Goal: Task Accomplishment & Management: Manage account settings

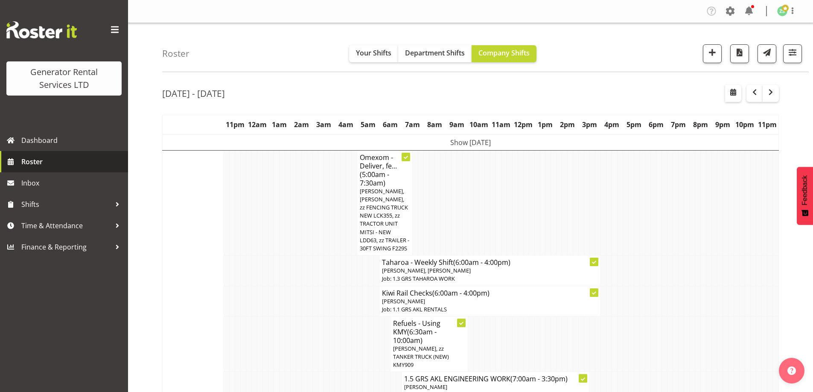
scroll to position [2196, 0]
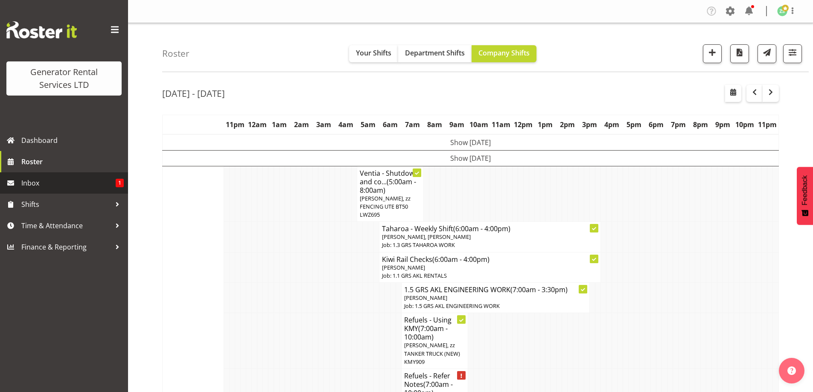
click at [60, 186] on span "Inbox" at bounding box center [68, 183] width 94 height 13
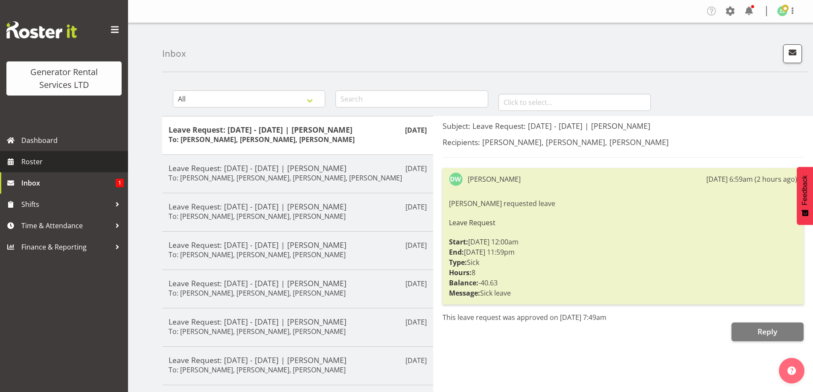
click at [69, 166] on span "Roster" at bounding box center [72, 161] width 102 height 13
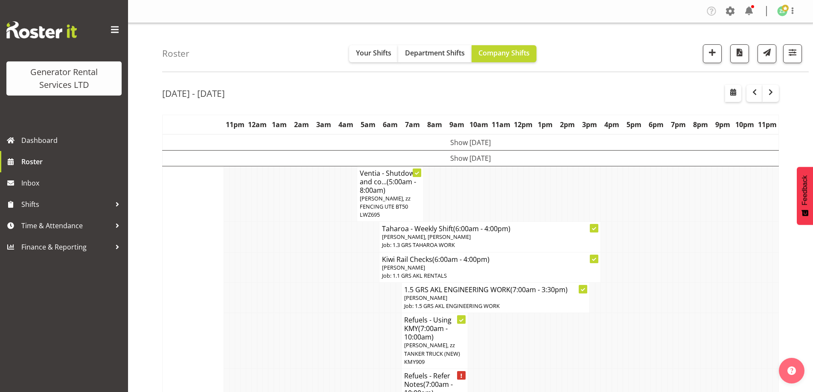
click at [269, 317] on td at bounding box center [271, 341] width 6 height 56
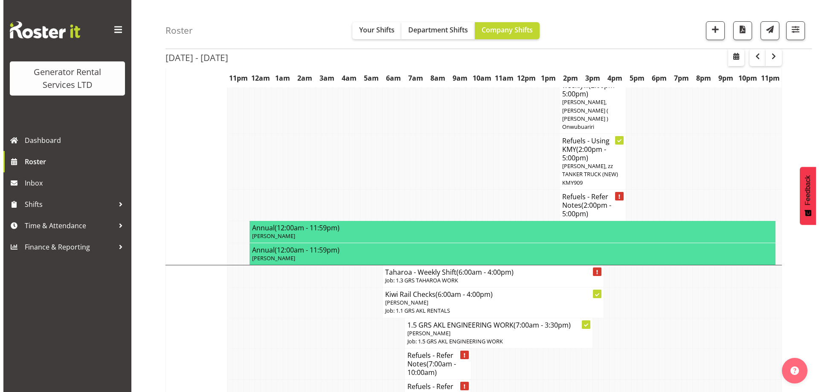
scroll to position [811, 0]
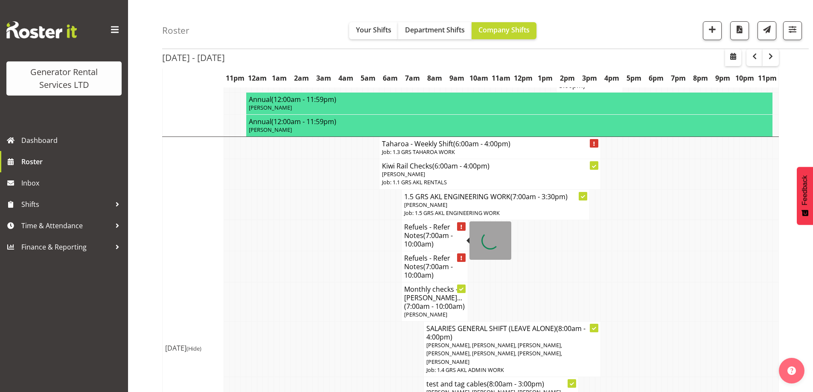
click at [429, 302] on span "(7:00am - 10:00am)" at bounding box center [434, 306] width 61 height 9
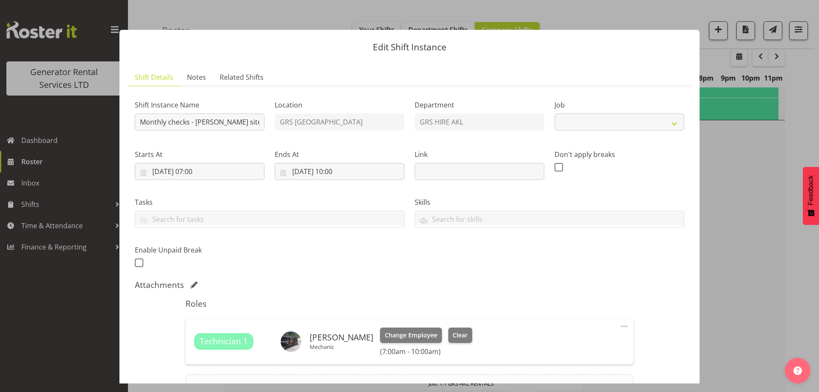
select select "9"
click at [280, 128] on div "Shift Instance Name Monthly checks - John Holland site at 933 Paerata road, Pae…" at bounding box center [410, 181] width 560 height 187
click at [197, 117] on input "Monthly checks - John Holland site at 933 Paerata road, Paerata. Call Tim Ward …" at bounding box center [200, 122] width 130 height 17
drag, startPoint x: 197, startPoint y: 117, endPoint x: 268, endPoint y: 126, distance: 71.8
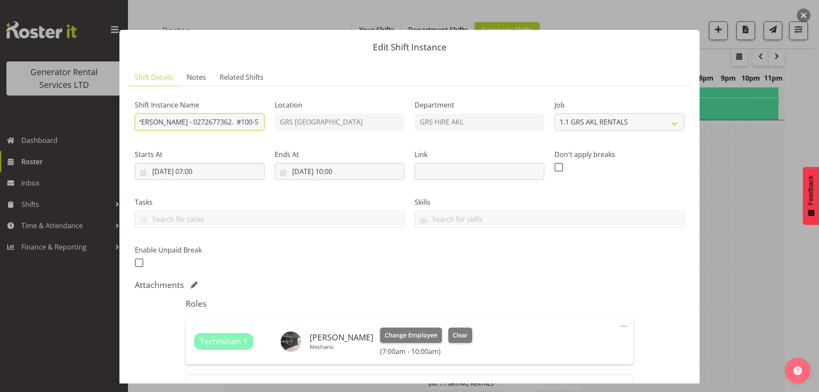
click at [268, 126] on div "Shift Instance Name Monthly checks - John Holland site at 933 Paerata road, Pae…" at bounding box center [410, 181] width 560 height 187
click at [250, 123] on input "Monthly checks - John Holland site at 933 Paerata road, Paerata. Call Tim Ward …" at bounding box center [200, 122] width 130 height 17
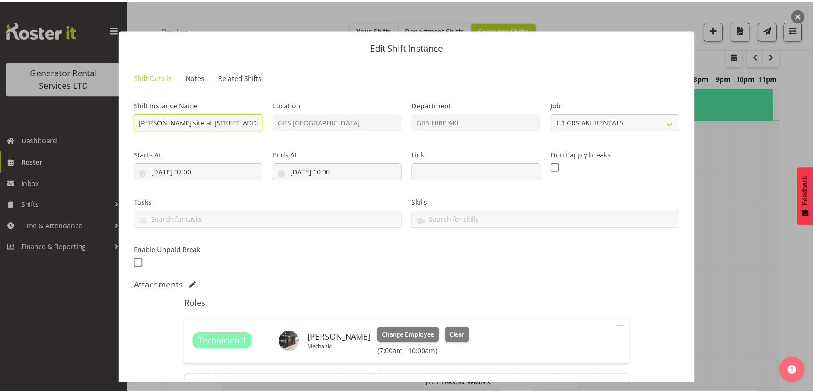
scroll to position [0, 0]
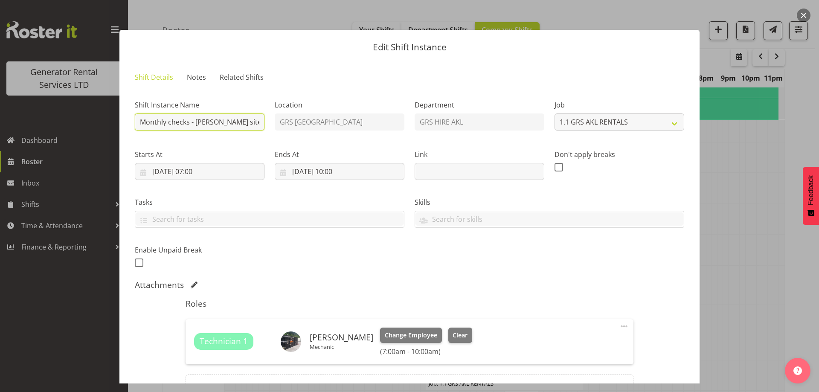
drag, startPoint x: 248, startPoint y: 122, endPoint x: 120, endPoint y: 122, distance: 128.0
click at [120, 122] on section "Shift Details Notes Related Shifts Shift Instance Name Monthly checks - John Ho…" at bounding box center [409, 249] width 580 height 379
click at [189, 122] on input "Monthly checks - John Holland site at 933 Paerata road, Paerata. Call Tim Ward …" at bounding box center [200, 122] width 130 height 17
type input "Monthly checks / Filter change - John Holland site at 933 Paerata road, Paerata…"
click at [398, 329] on button "Change Employee" at bounding box center [411, 335] width 62 height 15
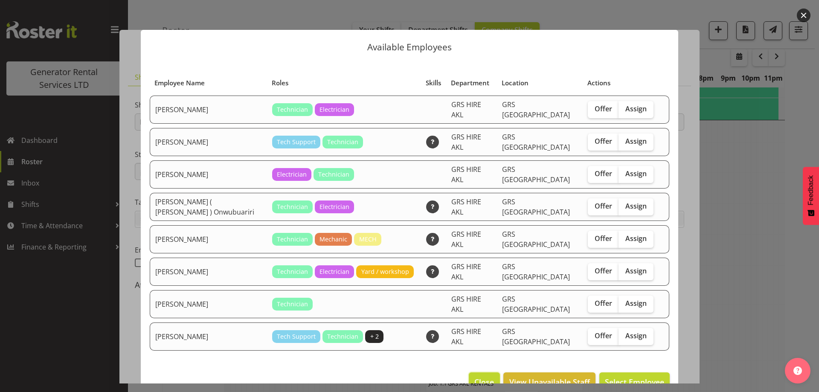
click at [489, 376] on span "Close" at bounding box center [485, 381] width 20 height 11
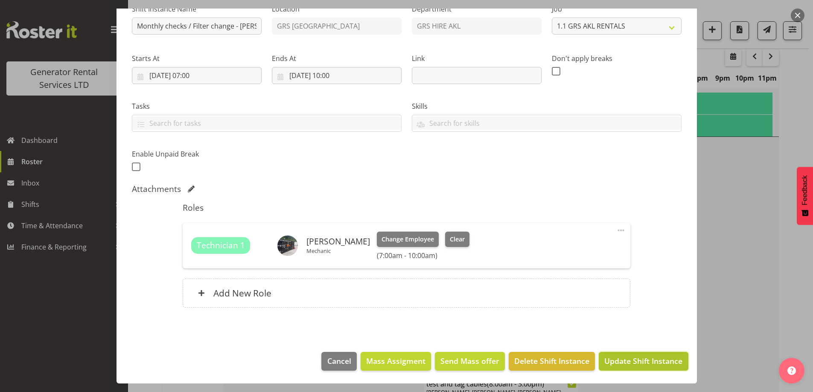
click at [650, 368] on button "Update Shift Instance" at bounding box center [643, 361] width 89 height 19
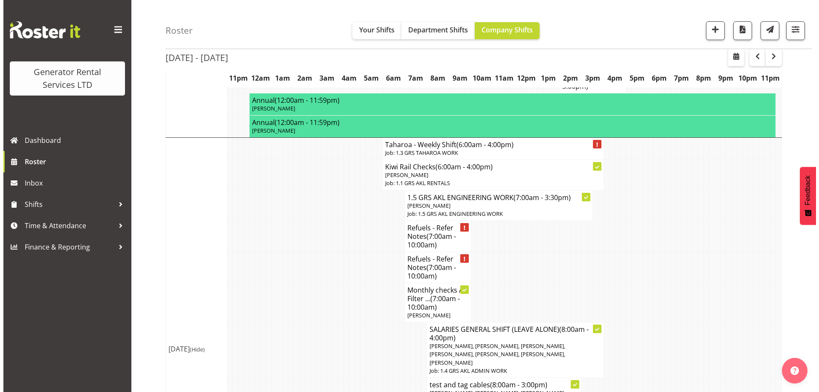
scroll to position [839, 0]
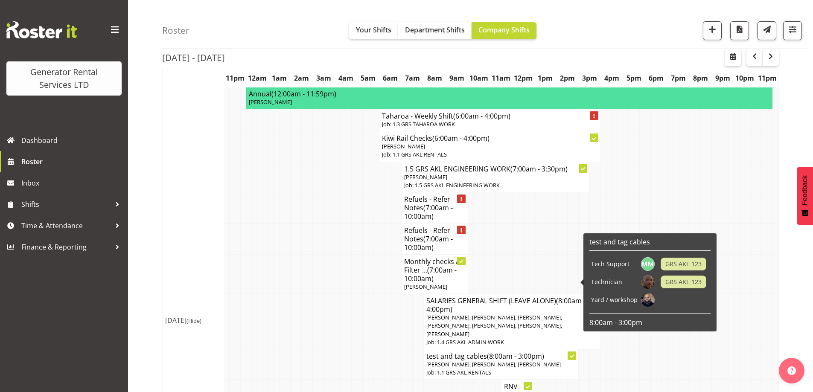
click at [485, 361] on span "[PERSON_NAME], [PERSON_NAME], [PERSON_NAME]" at bounding box center [493, 365] width 134 height 8
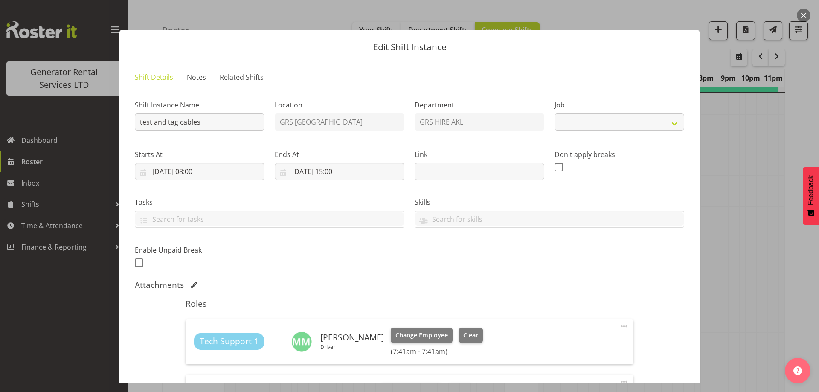
select select "9"
click at [745, 287] on div at bounding box center [409, 196] width 819 height 392
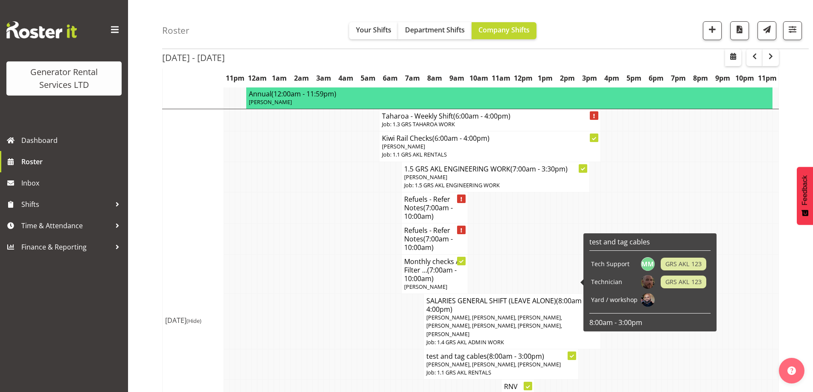
click at [473, 369] on p "Job: 1.1 GRS AKL RENTALS" at bounding box center [501, 373] width 150 height 8
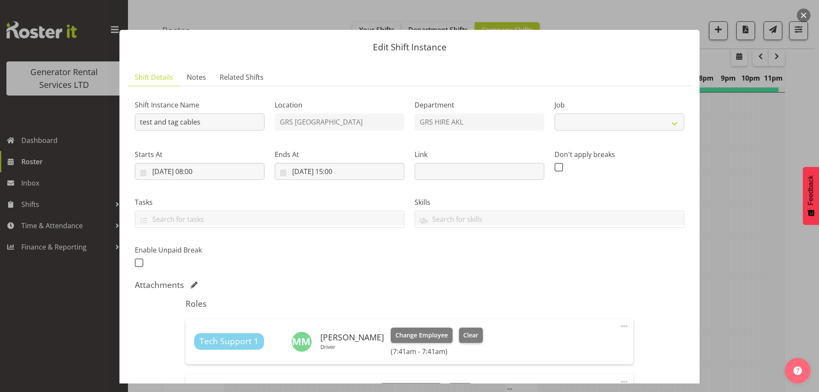
select select "9"
click at [248, 164] on input "21/08/2025, 08:00" at bounding box center [200, 171] width 130 height 17
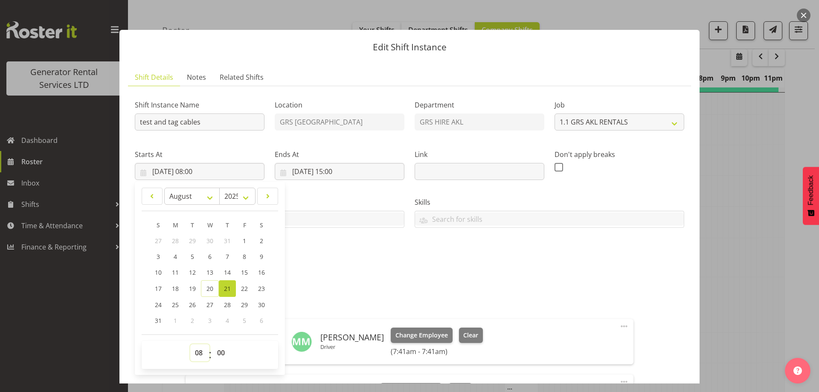
click at [198, 349] on select "00 01 02 03 04 05 06 07 08 09 10 11 12 13 14 15 16 17 18 19 20 21 22 23" at bounding box center [199, 352] width 19 height 17
select select "10"
click at [190, 344] on select "00 01 02 03 04 05 06 07 08 09 10 11 12 13 14 15 16 17 18 19 20 21 22 23" at bounding box center [199, 352] width 19 height 17
type input "[DATE] 10:00"
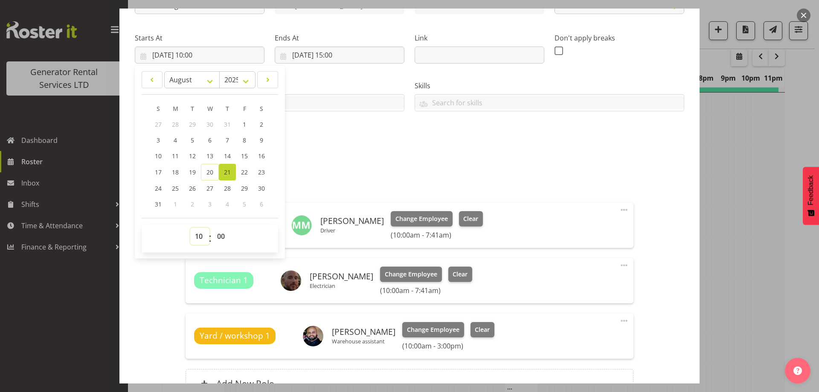
scroll to position [128, 0]
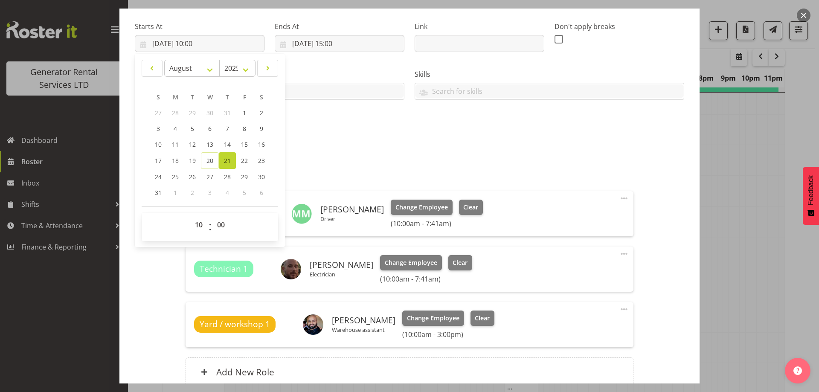
click at [501, 143] on div "Shift Instance Name test and tag cables Location GRS Auckland Department GRS HI…" at bounding box center [410, 53] width 560 height 187
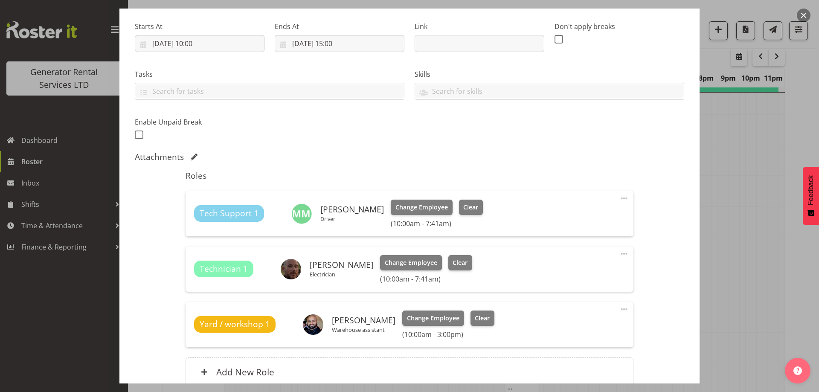
click at [619, 200] on span at bounding box center [624, 198] width 10 height 10
click at [565, 218] on link "Edit" at bounding box center [588, 217] width 82 height 15
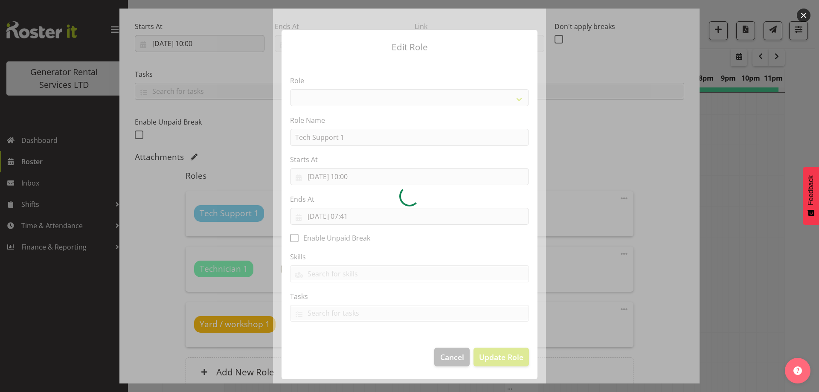
select select "20"
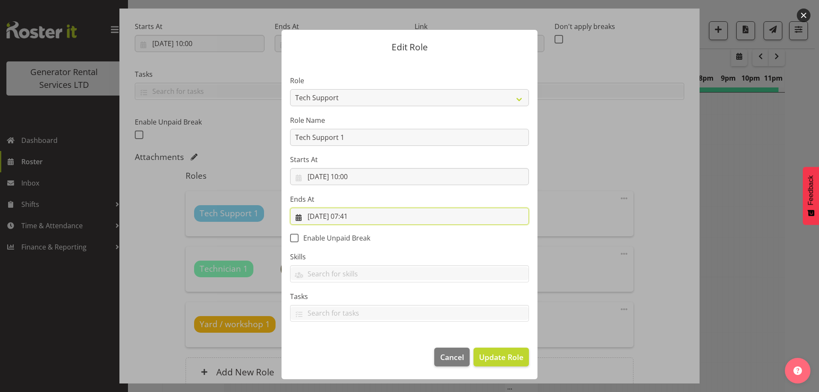
click at [390, 213] on input "22/08/2025, 07:41" at bounding box center [409, 216] width 239 height 17
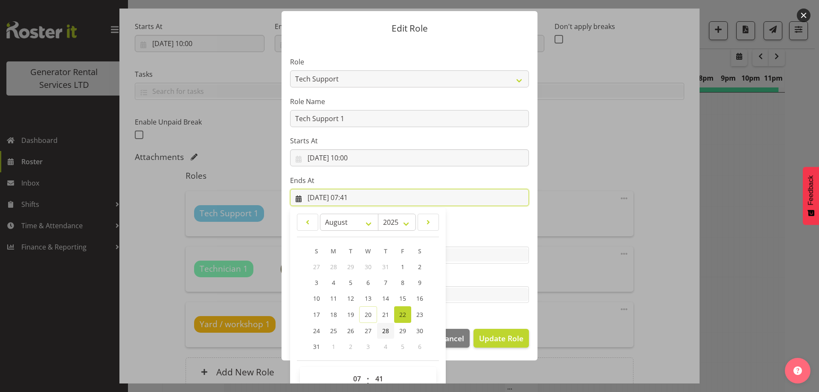
scroll to position [36, 0]
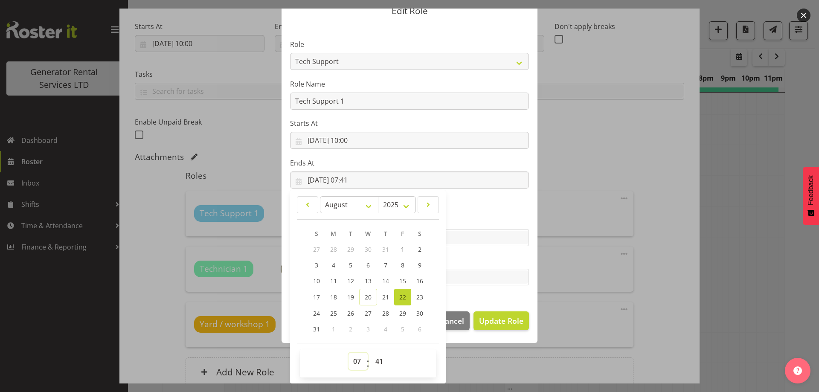
drag, startPoint x: 354, startPoint y: 361, endPoint x: 354, endPoint y: 353, distance: 8.1
click at [354, 360] on select "00 01 02 03 04 05 06 07 08 09 10 11 12 13 14 15 16 17 18 19 20 21 22 23" at bounding box center [358, 361] width 19 height 17
select select "15"
click at [349, 353] on select "00 01 02 03 04 05 06 07 08 09 10 11 12 13 14 15 16 17 18 19 20 21 22 23" at bounding box center [358, 361] width 19 height 17
type input "22/08/2025, 15:41"
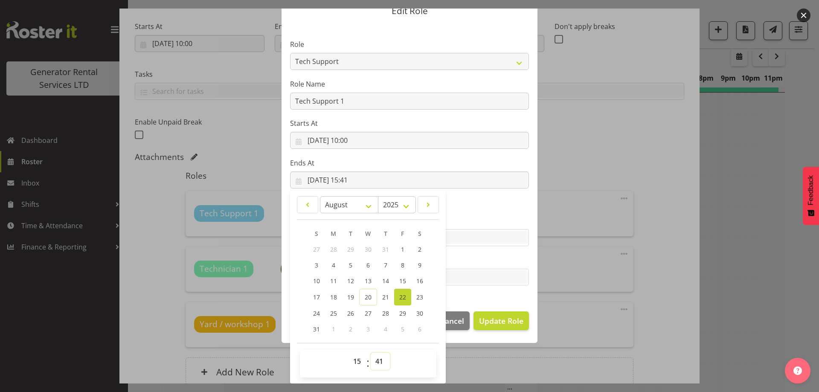
drag, startPoint x: 379, startPoint y: 366, endPoint x: 378, endPoint y: 361, distance: 5.7
click at [379, 364] on select "00 01 02 03 04 05 06 07 08 09 10 11 12 13 14 15 16 17 18 19 20 21 22 23 24 25 2…" at bounding box center [380, 361] width 19 height 17
select select "0"
click at [371, 353] on select "00 01 02 03 04 05 06 07 08 09 10 11 12 13 14 15 16 17 18 19 20 21 22 23 24 25 2…" at bounding box center [380, 361] width 19 height 17
type input "22/08/2025, 15:00"
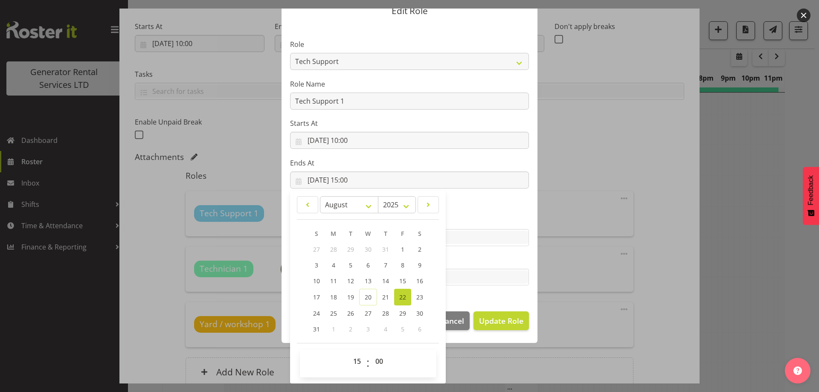
click at [506, 254] on section "Role Account Manager Electrician Engineering GM HSEQ manager MECH Mechanic Offi…" at bounding box center [410, 163] width 256 height 279
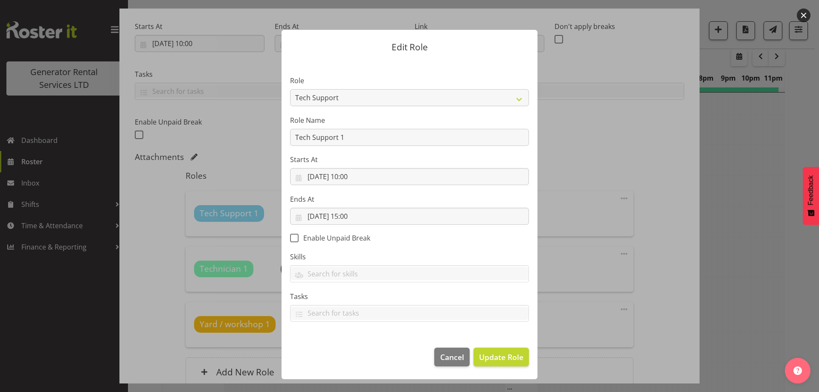
scroll to position [0, 0]
click at [493, 355] on span "Update Role" at bounding box center [501, 357] width 44 height 11
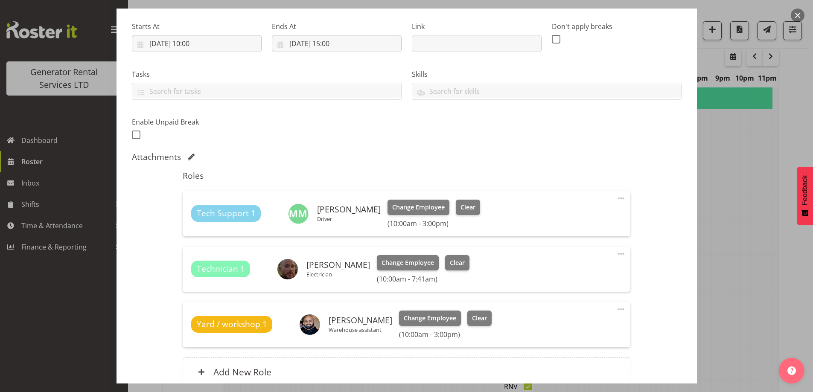
drag, startPoint x: 613, startPoint y: 254, endPoint x: 603, endPoint y: 260, distance: 11.7
click at [616, 254] on span at bounding box center [621, 254] width 10 height 10
click at [568, 304] on link "Delete" at bounding box center [585, 303] width 82 height 15
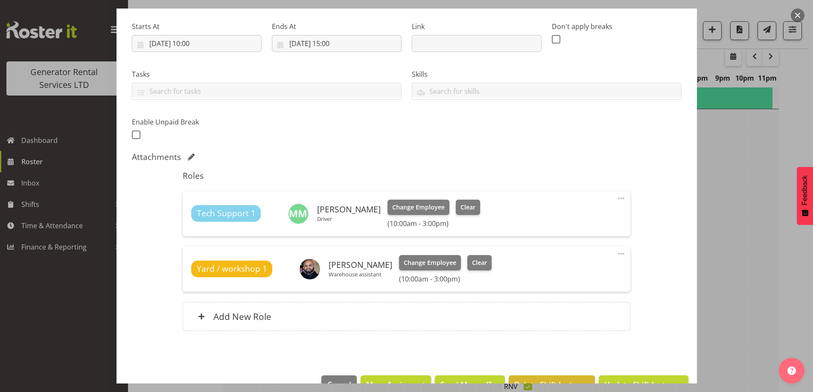
click at [753, 287] on div at bounding box center [406, 196] width 813 height 392
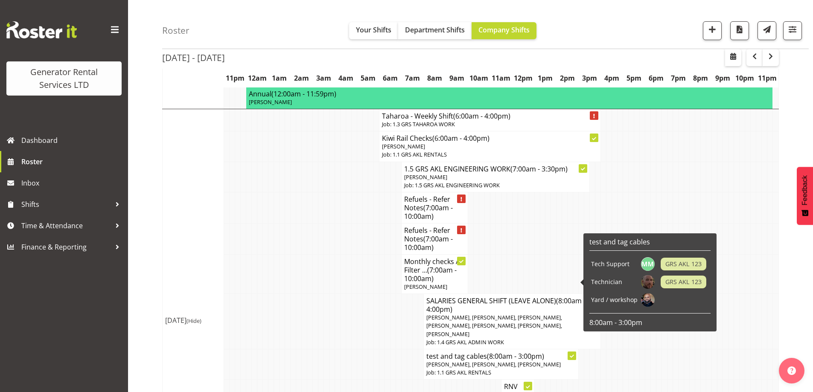
click at [490, 361] on span "Sean Moitra, Michael Marshall, Sam Peters" at bounding box center [493, 365] width 134 height 8
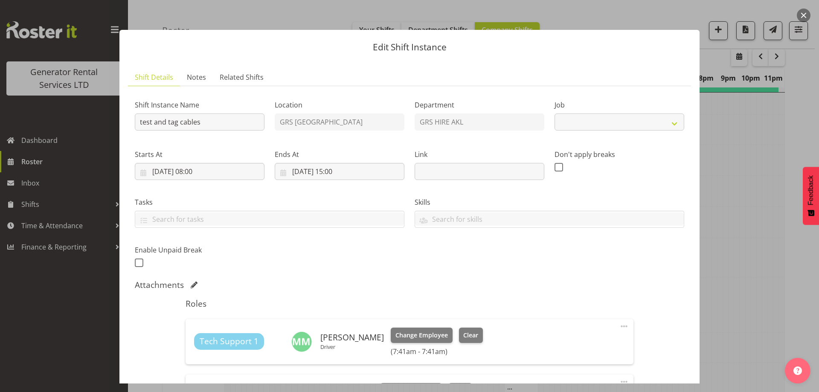
select select "9"
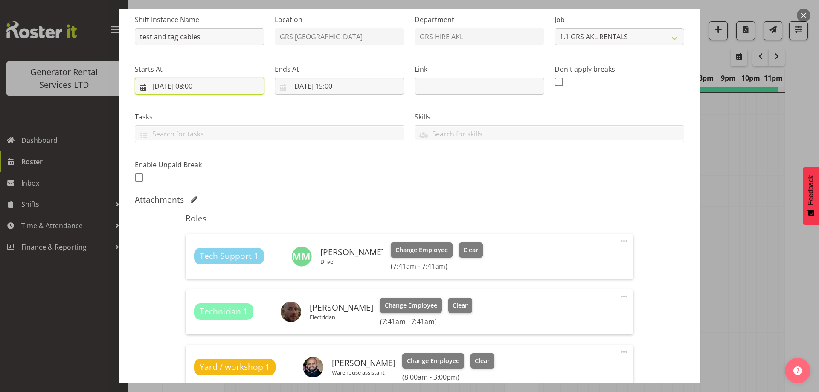
click at [224, 82] on input "21/08/2025, 08:00" at bounding box center [200, 86] width 130 height 17
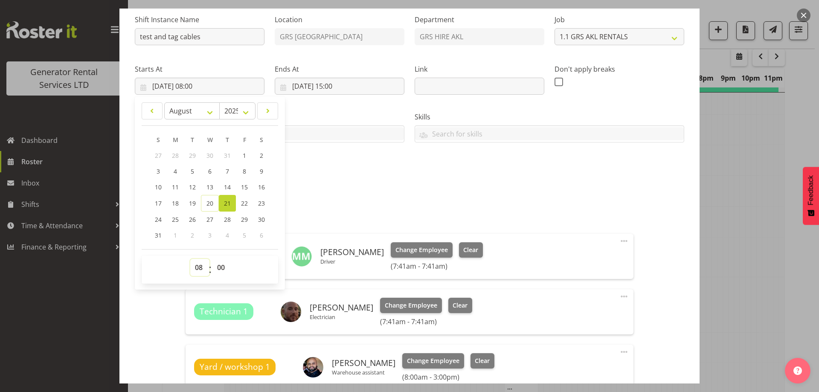
click at [202, 269] on select "00 01 02 03 04 05 06 07 08 09 10 11 12 13 14 15 16 17 18 19 20 21 22 23" at bounding box center [199, 267] width 19 height 17
select select "11"
click at [190, 259] on select "00 01 02 03 04 05 06 07 08 09 10 11 12 13 14 15 16 17 18 19 20 21 22 23" at bounding box center [199, 267] width 19 height 17
type input "21/08/2025, 11:00"
click at [200, 265] on select "00 01 02 03 04 05 06 07 08 09 10 11 12 13 14 15 16 17 18 19 20 21 22 23" at bounding box center [199, 267] width 19 height 17
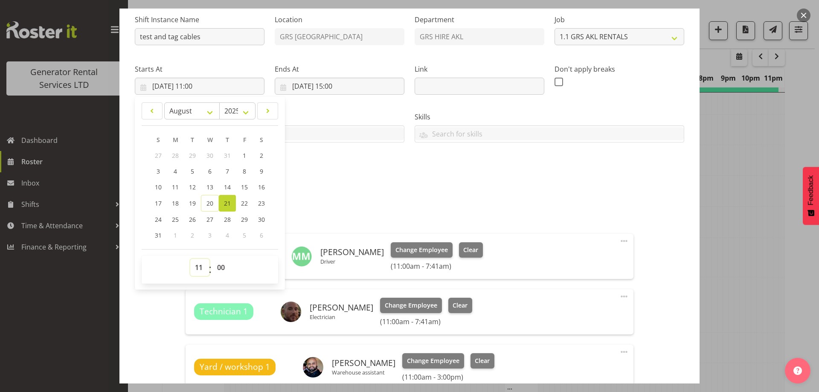
select select "10"
click at [190, 259] on select "00 01 02 03 04 05 06 07 08 09 10 11 12 13 14 15 16 17 18 19 20 21 22 23" at bounding box center [199, 267] width 19 height 17
type input "21/08/2025, 10:00"
click at [410, 188] on div "Shift Instance Name test and tag cables Location GRS Auckland Department GRS HI…" at bounding box center [410, 96] width 560 height 187
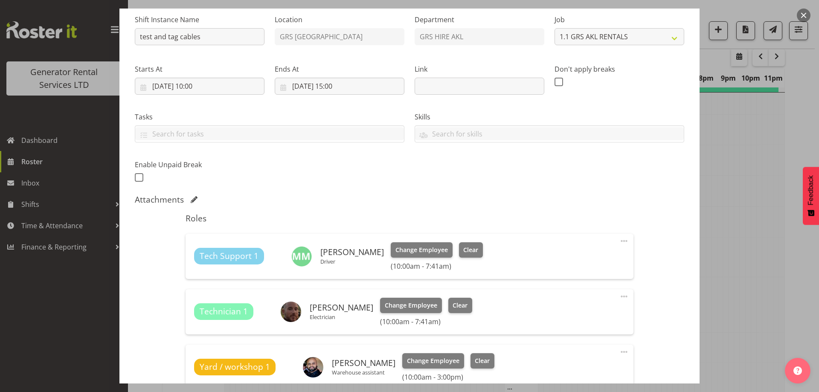
click at [620, 241] on span at bounding box center [624, 241] width 10 height 10
click at [568, 262] on link "Edit" at bounding box center [588, 259] width 82 height 15
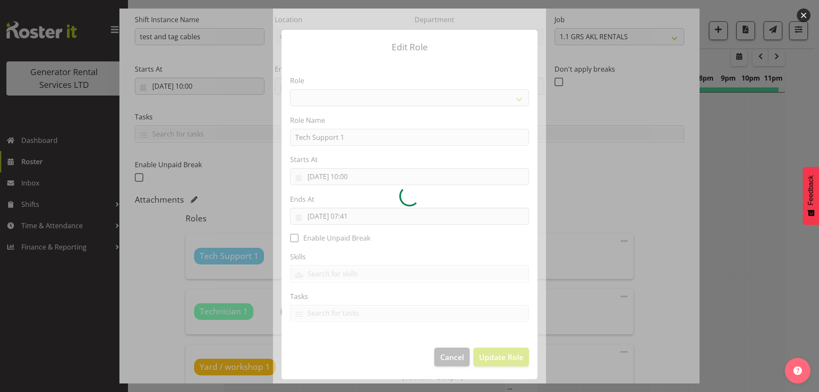
select select "20"
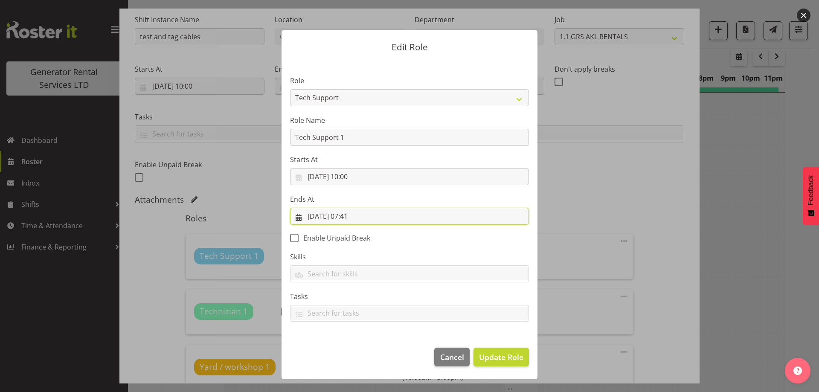
click at [394, 213] on input "22/08/2025, 07:41" at bounding box center [409, 216] width 239 height 17
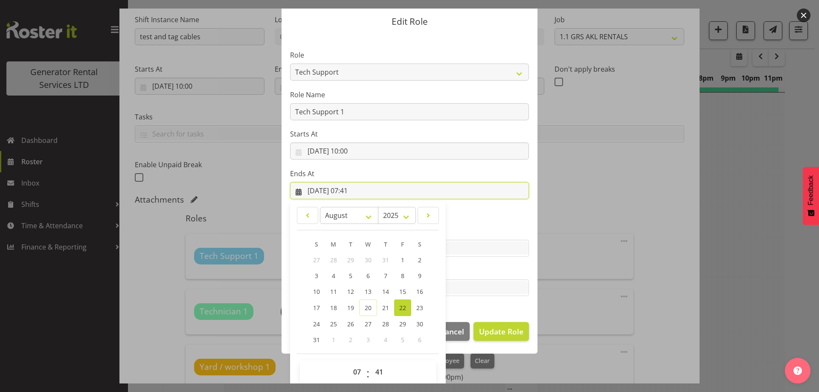
scroll to position [36, 0]
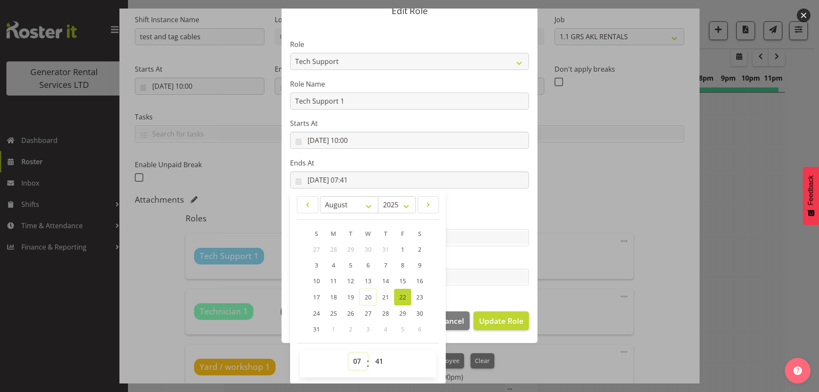
click at [357, 364] on select "00 01 02 03 04 05 06 07 08 09 10 11 12 13 14 15 16 17 18 19 20 21 22 23" at bounding box center [358, 361] width 19 height 17
select select "15"
click at [349, 353] on select "00 01 02 03 04 05 06 07 08 09 10 11 12 13 14 15 16 17 18 19 20 21 22 23" at bounding box center [358, 361] width 19 height 17
type input "22/08/2025, 15:41"
click at [376, 358] on select "00 01 02 03 04 05 06 07 08 09 10 11 12 13 14 15 16 17 18 19 20 21 22 23 24 25 2…" at bounding box center [380, 361] width 19 height 17
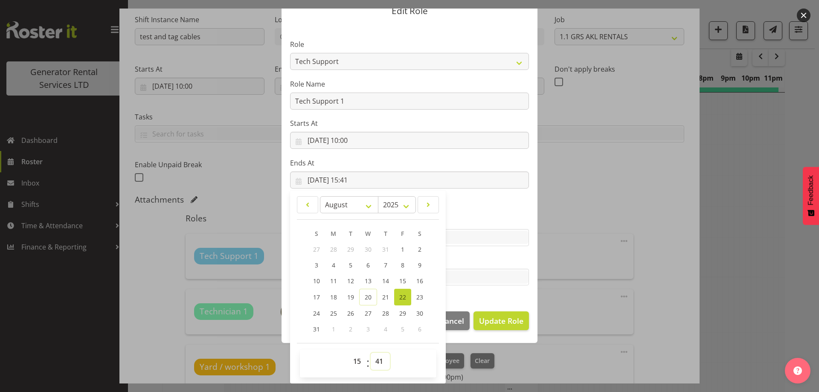
select select "0"
click at [371, 353] on select "00 01 02 03 04 05 06 07 08 09 10 11 12 13 14 15 16 17 18 19 20 21 22 23 24 25 2…" at bounding box center [380, 361] width 19 height 17
type input "22/08/2025, 15:00"
click at [463, 296] on section "Role Account Manager Electrician Engineering GM HSEQ manager MECH Mechanic Offi…" at bounding box center [410, 163] width 256 height 279
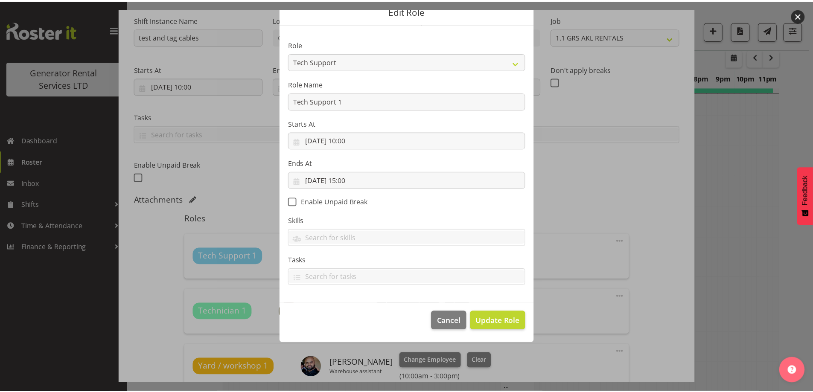
scroll to position [0, 0]
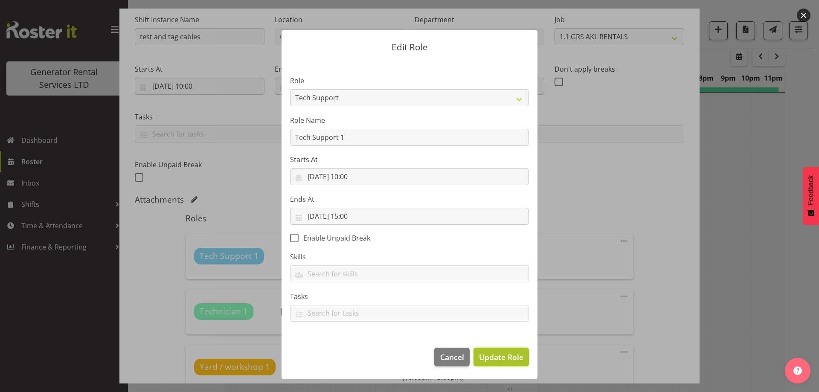
click at [502, 360] on span "Update Role" at bounding box center [501, 357] width 44 height 11
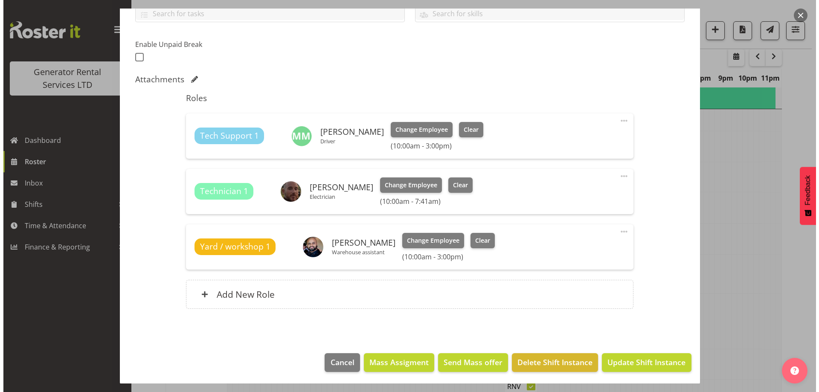
scroll to position [207, 0]
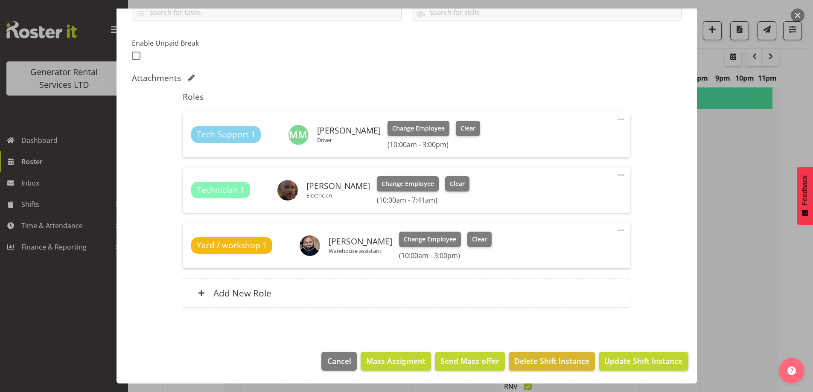
click at [617, 173] on span at bounding box center [621, 175] width 10 height 10
click at [562, 194] on link "Edit" at bounding box center [585, 193] width 82 height 15
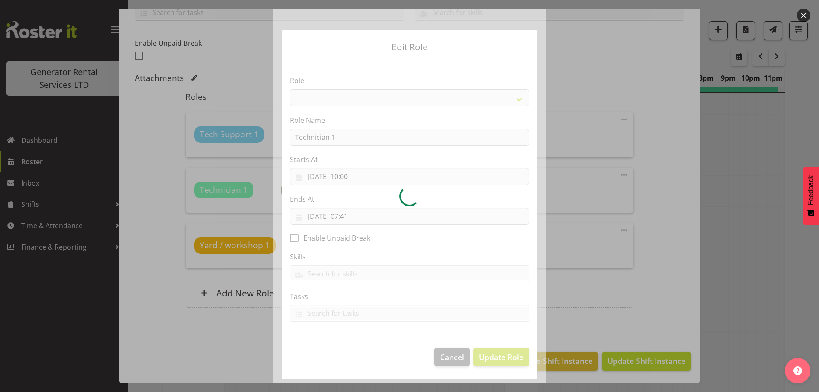
select select "21"
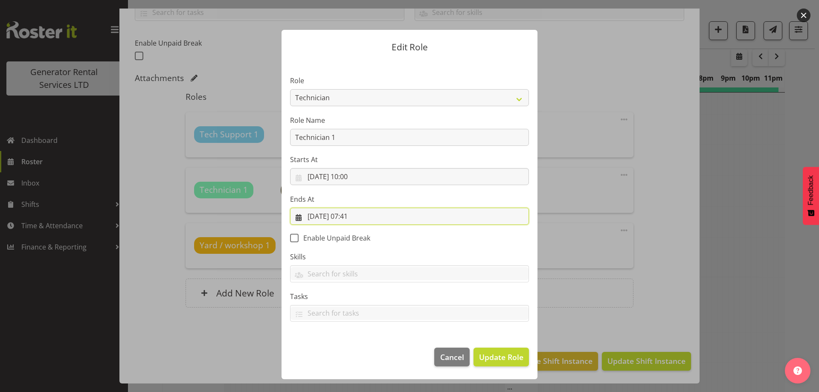
click at [393, 216] on input "22/08/2025, 07:41" at bounding box center [409, 216] width 239 height 17
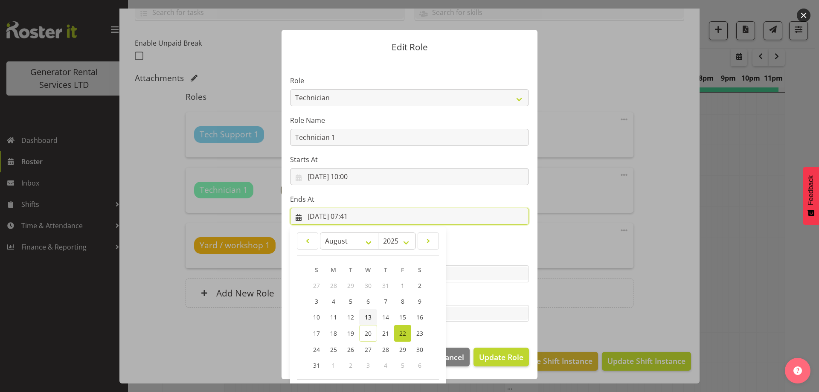
scroll to position [36, 0]
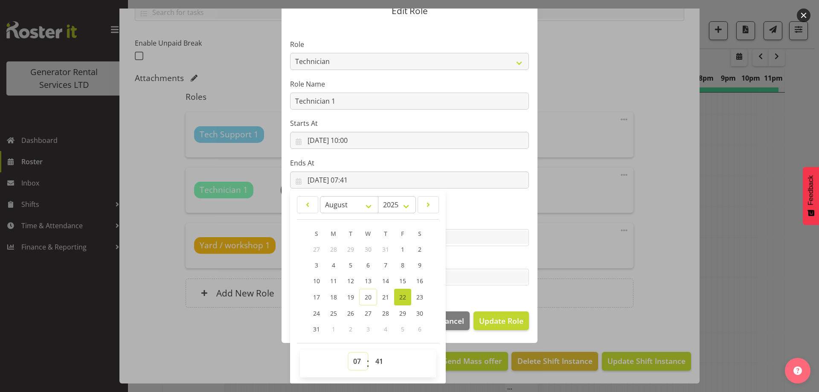
click at [353, 361] on select "00 01 02 03 04 05 06 07 08 09 10 11 12 13 14 15 16 17 18 19 20 21 22 23" at bounding box center [358, 361] width 19 height 17
select select "15"
click at [349, 353] on select "00 01 02 03 04 05 06 07 08 09 10 11 12 13 14 15 16 17 18 19 20 21 22 23" at bounding box center [358, 361] width 19 height 17
type input "22/08/2025, 15:41"
click at [378, 360] on select "00 01 02 03 04 05 06 07 08 09 10 11 12 13 14 15 16 17 18 19 20 21 22 23 24 25 2…" at bounding box center [380, 361] width 19 height 17
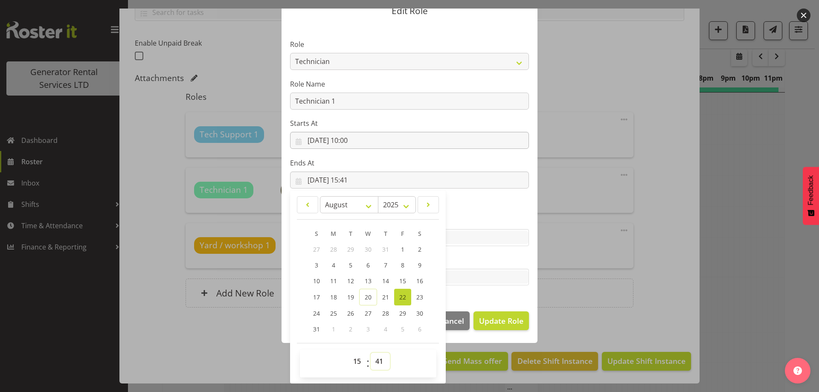
select select "0"
click at [371, 353] on select "00 01 02 03 04 05 06 07 08 09 10 11 12 13 14 15 16 17 18 19 20 21 22 23 24 25 2…" at bounding box center [380, 361] width 19 height 17
type input "22/08/2025, 15:00"
click at [465, 302] on section "Role Account Manager Electrician Engineering GM HSEQ manager MECH Mechanic Offi…" at bounding box center [410, 163] width 256 height 279
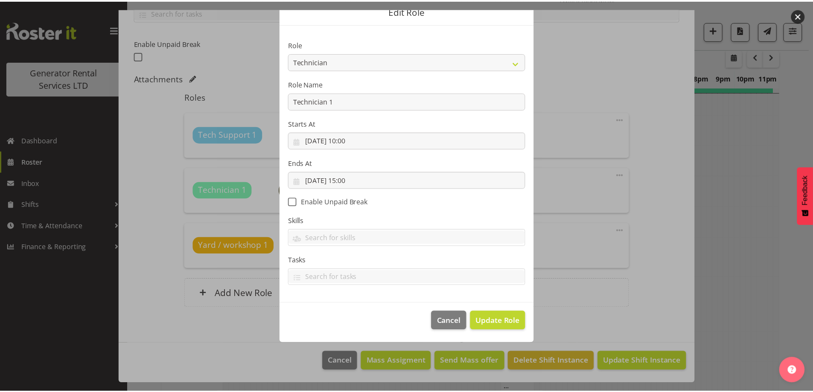
scroll to position [0, 0]
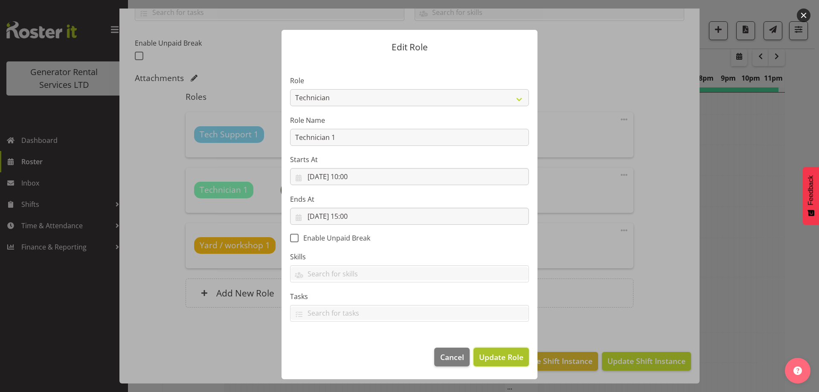
click at [497, 355] on span "Update Role" at bounding box center [501, 357] width 44 height 11
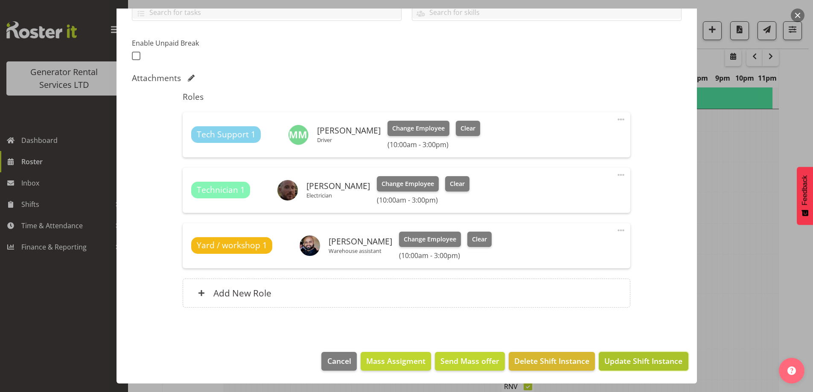
click at [616, 359] on span "Update Shift Instance" at bounding box center [643, 360] width 78 height 11
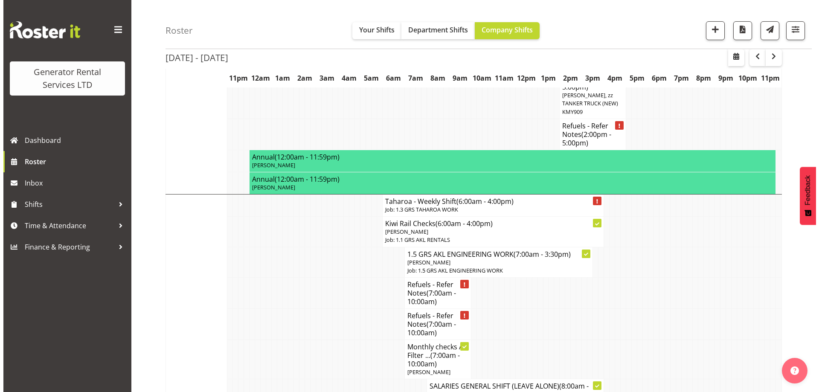
scroll to position [796, 0]
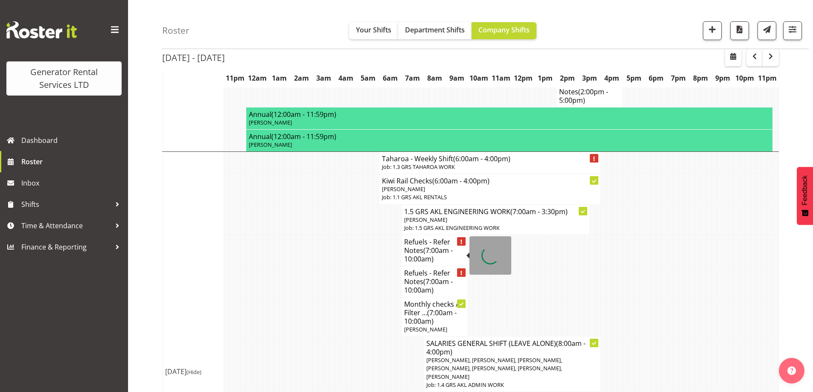
click at [447, 300] on h4 "Monthly checks / Filter ... (7:00am - 10:00am)" at bounding box center [434, 313] width 61 height 26
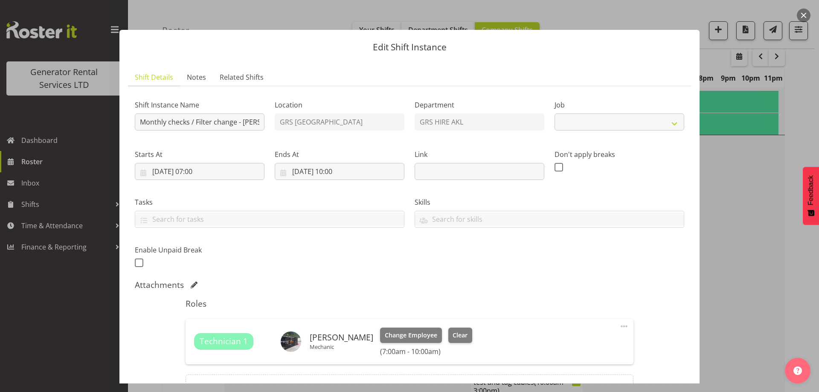
select select "9"
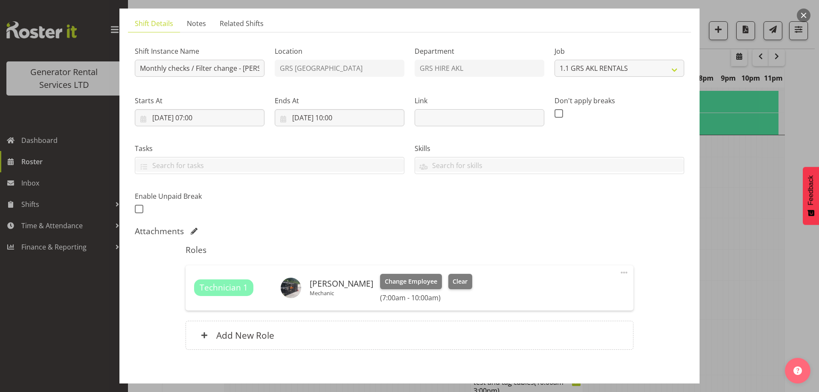
scroll to position [96, 0]
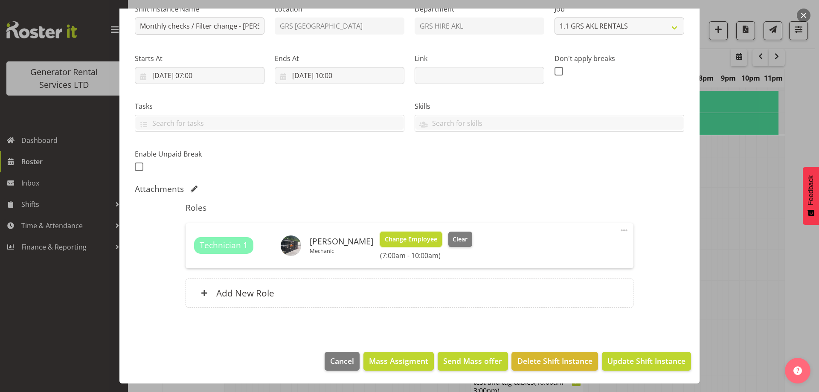
click at [405, 236] on span "Change Employee" at bounding box center [411, 239] width 52 height 9
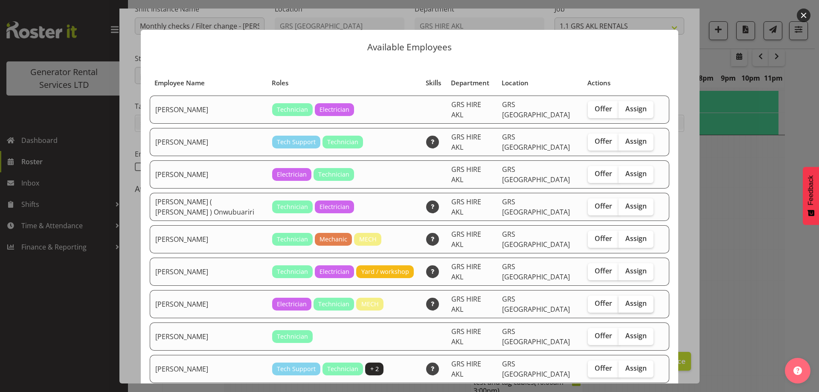
click at [628, 299] on span "Assign" at bounding box center [636, 303] width 21 height 9
click at [624, 301] on input "Assign" at bounding box center [622, 304] width 6 height 6
checkbox input "true"
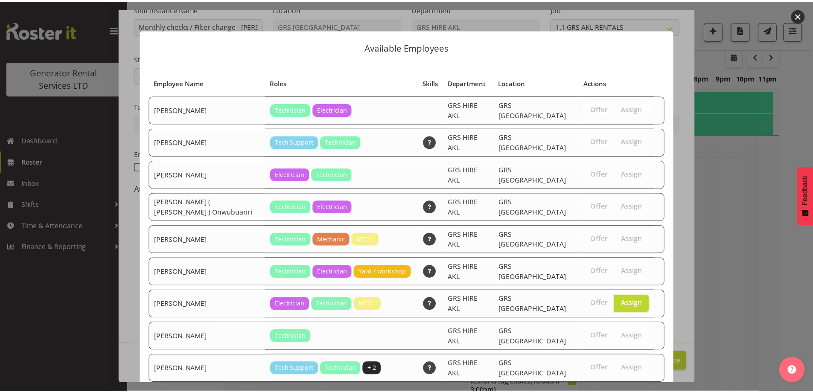
scroll to position [22, 0]
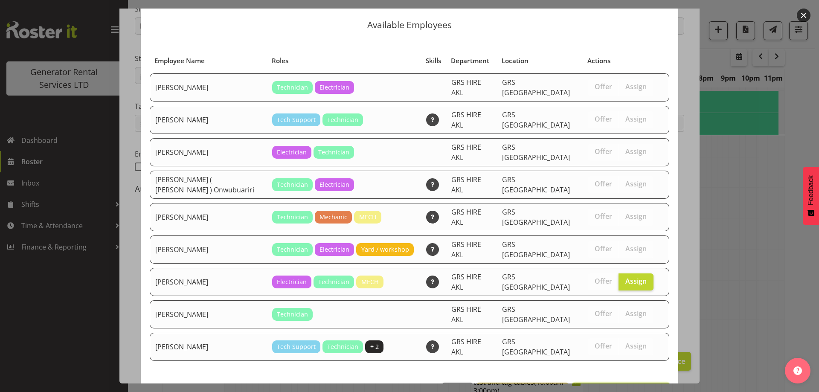
click at [614, 387] on span "Assign Sam Peters" at bounding box center [621, 392] width 86 height 10
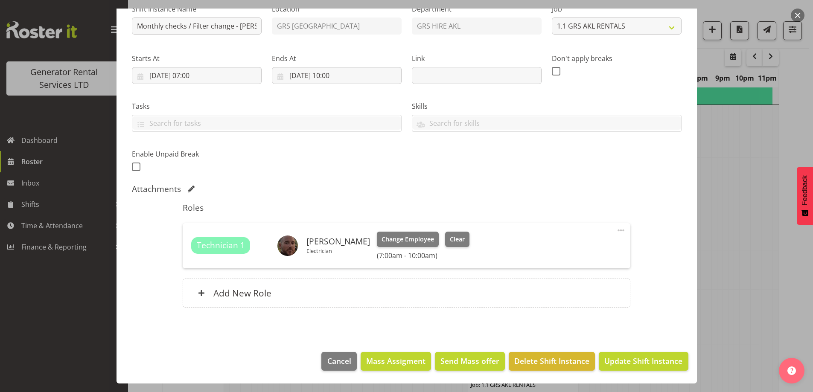
scroll to position [924, 0]
click at [620, 356] on span "Update Shift Instance" at bounding box center [643, 360] width 78 height 11
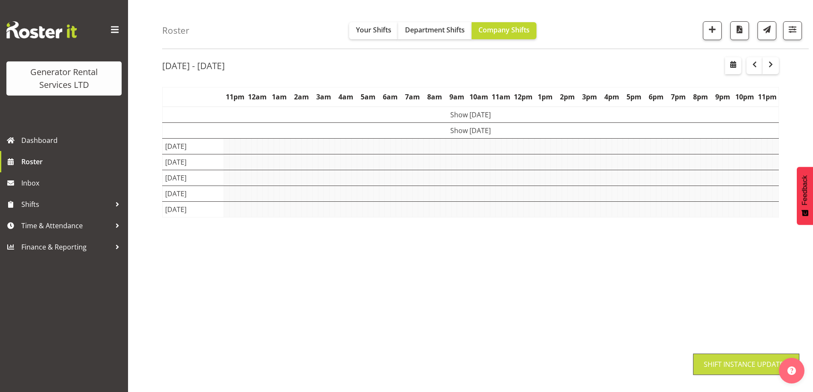
scroll to position [28, 0]
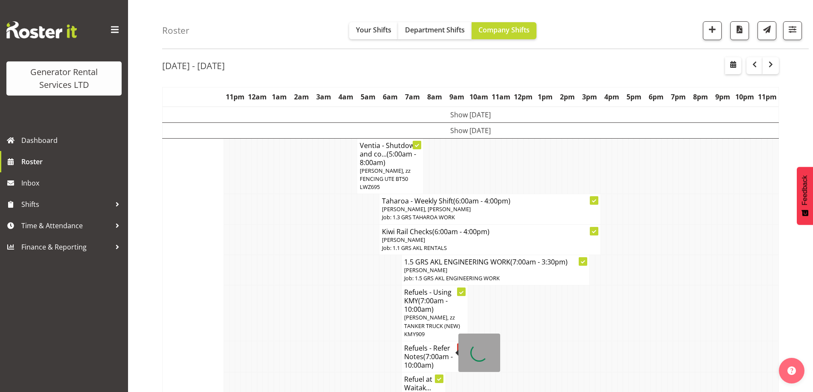
click at [363, 341] on td at bounding box center [366, 356] width 6 height 31
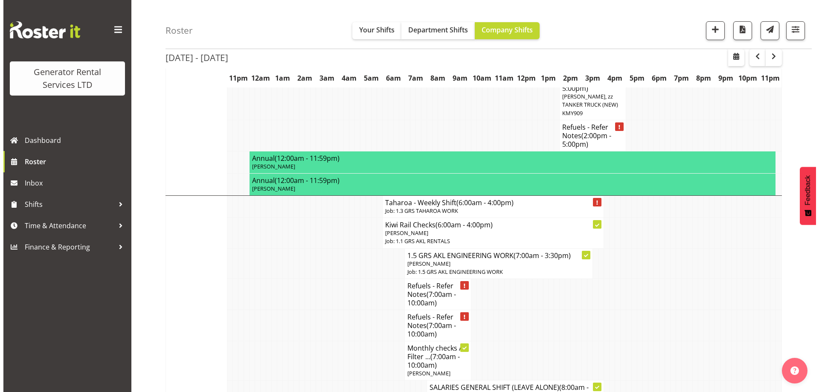
scroll to position [711, 0]
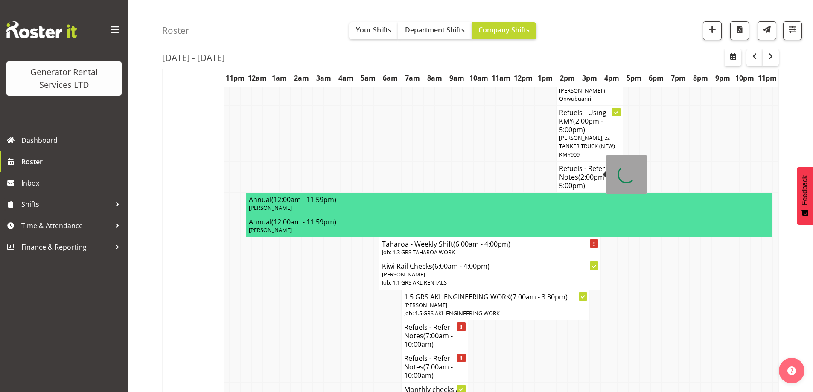
click at [403, 240] on h4 "Taharoa - Weekly Shift (6:00am - 4:00pm)" at bounding box center [490, 244] width 216 height 9
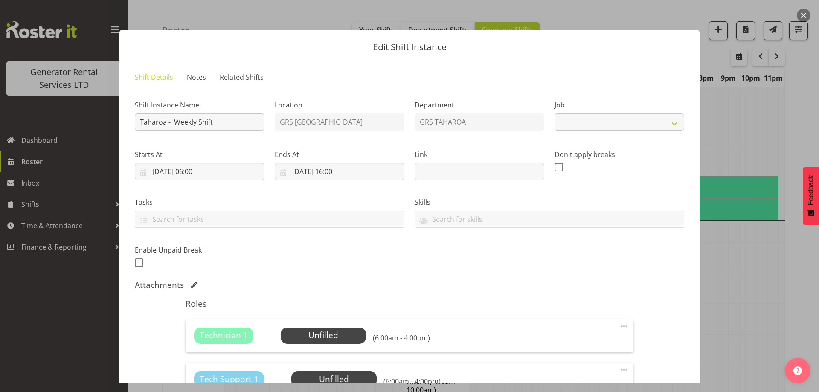
select select "874"
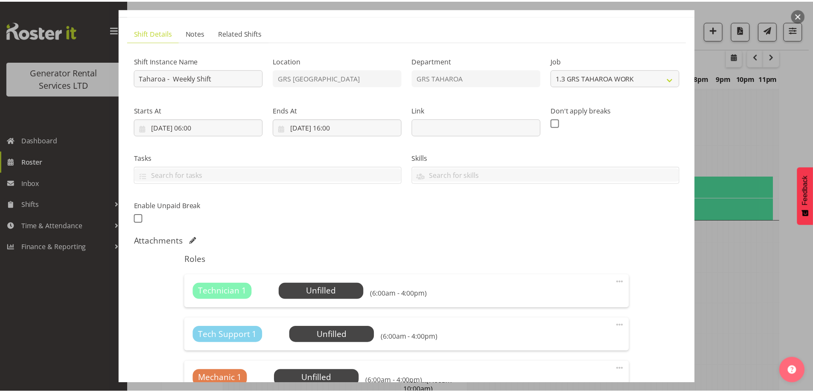
scroll to position [85, 0]
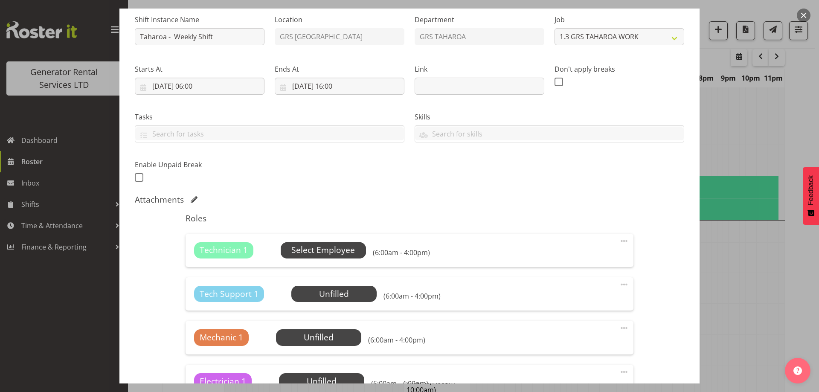
click at [320, 250] on span "Select Employee" at bounding box center [323, 250] width 64 height 12
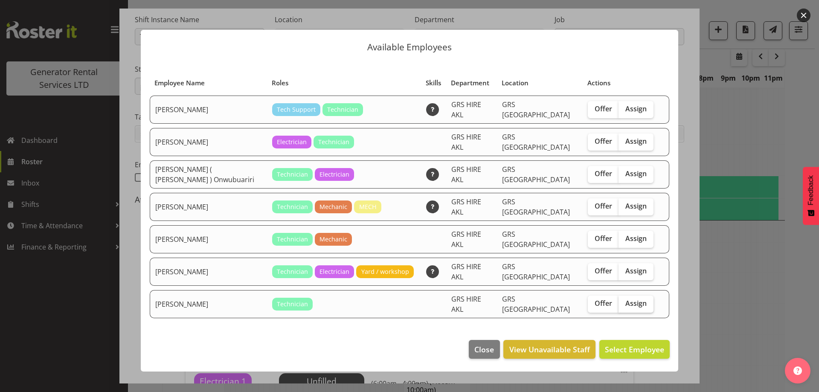
click at [644, 296] on label "Assign" at bounding box center [636, 304] width 35 height 17
click at [624, 301] on input "Assign" at bounding box center [622, 304] width 6 height 6
checkbox input "true"
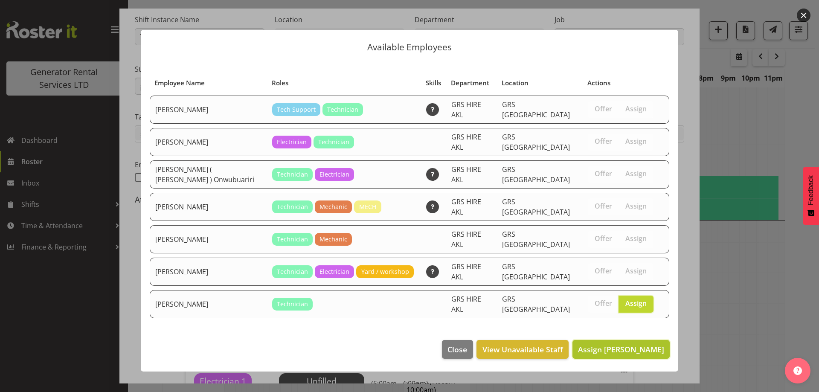
click at [639, 344] on span "Assign Simon Earney" at bounding box center [621, 349] width 86 height 10
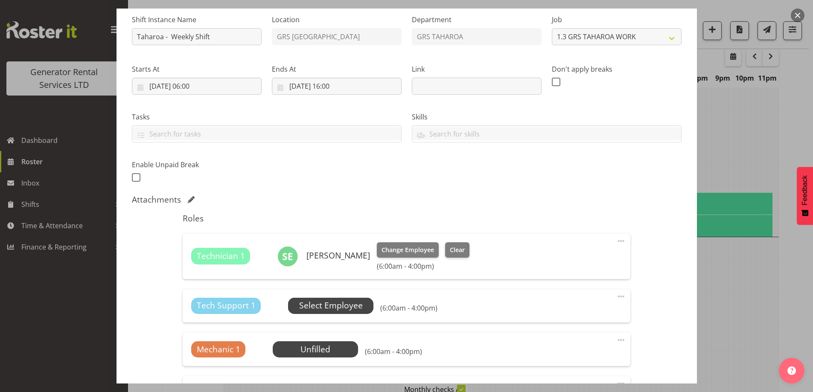
click at [336, 309] on span "Select Employee" at bounding box center [331, 306] width 64 height 12
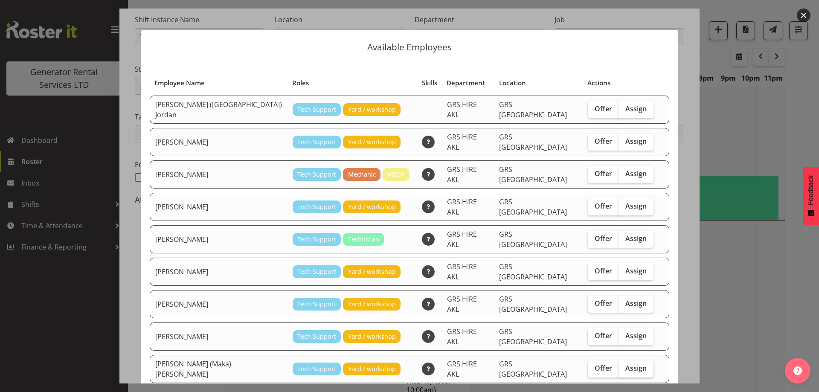
click at [626, 361] on label "Assign" at bounding box center [636, 369] width 35 height 17
click at [624, 366] on input "Assign" at bounding box center [622, 369] width 6 height 6
checkbox input "true"
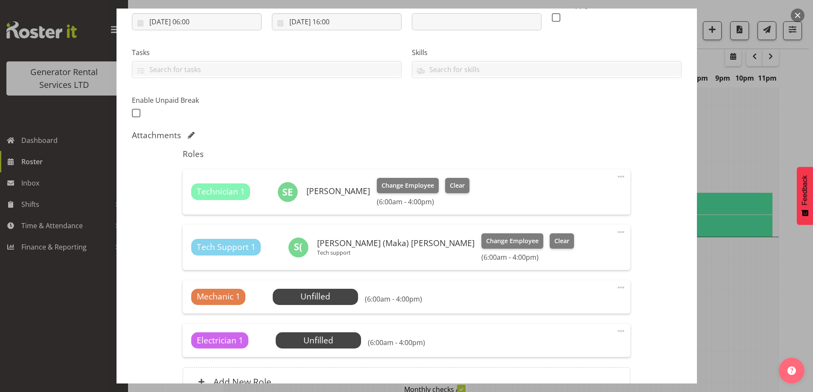
scroll to position [239, 0]
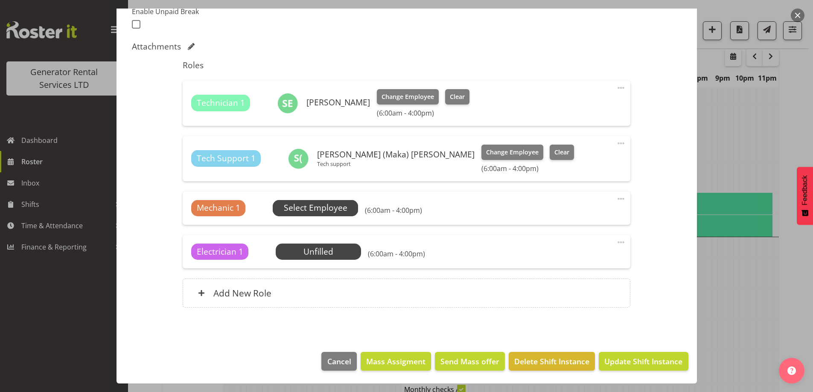
click at [293, 200] on span "Select Employee" at bounding box center [315, 208] width 85 height 16
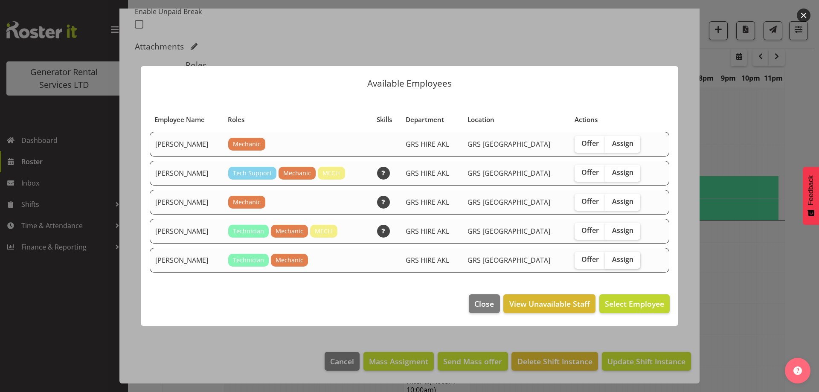
click at [612, 258] on span "Assign" at bounding box center [622, 259] width 21 height 9
click at [611, 258] on input "Assign" at bounding box center [609, 260] width 6 height 6
checkbox input "true"
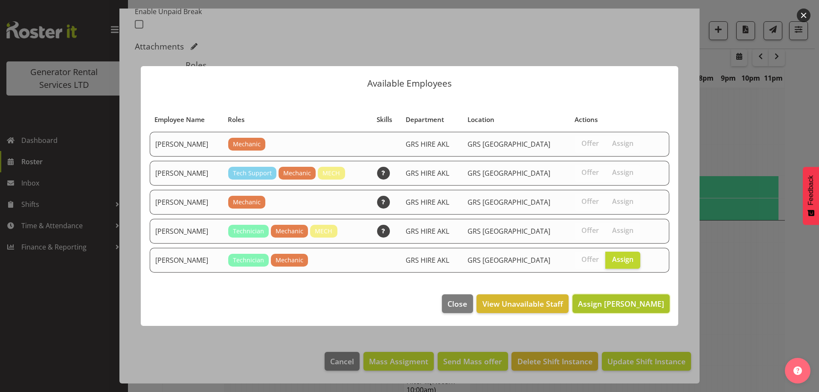
click at [629, 302] on span "Assign Mike McDonald" at bounding box center [621, 304] width 86 height 10
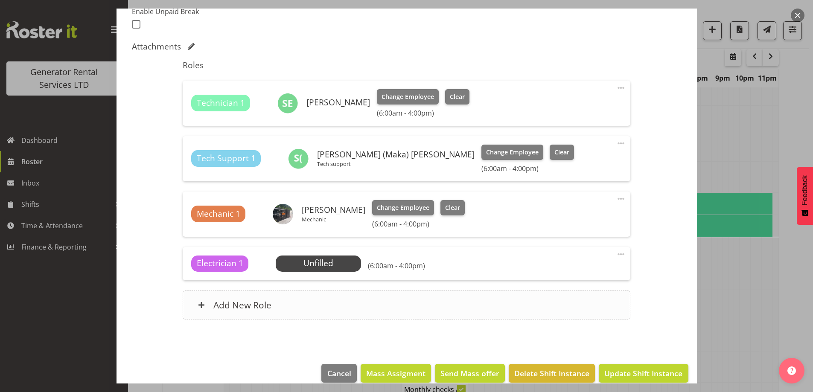
click at [333, 301] on div "Add New Role" at bounding box center [407, 305] width 448 height 29
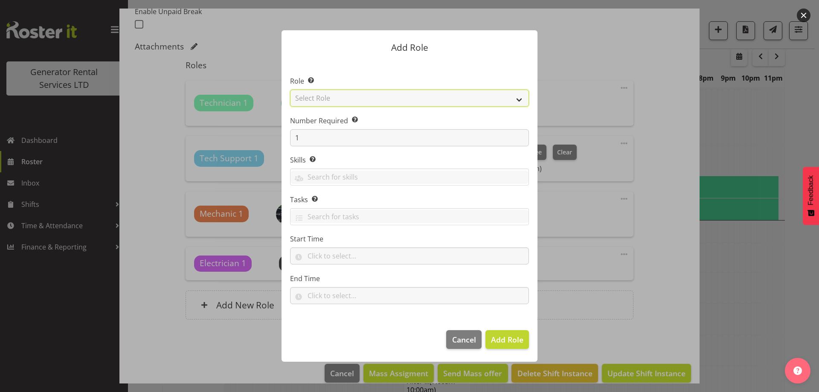
click at [349, 100] on select "Select Role Account Manager Electrician Engineering GM HSEQ manager MECH Mechan…" at bounding box center [409, 98] width 239 height 17
select select "21"
click at [290, 90] on select "Select Role Account Manager Electrician Engineering GM HSEQ manager MECH Mechan…" at bounding box center [409, 98] width 239 height 17
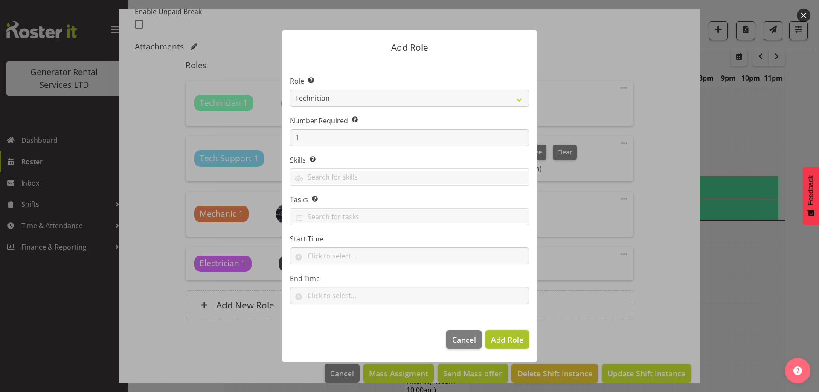
click at [504, 342] on span "Add Role" at bounding box center [507, 340] width 32 height 10
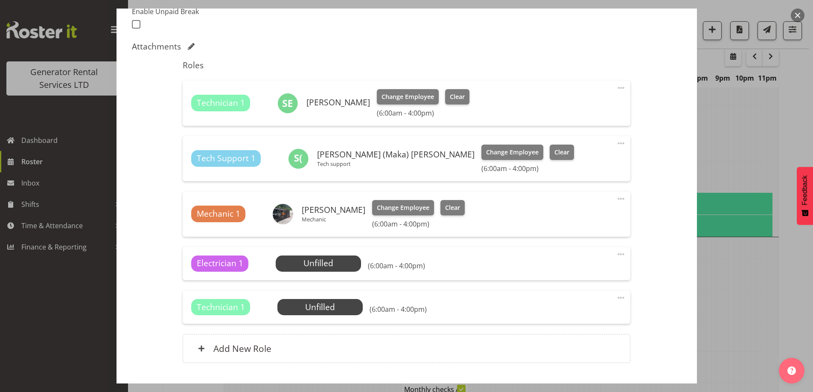
click at [616, 296] on span at bounding box center [621, 298] width 10 height 10
click at [554, 351] on link "Delete" at bounding box center [585, 347] width 82 height 15
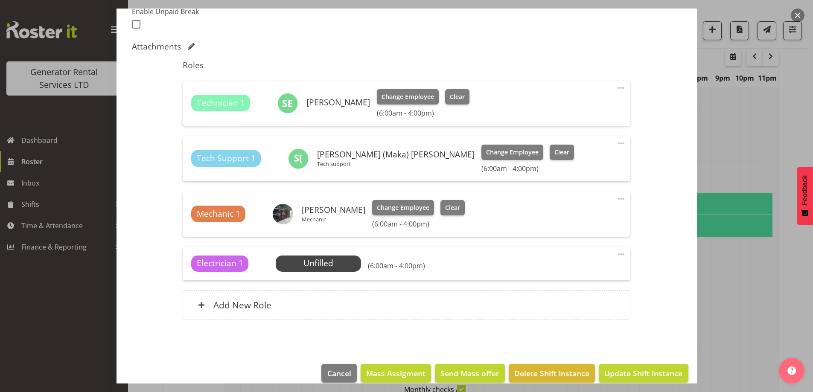
drag, startPoint x: 614, startPoint y: 256, endPoint x: 602, endPoint y: 264, distance: 14.3
click at [616, 257] on span at bounding box center [621, 254] width 10 height 10
click at [571, 303] on link "Delete" at bounding box center [585, 303] width 82 height 15
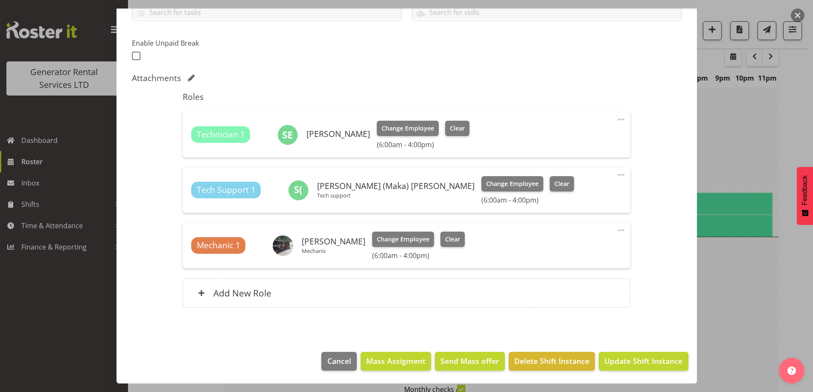
scroll to position [207, 0]
click at [402, 297] on div "Add New Role" at bounding box center [407, 293] width 448 height 29
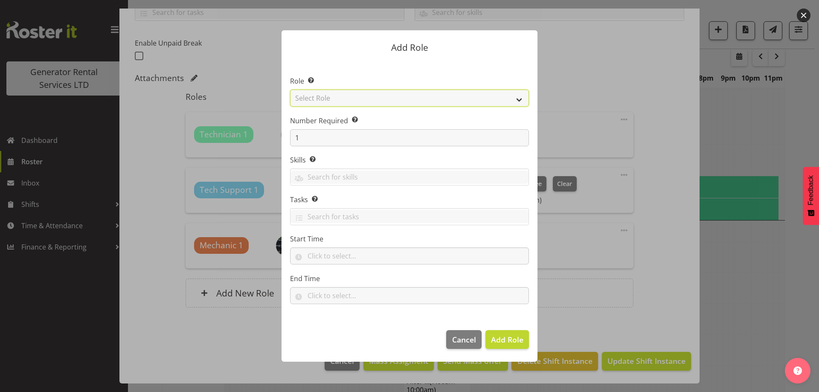
click at [354, 99] on select "Select Role Account Manager Electrician Engineering GM HSEQ manager MECH Mechan…" at bounding box center [409, 98] width 239 height 17
select select "24"
click at [290, 90] on select "Select Role Account Manager Electrician Engineering GM HSEQ manager MECH Mechan…" at bounding box center [409, 98] width 239 height 17
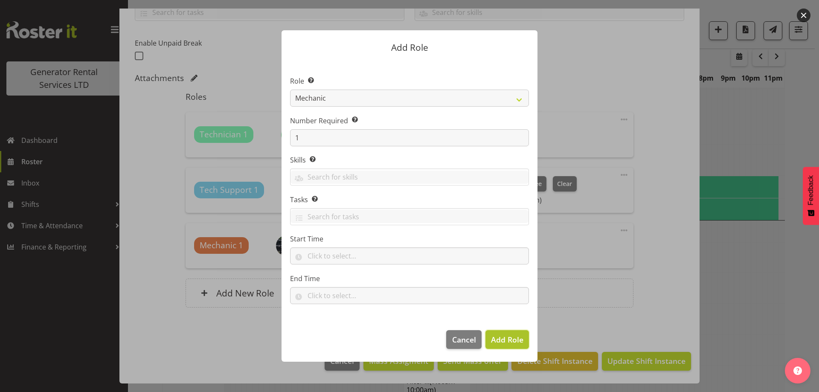
click at [512, 344] on span "Add Role" at bounding box center [507, 340] width 32 height 10
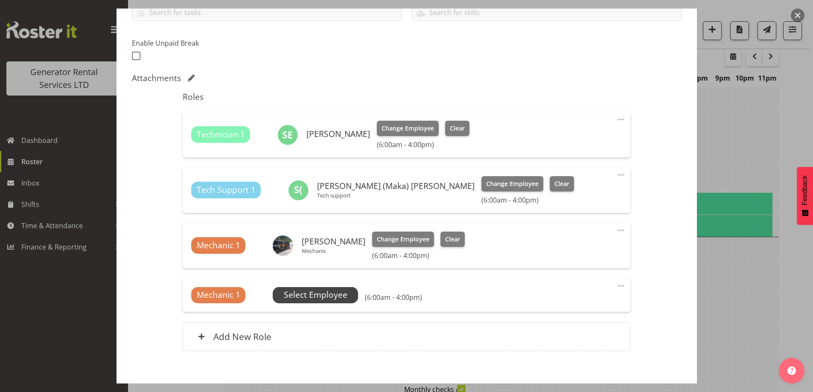
click at [327, 293] on span "Select Employee" at bounding box center [316, 295] width 64 height 12
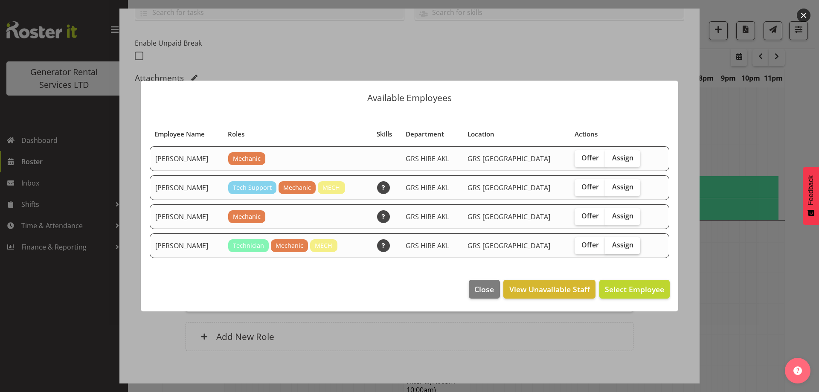
click at [614, 247] on span "Assign" at bounding box center [622, 245] width 21 height 9
click at [611, 247] on input "Assign" at bounding box center [609, 245] width 6 height 6
checkbox input "true"
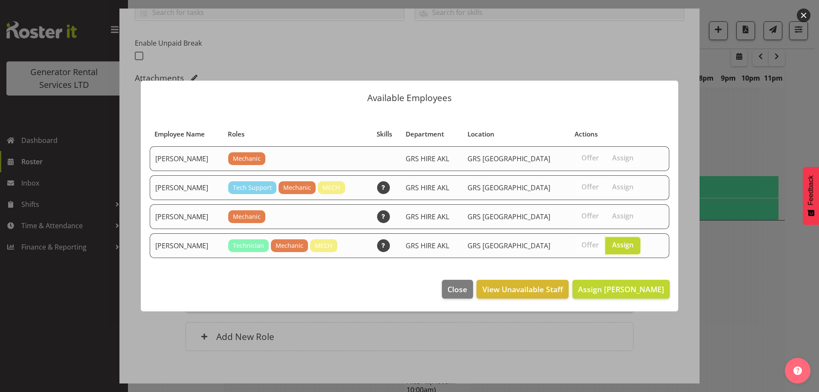
click at [643, 303] on footer "Close View Unavailable Staff Assign Mike Chalmers" at bounding box center [410, 291] width 538 height 40
click at [641, 294] on span "Assign Mike Chalmers" at bounding box center [621, 289] width 86 height 10
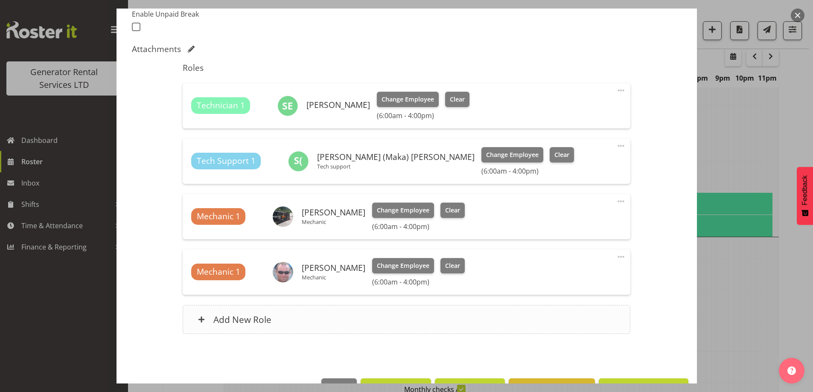
scroll to position [262, 0]
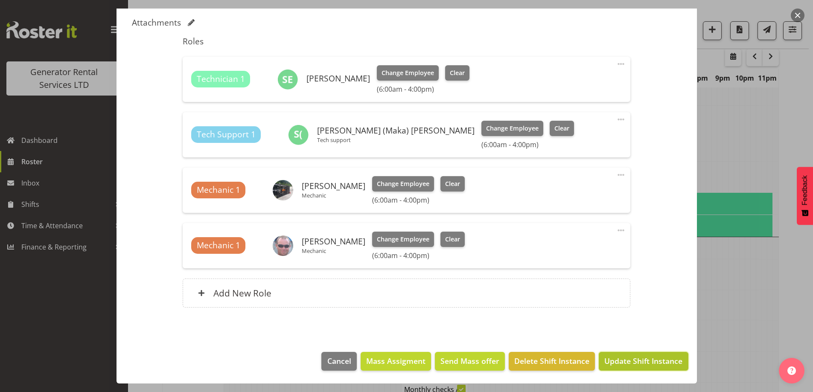
click at [624, 357] on span "Update Shift Instance" at bounding box center [643, 360] width 78 height 11
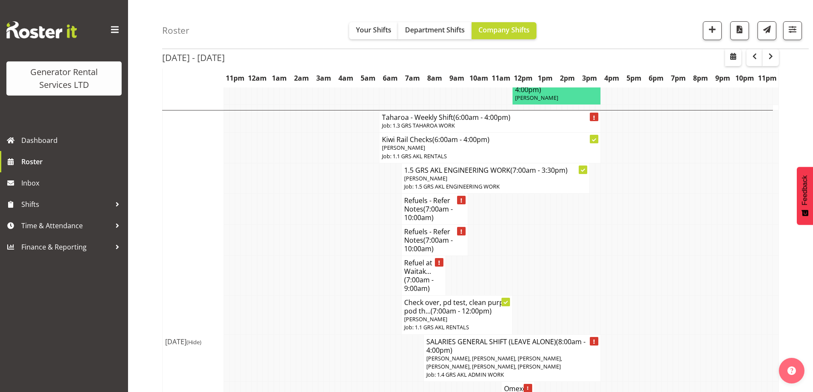
scroll to position [1351, 0]
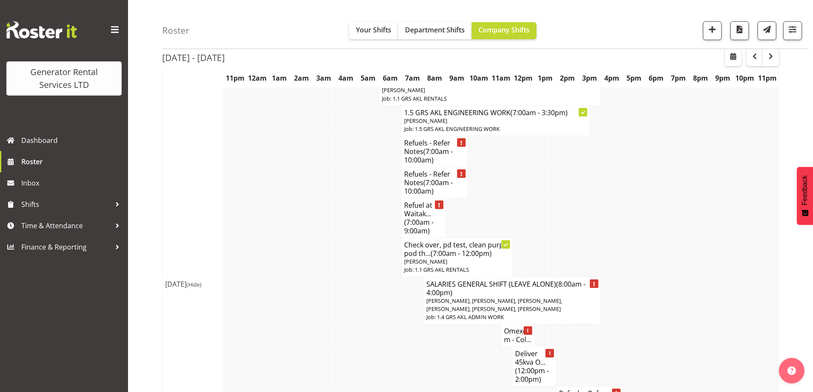
click at [344, 347] on td at bounding box center [344, 367] width 6 height 40
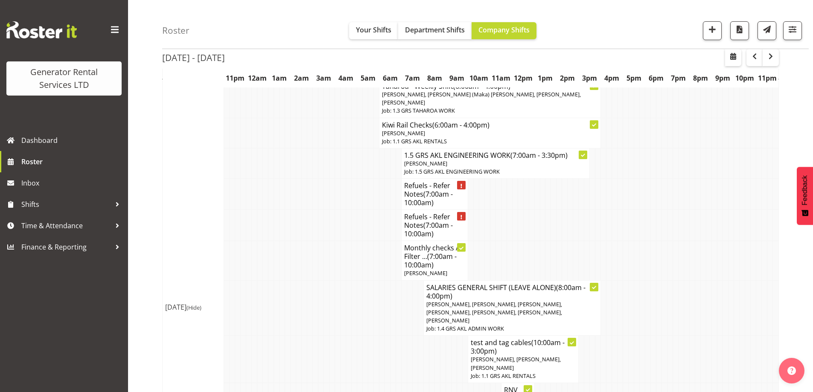
scroll to position [881, 0]
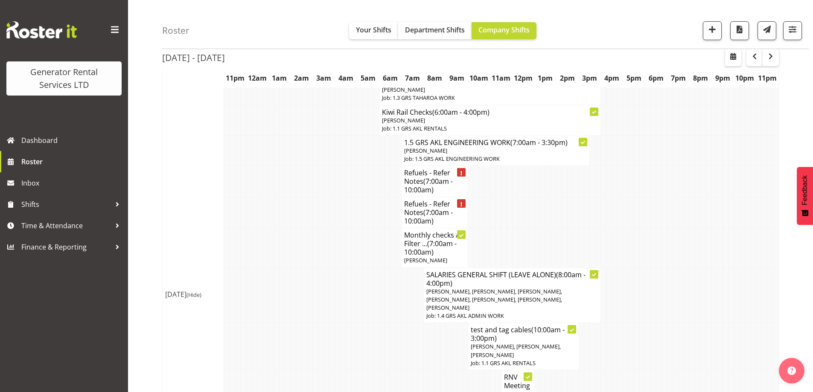
click at [379, 323] on tr "test and tag cables (10:00am - 3:00pm) Sean Moitra, Michael Marshall, Sam Peter…" at bounding box center [471, 346] width 616 height 47
click at [334, 370] on td at bounding box center [332, 385] width 6 height 31
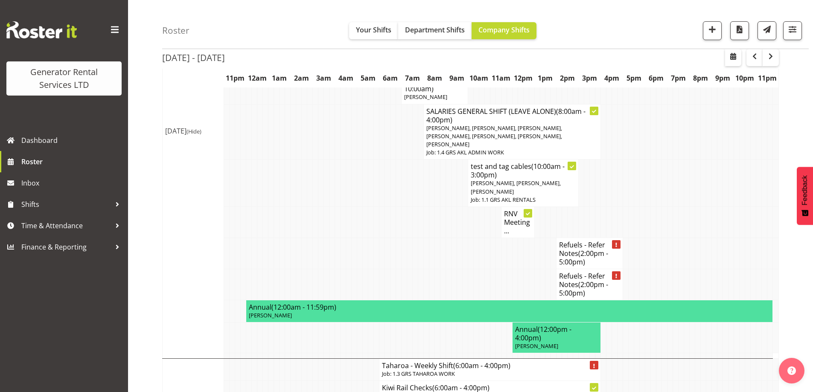
scroll to position [1052, 0]
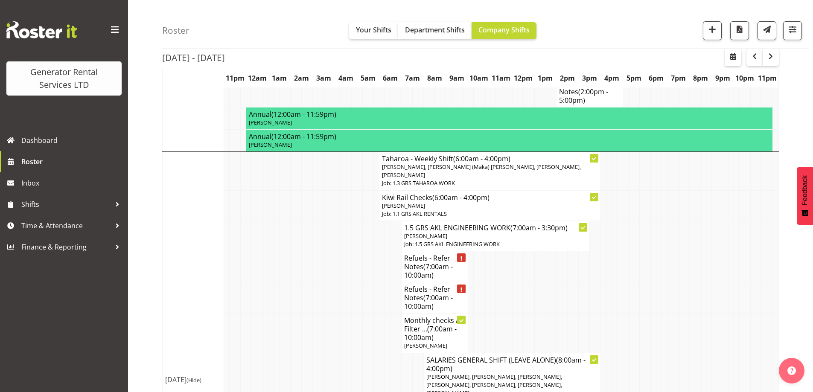
scroll to position [753, 0]
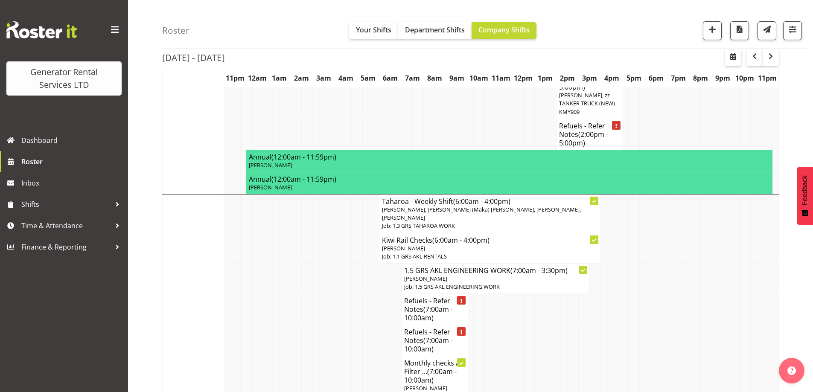
click at [329, 356] on td at bounding box center [327, 375] width 6 height 39
click at [344, 356] on td at bounding box center [344, 375] width 6 height 39
click at [716, 26] on span "button" at bounding box center [712, 29] width 11 height 11
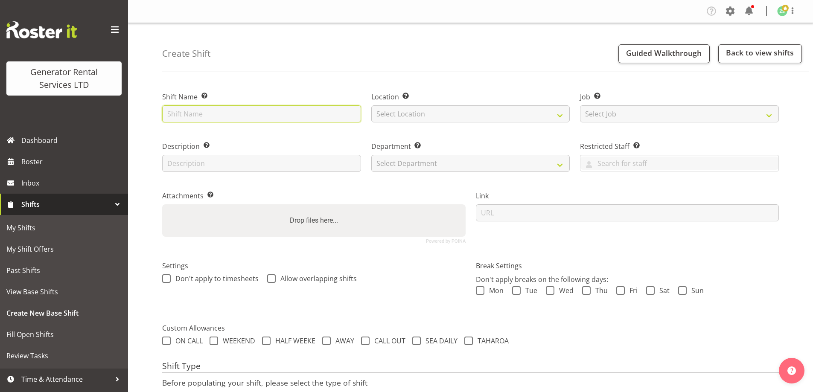
click at [347, 112] on input "text" at bounding box center [261, 113] width 199 height 17
click at [178, 116] on input "text" at bounding box center [261, 113] width 199 height 17
drag, startPoint x: 335, startPoint y: 116, endPoint x: 425, endPoint y: 116, distance: 90.5
click at [429, 116] on div "Shift Name Enter a name for the shift (e.g. Day Shift). Auckland Council - Deli…" at bounding box center [470, 164] width 627 height 169
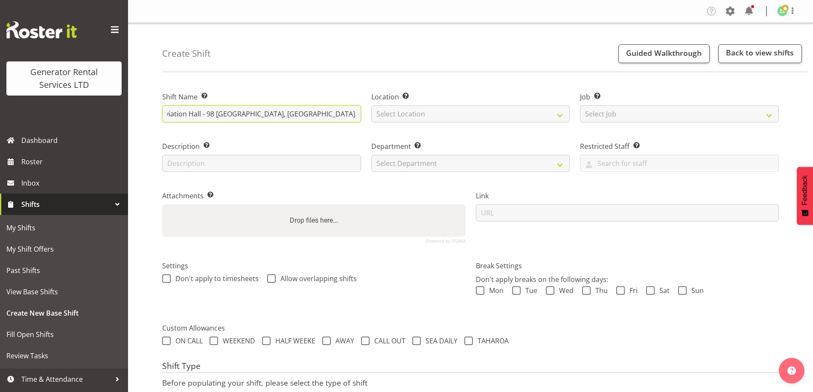
click at [358, 114] on input "Auckland Council - Deliver 4 x 20KW Heaters to MOTAT Aviation Hall - 98 Motions…" at bounding box center [261, 113] width 199 height 17
type input "Auckland Council - Deliver 4 x 20KW Heaters to MOTAT Aviation Hall - 98 Motions…"
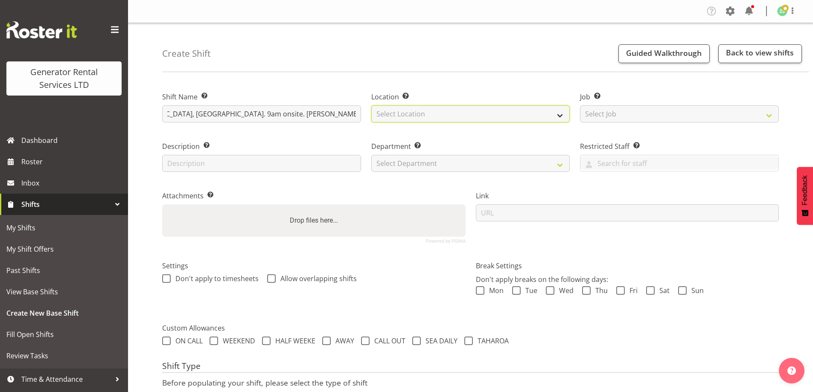
scroll to position [0, 0]
click at [445, 106] on select "Select Location [GEOGRAPHIC_DATA] [GEOGRAPHIC_DATA]" at bounding box center [470, 113] width 199 height 17
select select "28"
click at [371, 105] on select "Select Location [GEOGRAPHIC_DATA] [GEOGRAPHIC_DATA]" at bounding box center [470, 113] width 199 height 17
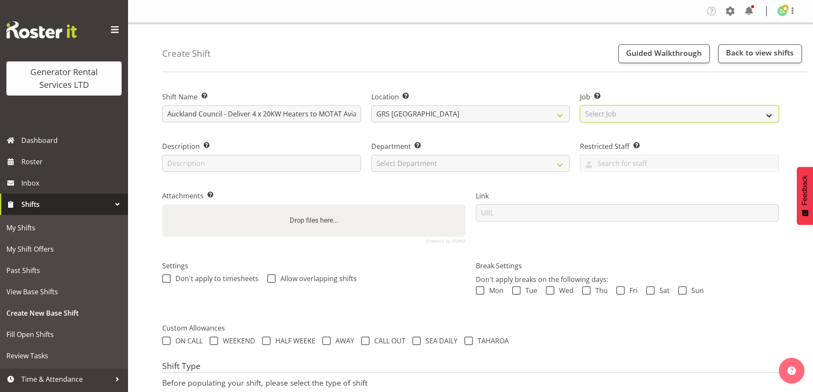
click at [644, 120] on select "Select Job Create new job 1.1 GRS AKL RENTALS 1.1 GRS AKL RENTALS AC 1.1 GRS AK…" at bounding box center [679, 113] width 199 height 17
select select "9"
click at [580, 105] on select "Select Job Create new job 1.1 GRS AKL RENTALS 1.1 GRS AKL RENTALS AC 1.1 GRS AK…" at bounding box center [679, 113] width 199 height 17
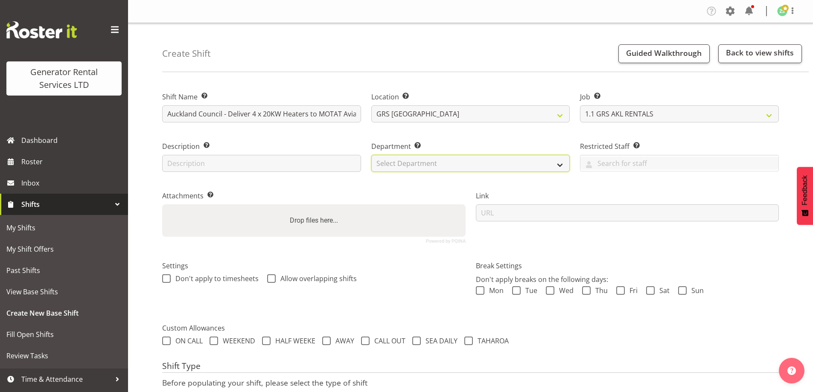
click at [489, 167] on select "Select Department GRS ADMIN AKL GRS HIRE AKL GRS HIRE TGA GRS HIRE HST GRS ENGI…" at bounding box center [470, 163] width 199 height 17
select select "20"
click at [371, 155] on select "Select Department GRS ADMIN AKL GRS HIRE AKL GRS HIRE TGA GRS HIRE HST GRS ENGI…" at bounding box center [470, 163] width 199 height 17
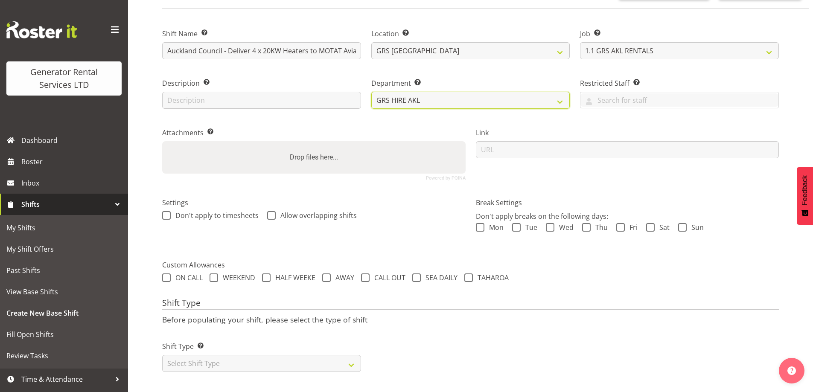
scroll to position [70, 0]
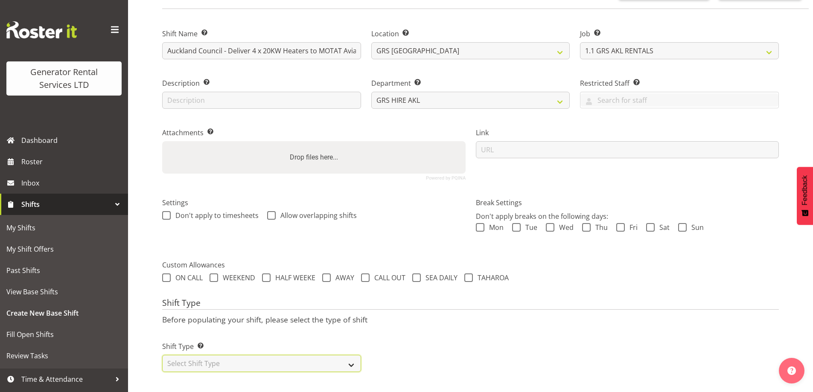
click at [233, 355] on select "Select Shift Type One Off Shift Recurring Shift Rotating Shift" at bounding box center [261, 363] width 199 height 17
select select "one_off"
click at [162, 355] on select "Select Shift Type One Off Shift Recurring Shift Rotating Shift" at bounding box center [261, 363] width 199 height 17
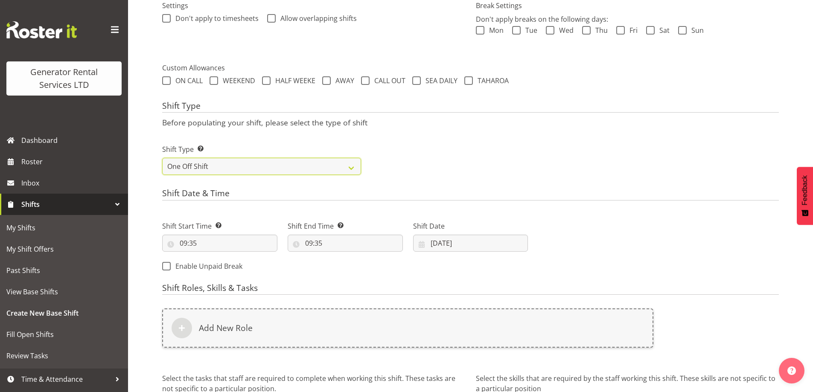
scroll to position [283, 0]
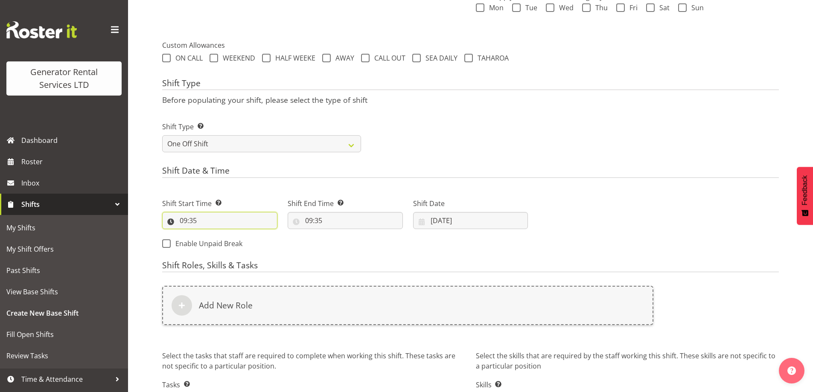
click at [228, 220] on input "09:35" at bounding box center [219, 220] width 115 height 17
drag, startPoint x: 220, startPoint y: 247, endPoint x: 219, endPoint y: 236, distance: 10.7
click at [220, 246] on select "00 01 02 03 04 05 06 07 08 09 10 11 12 13 14 15 16 17 18 19 20 21 22 23" at bounding box center [220, 242] width 19 height 17
select select "8"
click at [211, 234] on select "00 01 02 03 04 05 06 07 08 09 10 11 12 13 14 15 16 17 18 19 20 21 22 23" at bounding box center [220, 242] width 19 height 17
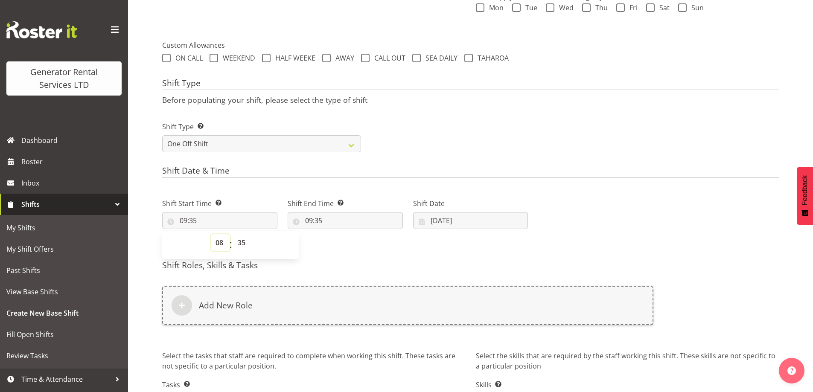
type input "08:35"
drag, startPoint x: 243, startPoint y: 241, endPoint x: 243, endPoint y: 235, distance: 6.0
click at [243, 241] on select "00 01 02 03 04 05 06 07 08 09 10 11 12 13 14 15 16 17 18 19 20 21 22 23 24 25 2…" at bounding box center [242, 242] width 19 height 17
select select "29"
click at [233, 234] on select "00 01 02 03 04 05 06 07 08 09 10 11 12 13 14 15 16 17 18 19 20 21 22 23 24 25 2…" at bounding box center [242, 242] width 19 height 17
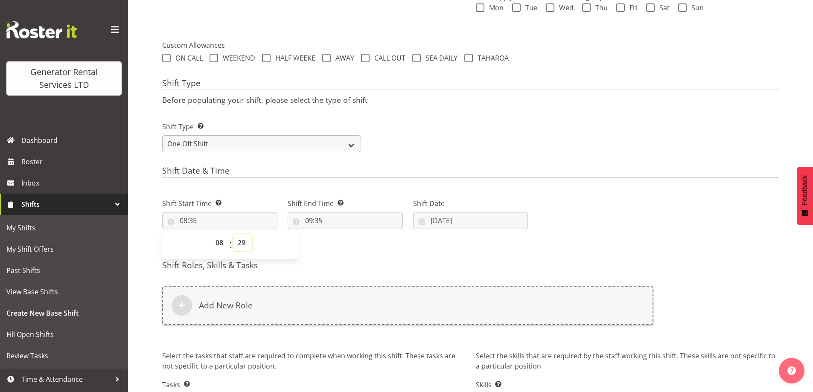
type input "08:29"
drag, startPoint x: 231, startPoint y: 248, endPoint x: 239, endPoint y: 242, distance: 9.4
click at [234, 246] on div "00 01 02 03 04 05 06 07 08 09 10 11 12 13 14 15 16 17 18 19 20 21 22 23 : 00 01…" at bounding box center [230, 244] width 137 height 21
click at [242, 234] on select "00 01 02 03 04 05 06 07 08 09 10 11 12 13 14 15 16 17 18 19 20 21 22 23 24 25 2…" at bounding box center [242, 242] width 19 height 17
select select "30"
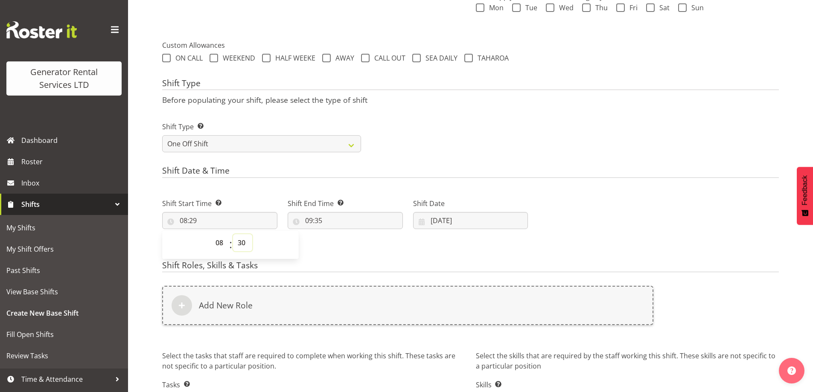
click at [233, 234] on select "00 01 02 03 04 05 06 07 08 09 10 11 12 13 14 15 16 17 18 19 20 21 22 23 24 25 2…" at bounding box center [242, 242] width 19 height 17
type input "08:30"
click at [343, 227] on input "09:35" at bounding box center [345, 220] width 115 height 17
click at [341, 241] on select "00 01 02 03 04 05 06 07 08 09 10 11 12 13 14 15 16 17 18 19 20 21 22 23" at bounding box center [345, 242] width 19 height 17
select select "10"
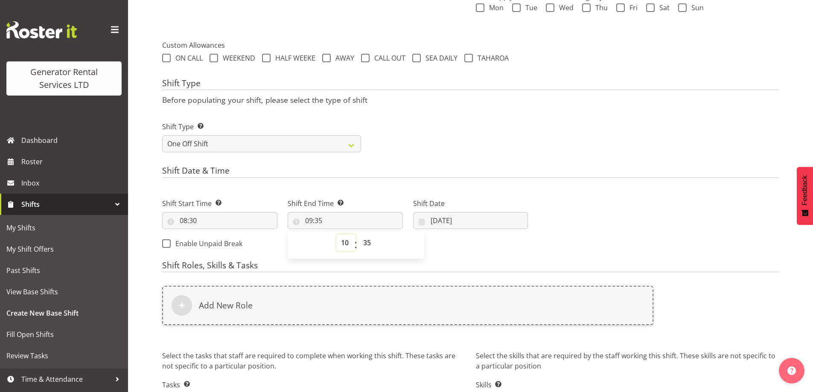
click at [336, 234] on select "00 01 02 03 04 05 06 07 08 09 10 11 12 13 14 15 16 17 18 19 20 21 22 23" at bounding box center [345, 242] width 19 height 17
type input "10:35"
click at [368, 239] on select "00 01 02 03 04 05 06 07 08 09 10 11 12 13 14 15 16 17 18 19 20 21 22 23 24 25 2…" at bounding box center [367, 242] width 19 height 17
select select "30"
click at [358, 234] on select "00 01 02 03 04 05 06 07 08 09 10 11 12 13 14 15 16 17 18 19 20 21 22 23 24 25 2…" at bounding box center [367, 242] width 19 height 17
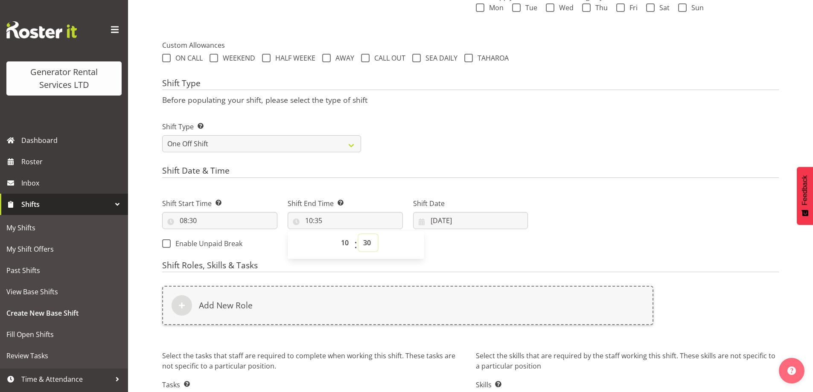
type input "10:30"
click at [452, 219] on input "20/08/2025" at bounding box center [470, 220] width 115 height 17
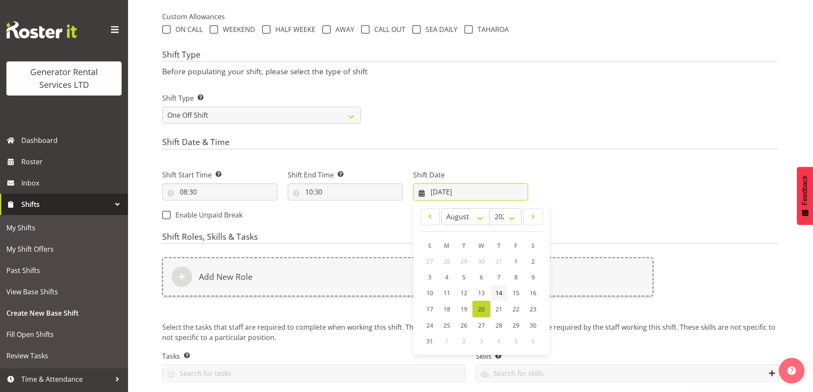
scroll to position [344, 0]
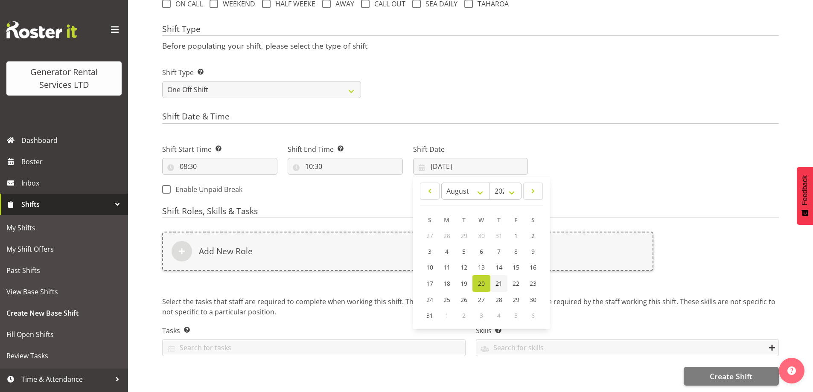
click at [498, 280] on span "21" at bounding box center [498, 284] width 7 height 8
type input "21/08/2025"
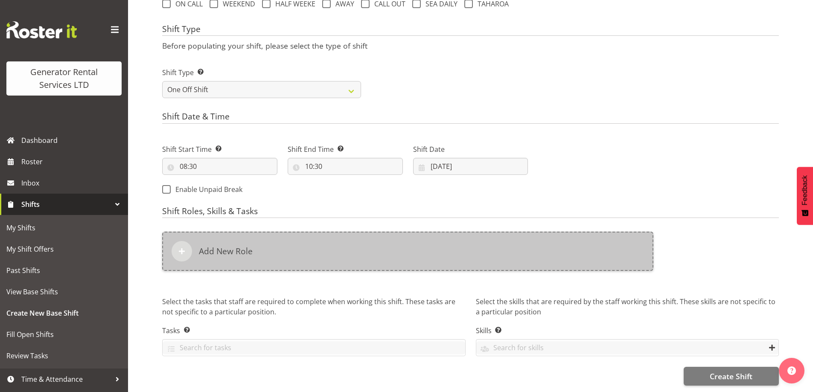
click at [370, 232] on div "Add New Role" at bounding box center [407, 251] width 491 height 39
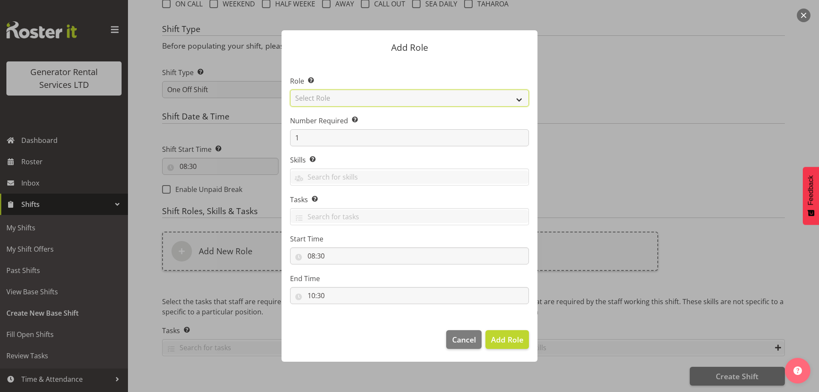
drag, startPoint x: 346, startPoint y: 97, endPoint x: 348, endPoint y: 105, distance: 8.3
click at [346, 97] on select "Select Role Account Manager Electrician Engineering GM HSEQ manager MECH Mechan…" at bounding box center [409, 98] width 239 height 17
select select "20"
click at [290, 90] on select "Select Role Account Manager Electrician Engineering GM HSEQ manager MECH Mechan…" at bounding box center [409, 98] width 239 height 17
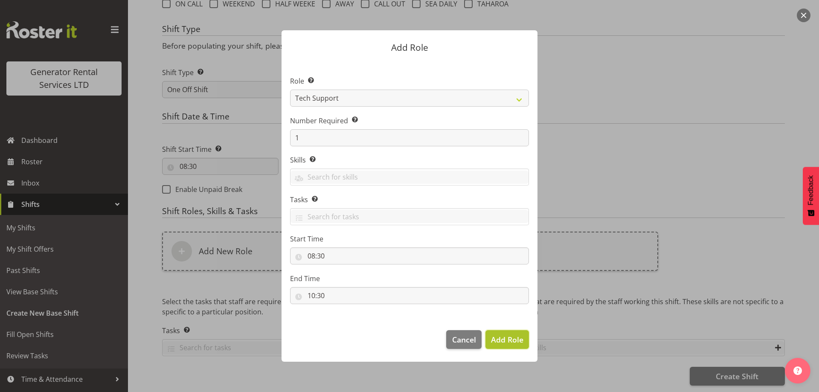
click at [515, 345] on span "Add Role" at bounding box center [507, 339] width 32 height 11
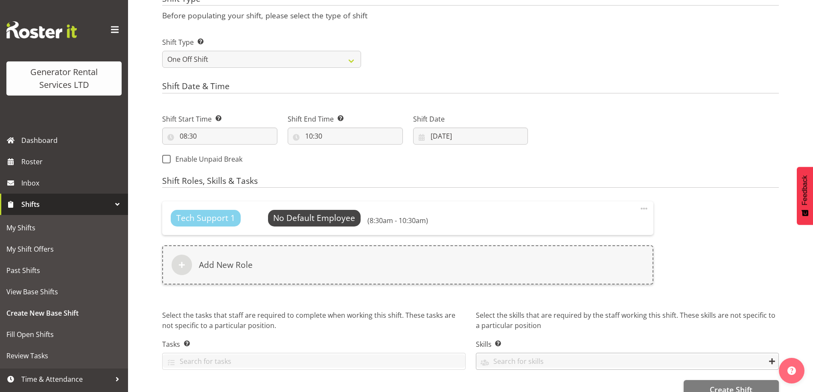
scroll to position [387, 0]
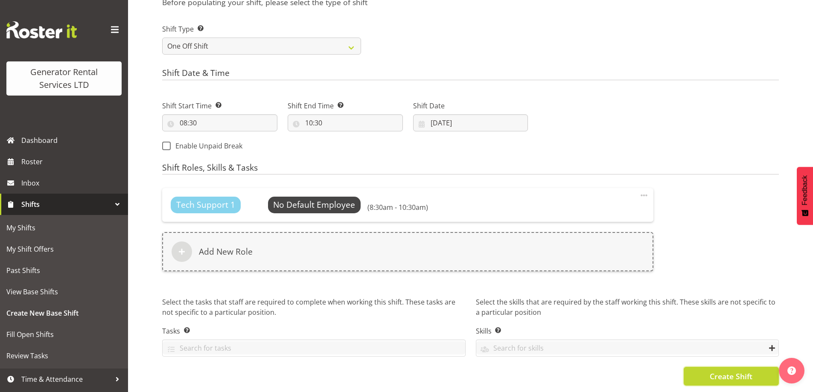
click at [730, 371] on span "Create Shift" at bounding box center [731, 376] width 43 height 11
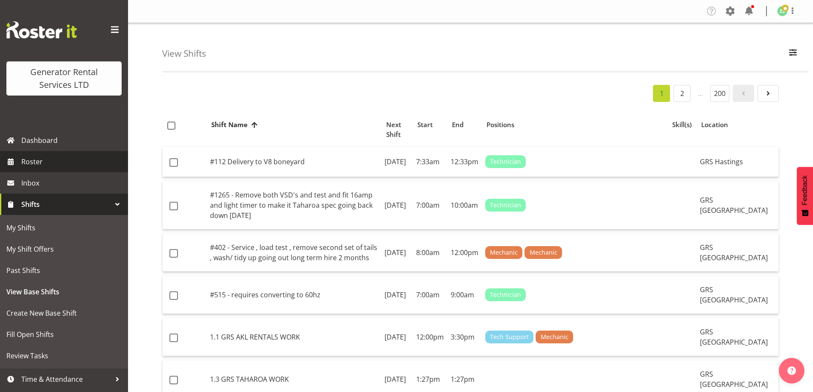
click at [41, 169] on link "Roster" at bounding box center [64, 161] width 128 height 21
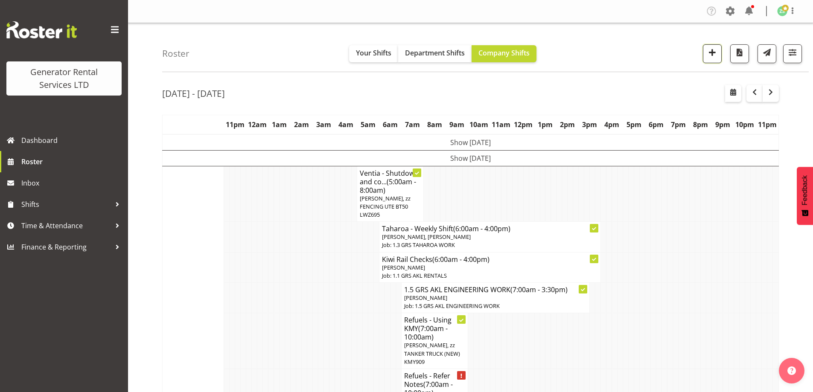
click at [713, 59] on button "button" at bounding box center [712, 53] width 19 height 19
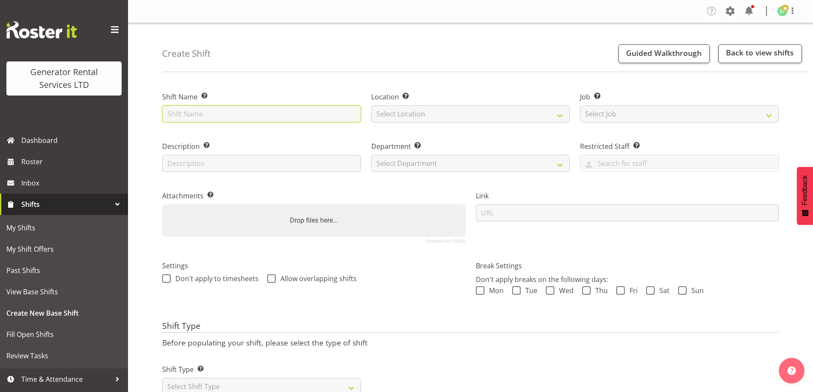
click at [242, 114] on input "text" at bounding box center [261, 113] width 199 height 17
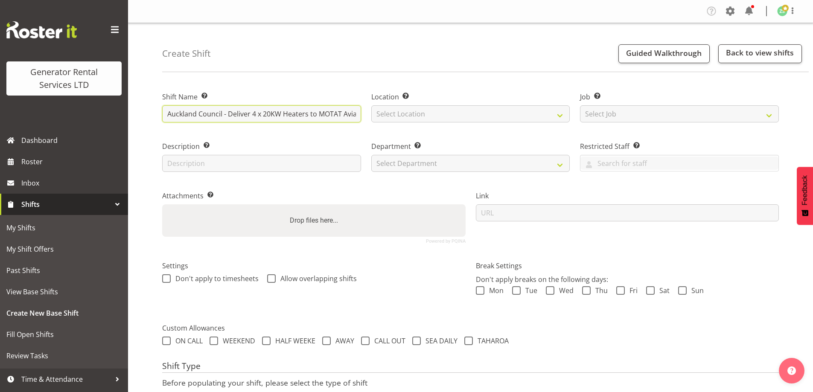
click at [242, 114] on input "Auckland Council - Deliver 4 x 20KW Heaters to MOTAT Aviation Hall - 98 Motions…" at bounding box center [261, 113] width 199 height 17
type input "Auckland Council - Collect 4 x 20KW Heaters at MOTAT Aviation Hall - 98 Motions…"
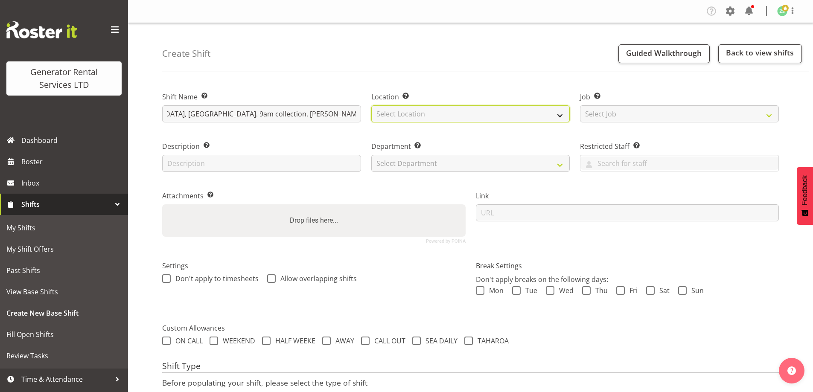
click at [431, 116] on select "Select Location GRS Auckland" at bounding box center [470, 113] width 199 height 17
select select "28"
click at [371, 105] on select "Select Location GRS Auckland" at bounding box center [470, 113] width 199 height 17
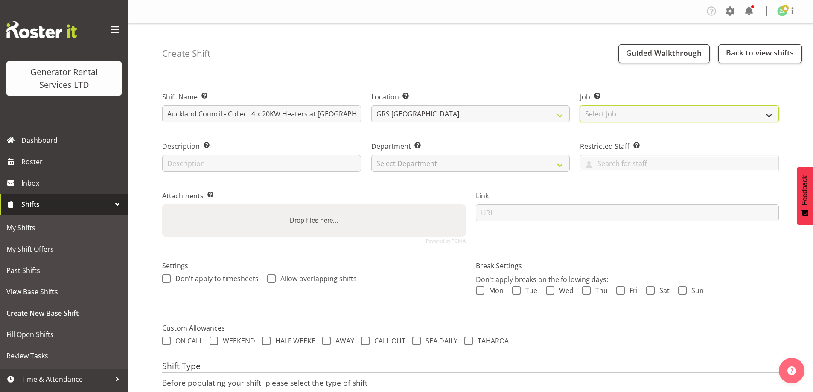
drag, startPoint x: 631, startPoint y: 114, endPoint x: 633, endPoint y: 122, distance: 8.7
click at [631, 115] on select "Select Job Create new job 1.1 GRS AKL RENTALS 1.1 GRS AKL RENTALS AC 1.1 GRS AK…" at bounding box center [679, 113] width 199 height 17
select select "9"
click at [580, 105] on select "Select Job Create new job 1.1 GRS AKL RENTALS 1.1 GRS AKL RENTALS AC 1.1 GRS AK…" at bounding box center [679, 113] width 199 height 17
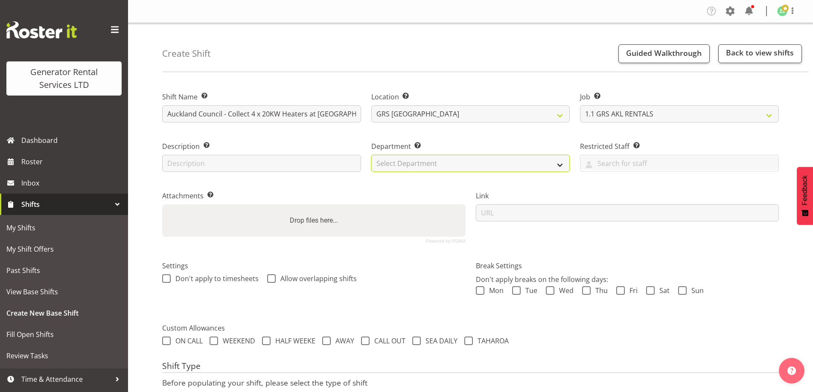
click at [471, 165] on select "Select Department GRS ADMIN AKL GRS HIRE AKL GRS HIRE TGA GRS HIRE HST GRS ENGI…" at bounding box center [470, 163] width 199 height 17
select select "20"
click at [371, 155] on select "Select Department GRS ADMIN AKL GRS HIRE AKL GRS HIRE TGA GRS HIRE HST GRS ENGI…" at bounding box center [470, 163] width 199 height 17
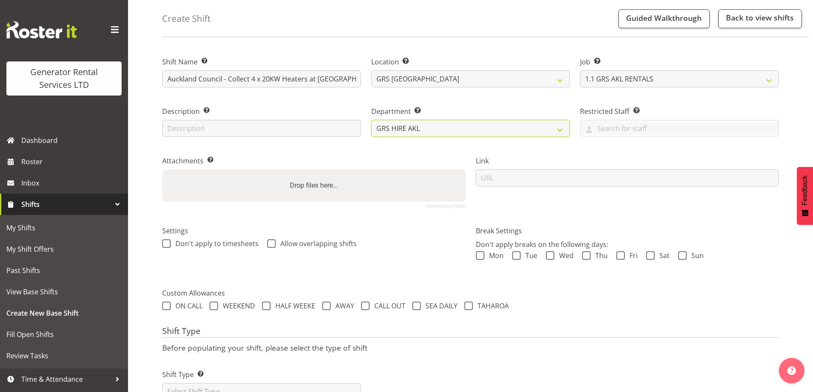
scroll to position [70, 0]
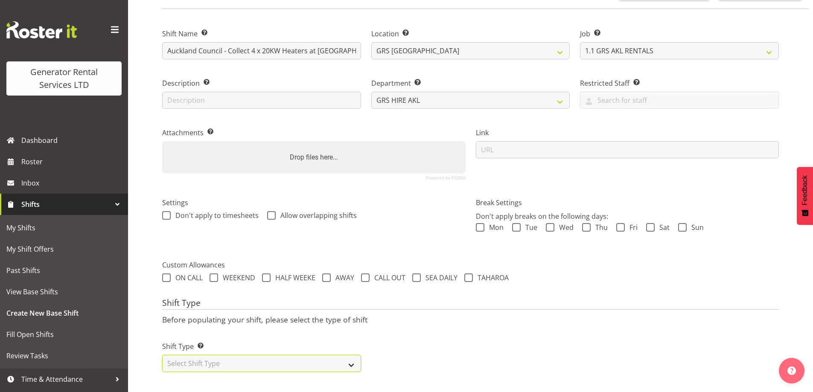
click at [250, 358] on select "Select Shift Type One Off Shift Recurring Shift Rotating Shift" at bounding box center [261, 363] width 199 height 17
select select "one_off"
click at [162, 355] on select "Select Shift Type One Off Shift Recurring Shift Rotating Shift" at bounding box center [261, 363] width 199 height 17
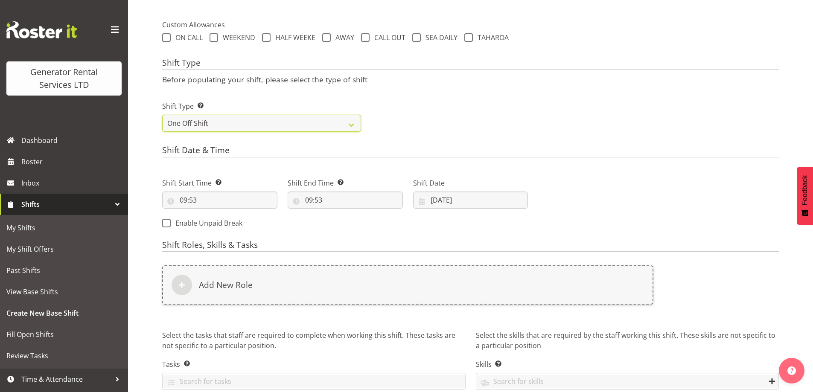
scroll to position [326, 0]
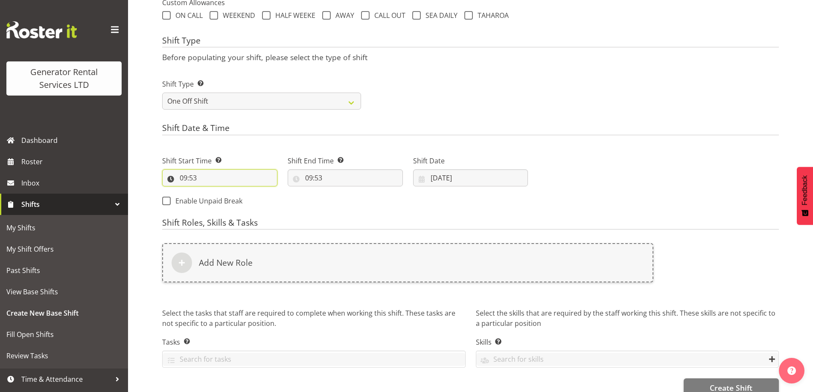
click at [222, 181] on input "09:53" at bounding box center [219, 177] width 115 height 17
click at [218, 197] on select "00 01 02 03 04 05 06 07 08 09 10 11 12 13 14 15 16 17 18 19 20 21 22 23" at bounding box center [220, 200] width 19 height 17
select select "8"
click at [211, 192] on select "00 01 02 03 04 05 06 07 08 09 10 11 12 13 14 15 16 17 18 19 20 21 22 23" at bounding box center [220, 200] width 19 height 17
type input "08:53"
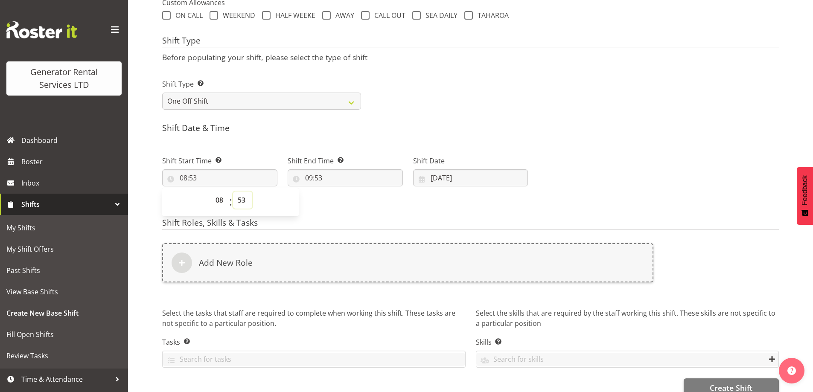
drag, startPoint x: 235, startPoint y: 197, endPoint x: 238, endPoint y: 192, distance: 5.2
click at [236, 195] on select "00 01 02 03 04 05 06 07 08 09 10 11 12 13 14 15 16 17 18 19 20 21 22 23 24 25 2…" at bounding box center [242, 200] width 19 height 17
select select "30"
click at [233, 192] on select "00 01 02 03 04 05 06 07 08 09 10 11 12 13 14 15 16 17 18 19 20 21 22 23 24 25 2…" at bounding box center [242, 200] width 19 height 17
type input "08:30"
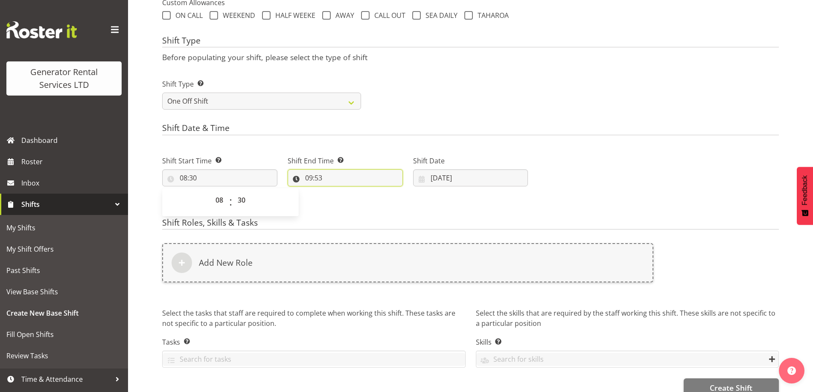
click at [349, 180] on input "09:53" at bounding box center [345, 177] width 115 height 17
click at [343, 197] on select "00 01 02 03 04 05 06 07 08 09 10 11 12 13 14 15 16 17 18 19 20 21 22 23" at bounding box center [345, 200] width 19 height 17
select select "10"
click at [336, 192] on select "00 01 02 03 04 05 06 07 08 09 10 11 12 13 14 15 16 17 18 19 20 21 22 23" at bounding box center [345, 200] width 19 height 17
type input "10:53"
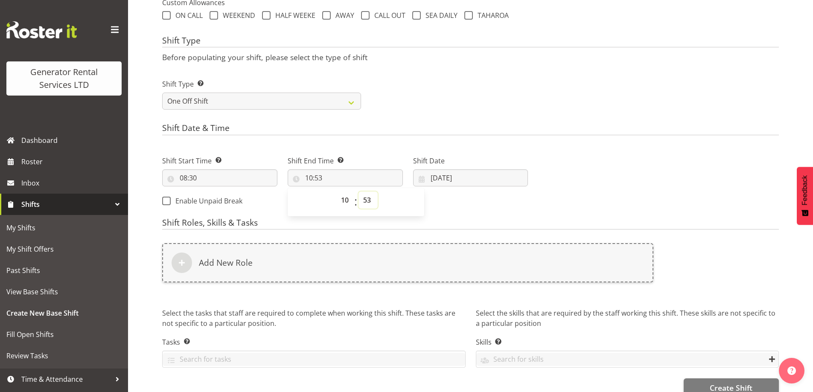
click at [367, 195] on select "00 01 02 03 04 05 06 07 08 09 10 11 12 13 14 15 16 17 18 19 20 21 22 23 24 25 2…" at bounding box center [367, 200] width 19 height 17
select select "30"
click at [358, 192] on select "00 01 02 03 04 05 06 07 08 09 10 11 12 13 14 15 16 17 18 19 20 21 22 23 24 25 2…" at bounding box center [367, 200] width 19 height 17
type input "10:30"
click at [532, 192] on div "Shift Start Time Set the time of the day you wish this shift to start 08:30 00 …" at bounding box center [345, 178] width 376 height 69
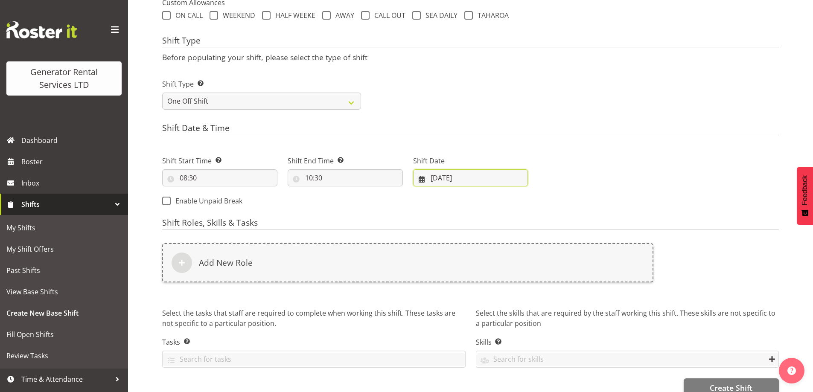
click at [510, 180] on input "20/08/2025" at bounding box center [470, 177] width 115 height 17
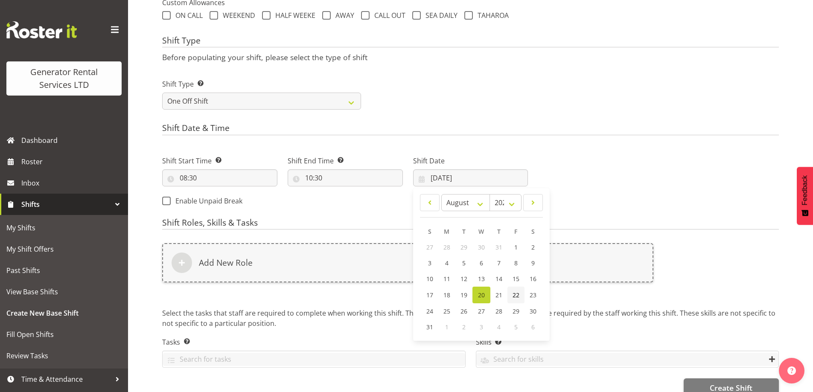
click at [519, 295] on link "22" at bounding box center [515, 295] width 17 height 17
type input "22/08/2025"
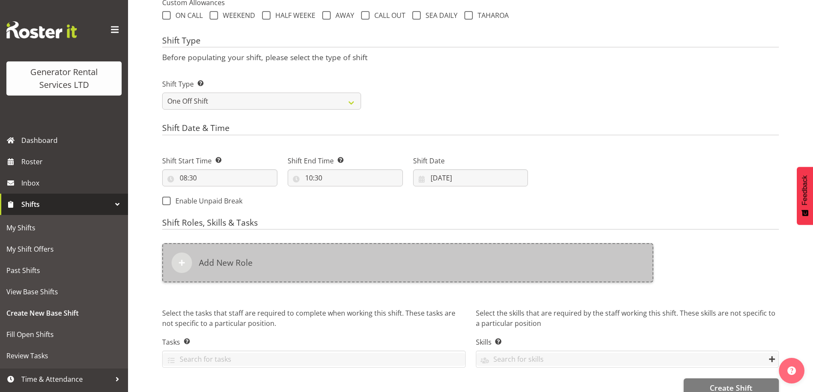
click at [329, 249] on div "Add New Role" at bounding box center [407, 262] width 491 height 39
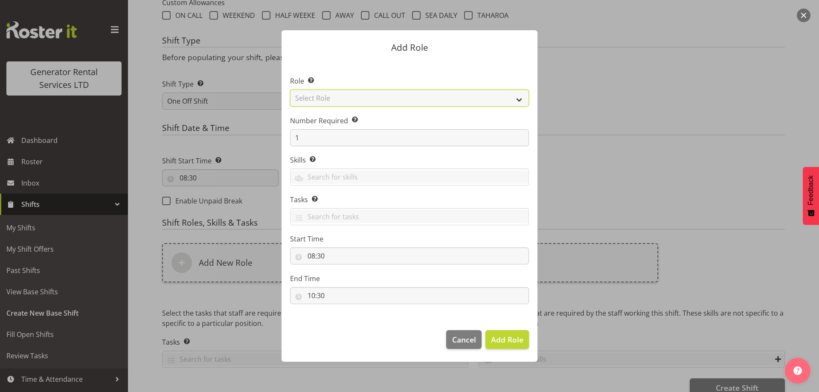
click at [338, 99] on select "Select Role Account Manager Electrician Engineering GM HSEQ manager MECH Mechan…" at bounding box center [409, 98] width 239 height 17
select select "20"
click at [290, 90] on select "Select Role Account Manager Electrician Engineering GM HSEQ manager MECH Mechan…" at bounding box center [409, 98] width 239 height 17
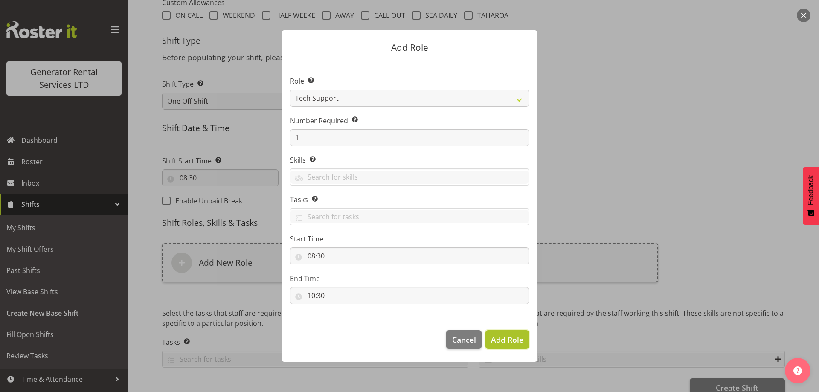
click at [511, 345] on span "Add Role" at bounding box center [507, 339] width 32 height 11
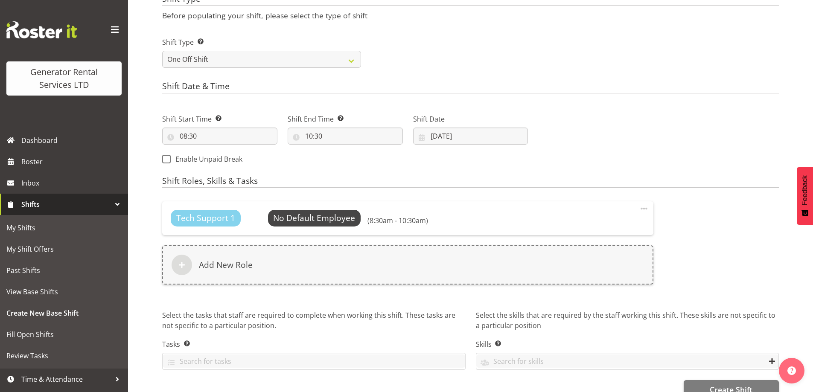
scroll to position [387, 0]
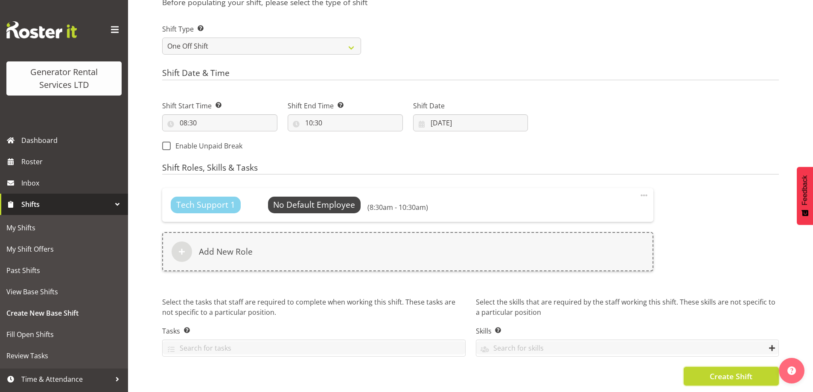
click at [717, 371] on span "Create Shift" at bounding box center [731, 376] width 43 height 11
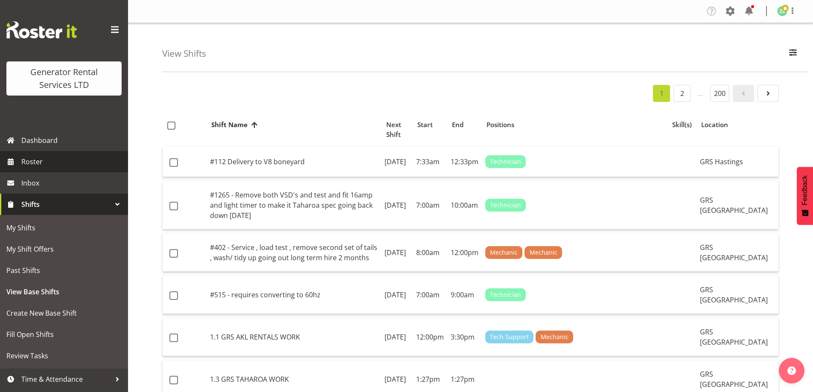
click at [29, 161] on span "Roster" at bounding box center [72, 161] width 102 height 13
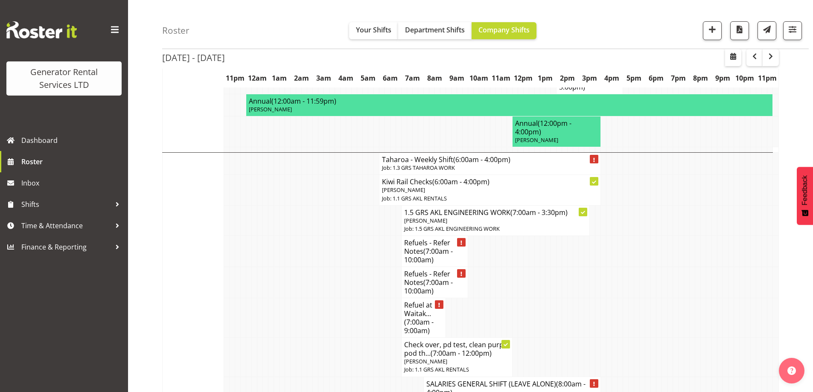
scroll to position [1451, 0]
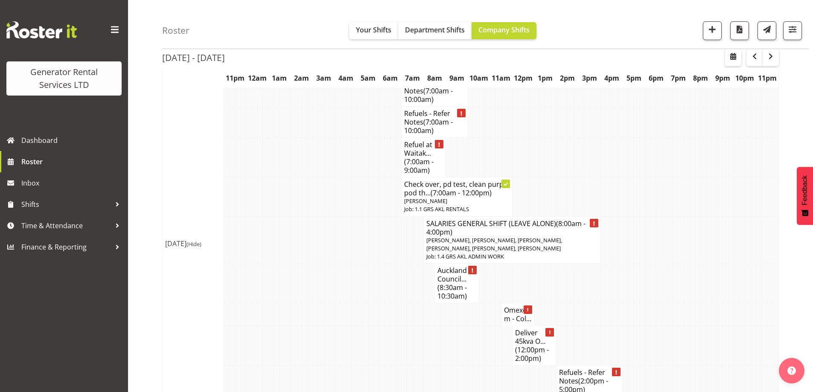
click at [437, 326] on td at bounding box center [437, 346] width 6 height 40
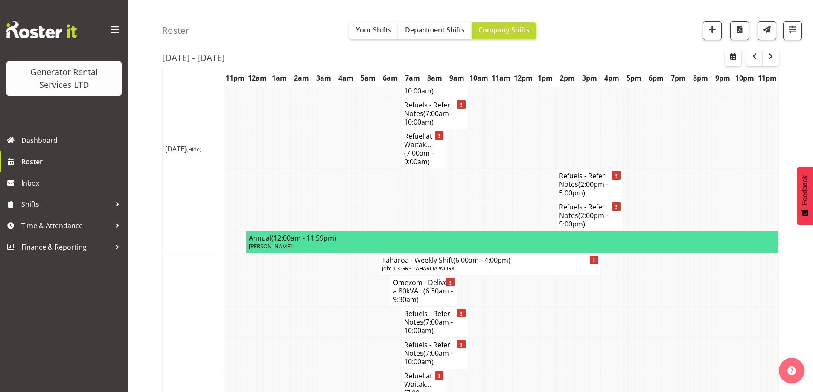
scroll to position [1989, 0]
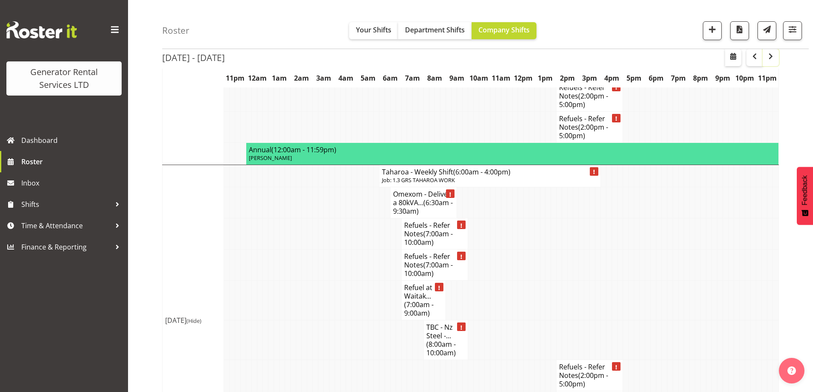
click at [775, 61] on span "button" at bounding box center [771, 56] width 10 height 10
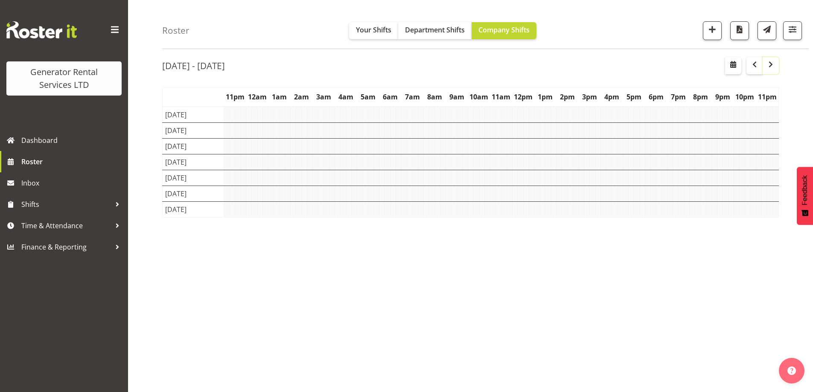
scroll to position [28, 0]
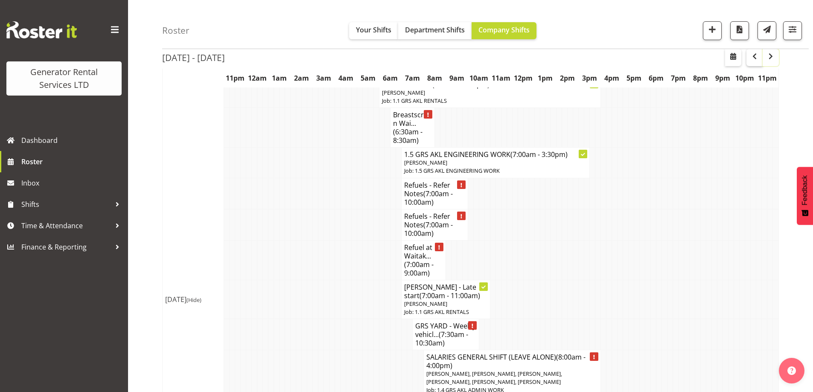
scroll to position [1989, 0]
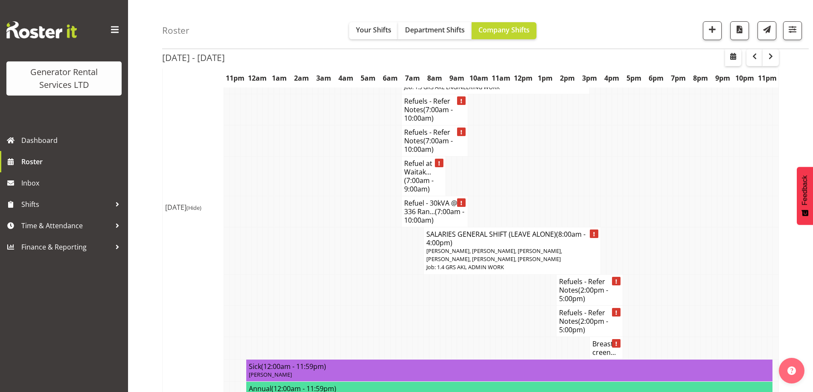
click at [329, 306] on td at bounding box center [332, 321] width 6 height 31
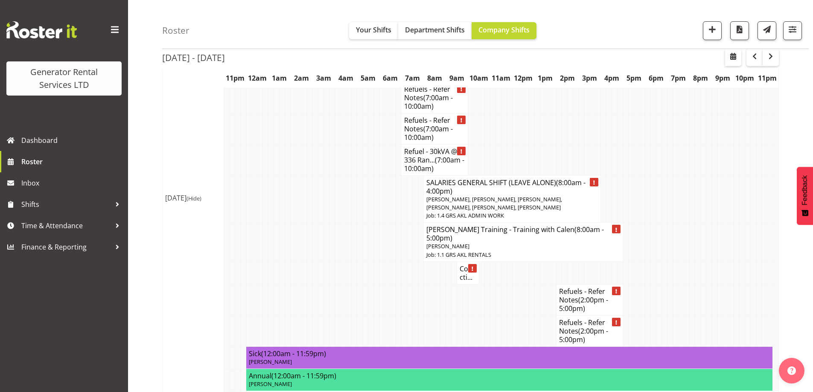
scroll to position [624, 0]
click at [265, 209] on td at bounding box center [266, 199] width 6 height 47
click at [56, 162] on span "Roster" at bounding box center [72, 161] width 102 height 13
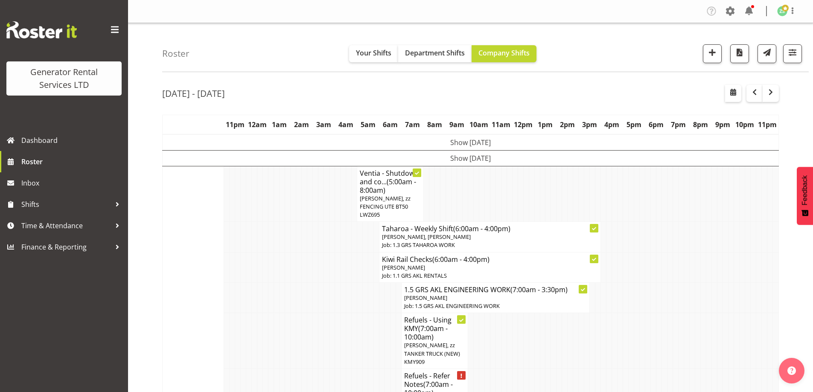
click at [302, 320] on td at bounding box center [305, 341] width 6 height 56
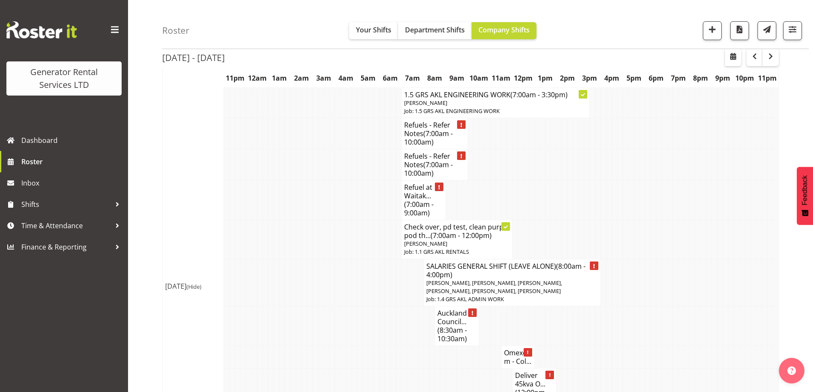
scroll to position [1536, 0]
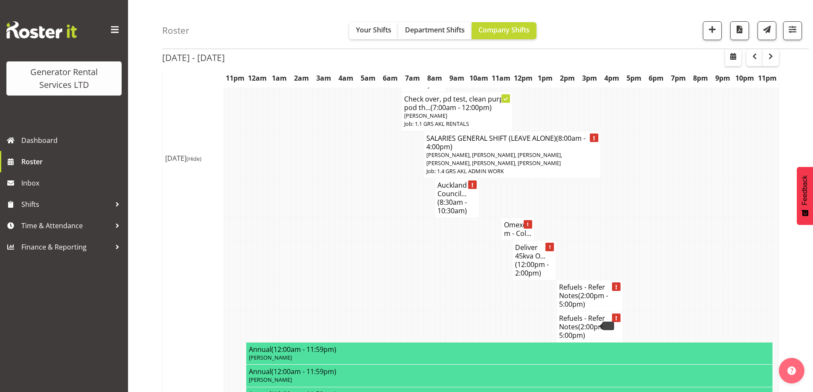
click at [378, 312] on td at bounding box center [376, 327] width 6 height 31
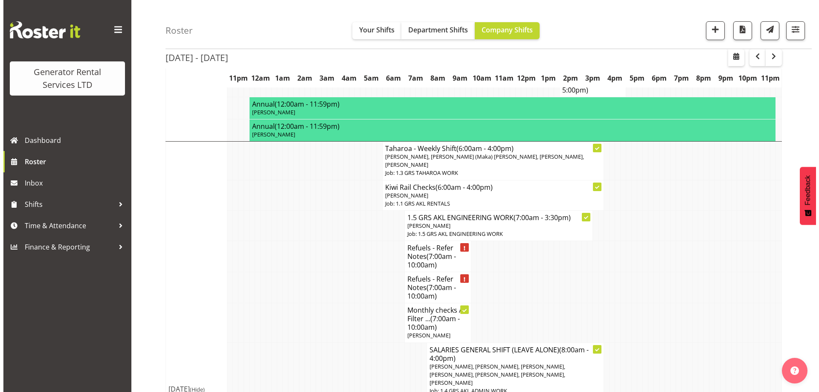
scroll to position [811, 0]
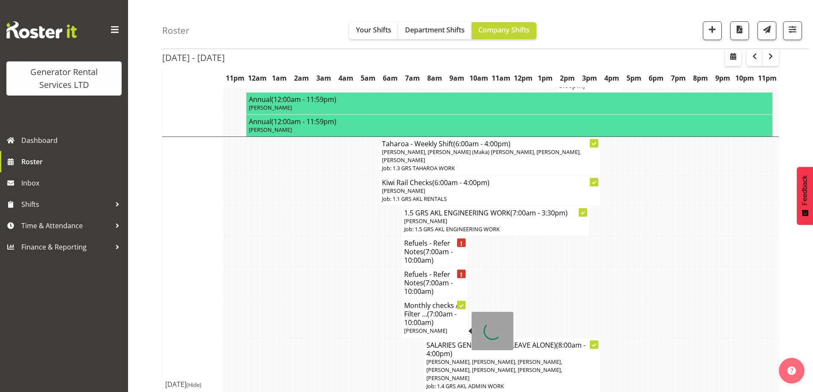
click at [470, 331] on div at bounding box center [470, 331] width 3 height 7
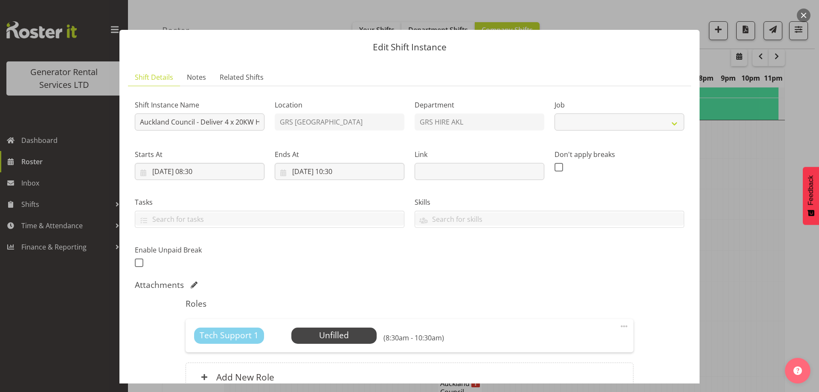
select select "9"
click at [346, 336] on span "Select Employee" at bounding box center [334, 335] width 64 height 12
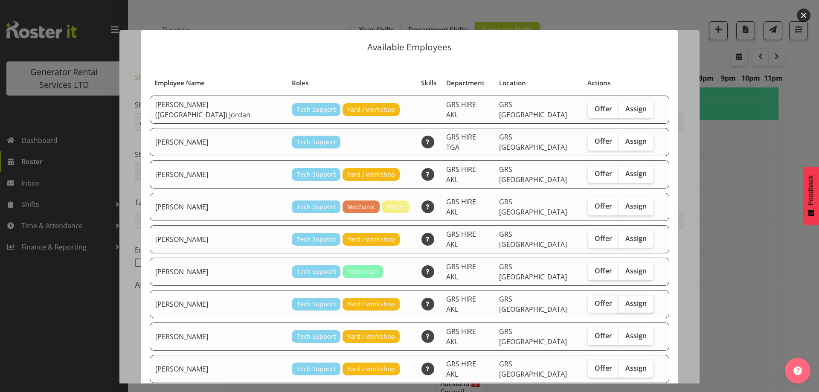
click at [626, 299] on span "Assign" at bounding box center [636, 303] width 21 height 9
click at [619, 301] on input "Assign" at bounding box center [622, 304] width 6 height 6
checkbox input "true"
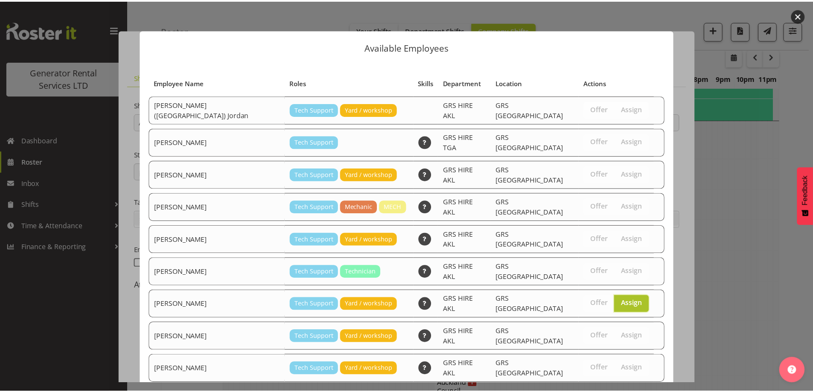
scroll to position [51, 0]
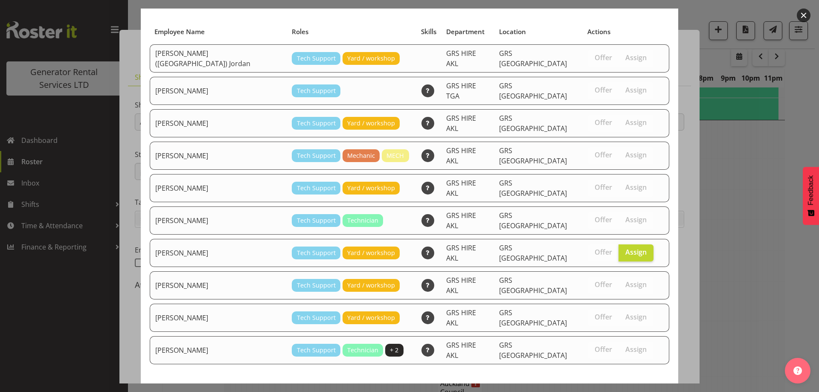
click at [626, 390] on span "Assign Mina Nomani" at bounding box center [621, 395] width 86 height 10
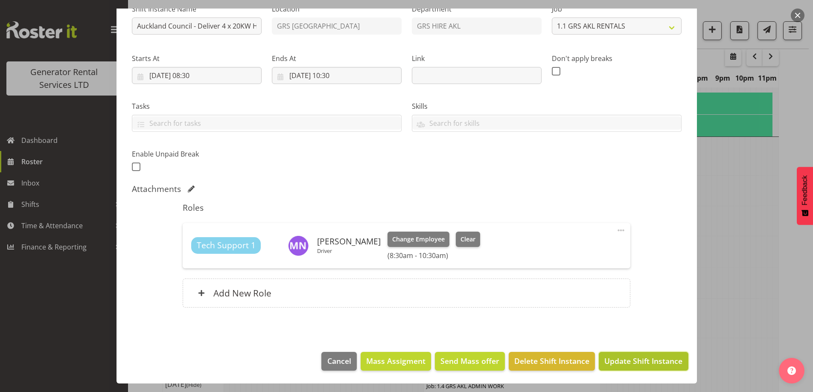
click at [625, 355] on button "Update Shift Instance" at bounding box center [643, 361] width 89 height 19
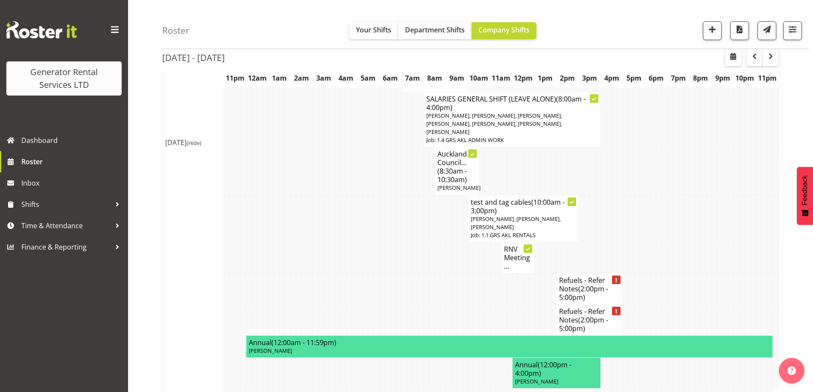
scroll to position [1095, 0]
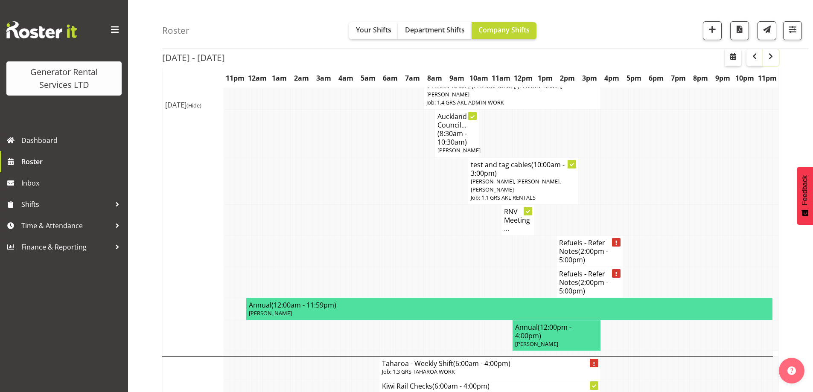
click at [773, 65] on button "button" at bounding box center [771, 57] width 16 height 17
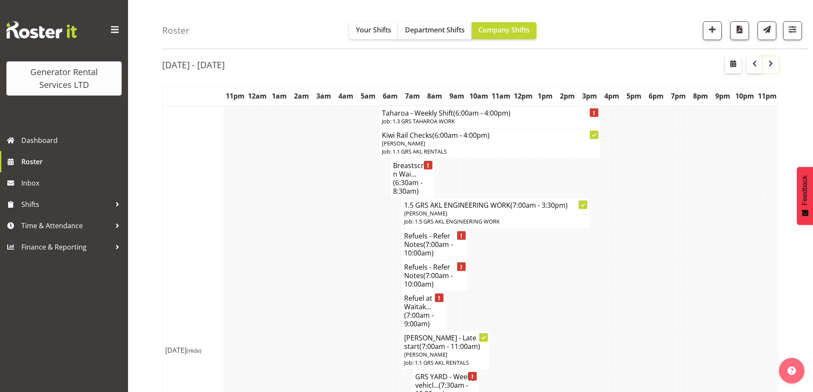
scroll to position [28, 0]
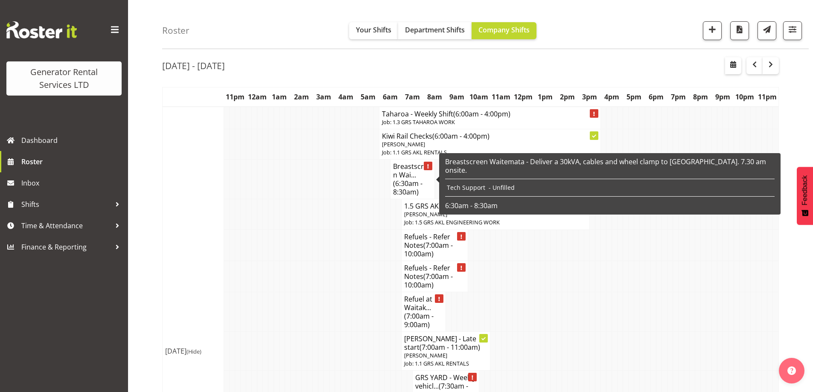
click at [401, 177] on h4 "Breastscreen Wai... (6:30am - 8:30am)" at bounding box center [412, 179] width 39 height 34
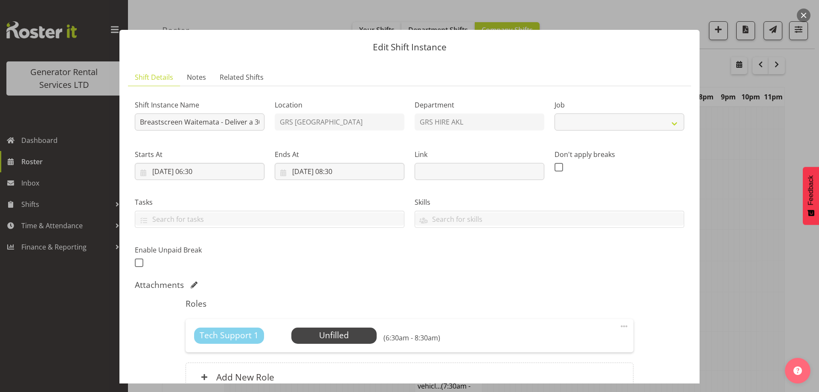
select select "7504"
click at [725, 248] on div at bounding box center [409, 196] width 819 height 392
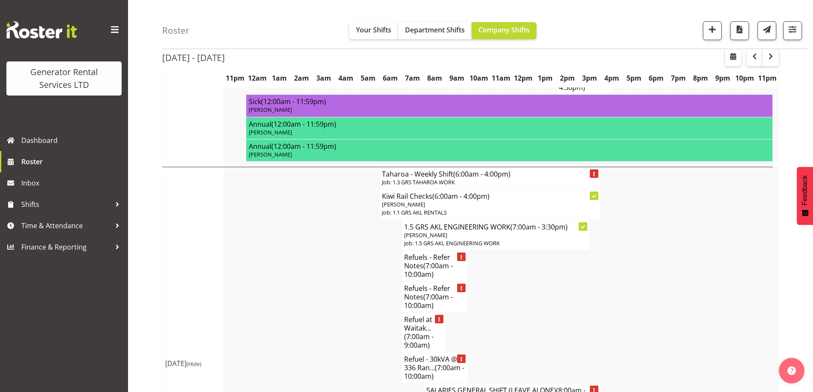
scroll to position [1948, 0]
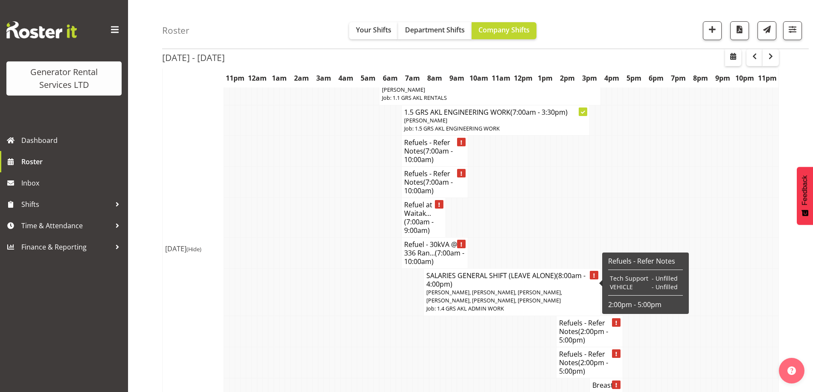
drag, startPoint x: 335, startPoint y: 327, endPoint x: 339, endPoint y: 326, distance: 4.4
click at [335, 347] on td at bounding box center [338, 362] width 6 height 31
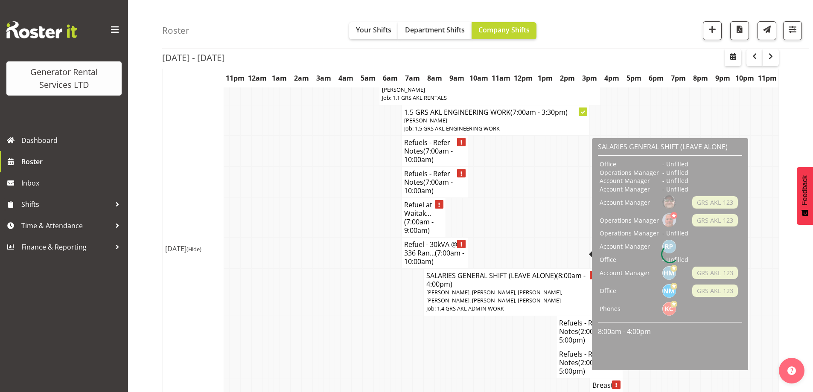
click at [320, 288] on td at bounding box center [321, 291] width 6 height 47
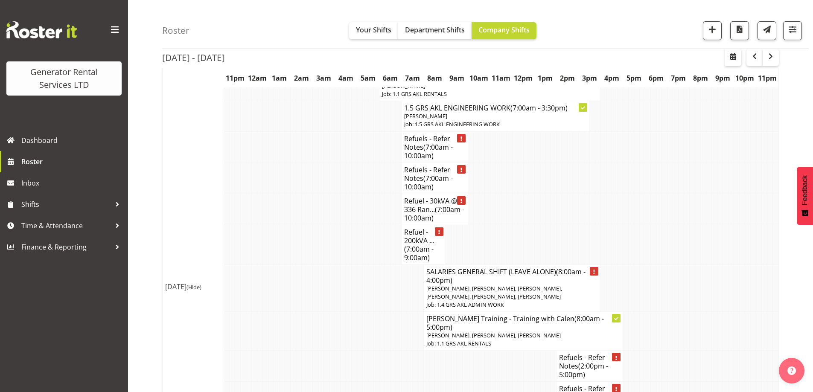
scroll to position [1479, 0]
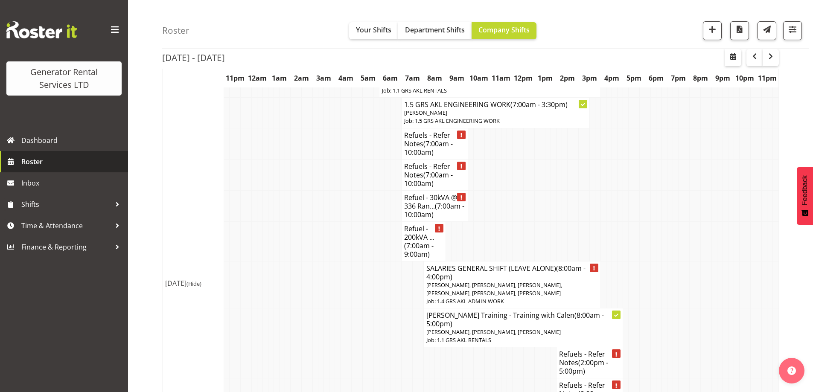
click at [61, 160] on span "Roster" at bounding box center [72, 161] width 102 height 13
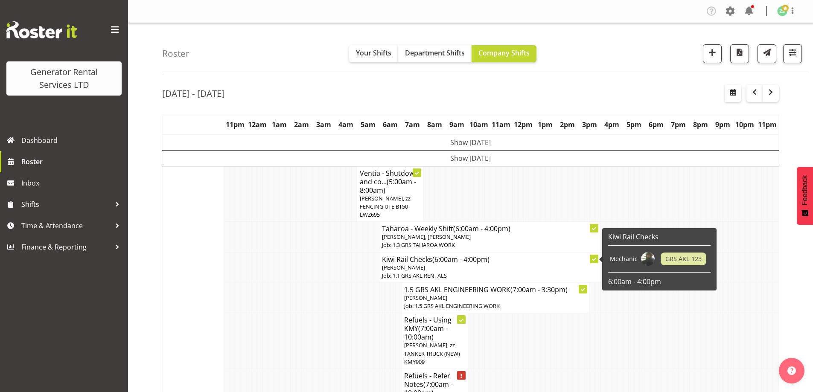
click at [345, 296] on td at bounding box center [344, 297] width 6 height 30
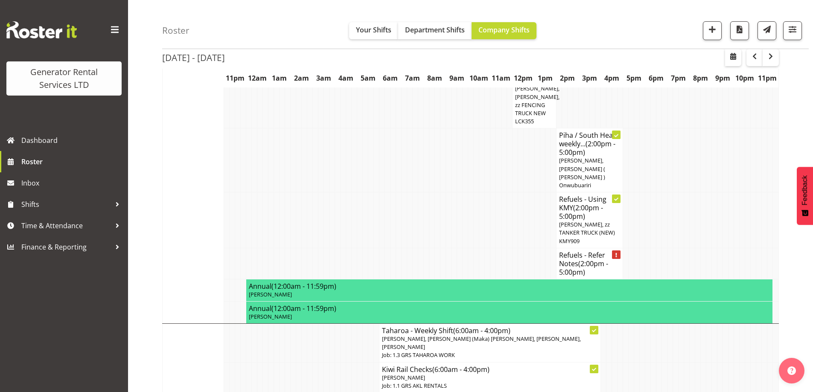
scroll to position [640, 0]
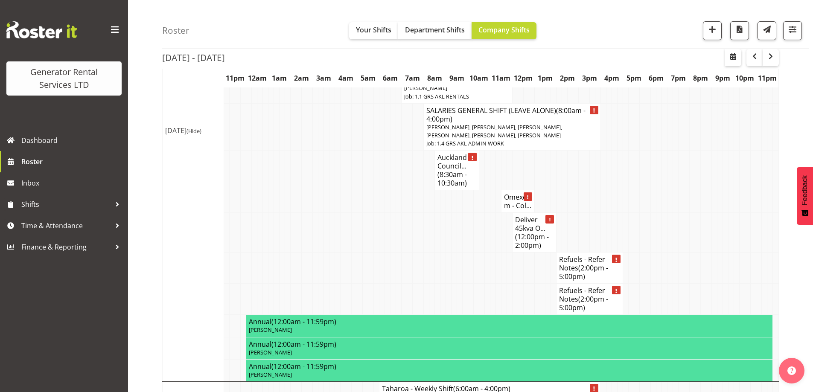
scroll to position [1579, 0]
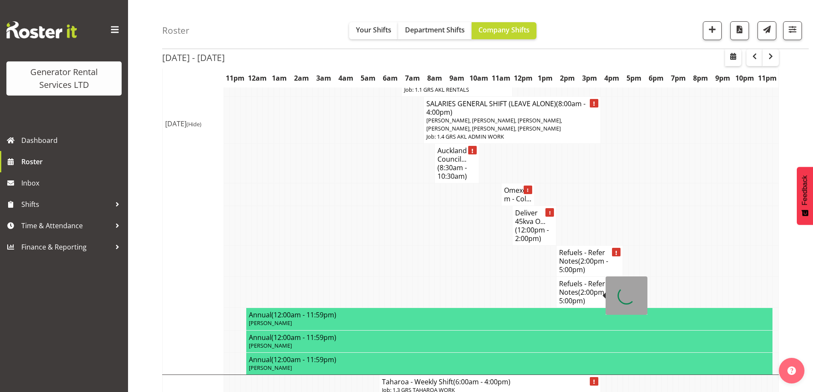
click at [259, 277] on td at bounding box center [260, 292] width 6 height 31
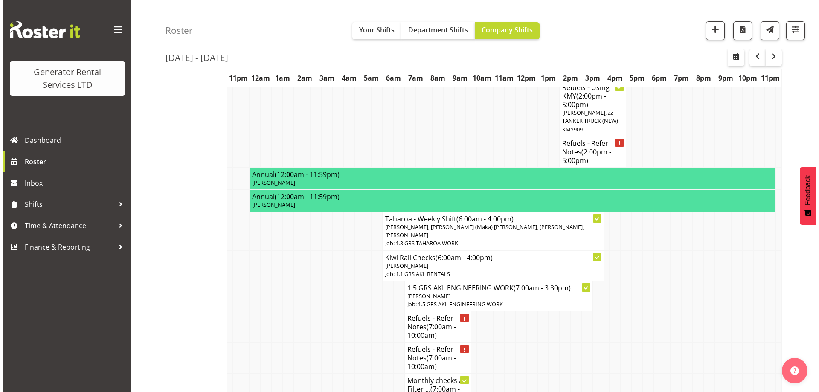
scroll to position [725, 0]
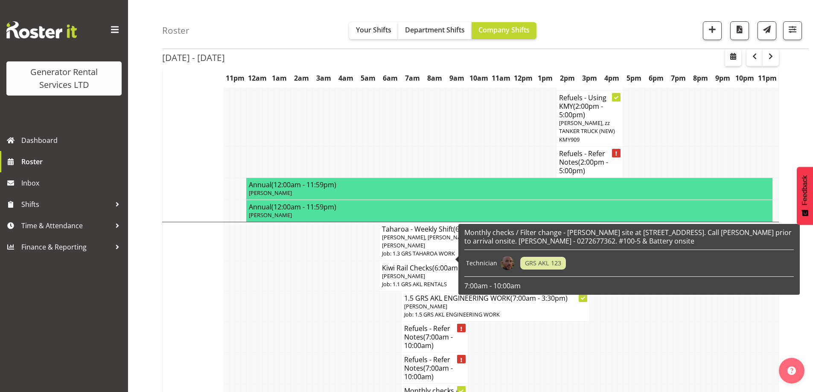
drag, startPoint x: 422, startPoint y: 251, endPoint x: 425, endPoint y: 256, distance: 6.3
click at [422, 324] on h4 "Refuels - Refer Notes (7:00am - 10:00am)" at bounding box center [434, 337] width 61 height 26
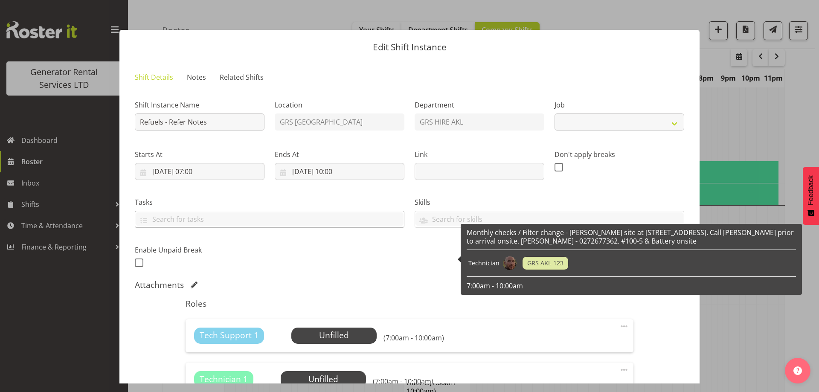
select select "9"
click at [192, 79] on span "Notes" at bounding box center [196, 77] width 19 height 10
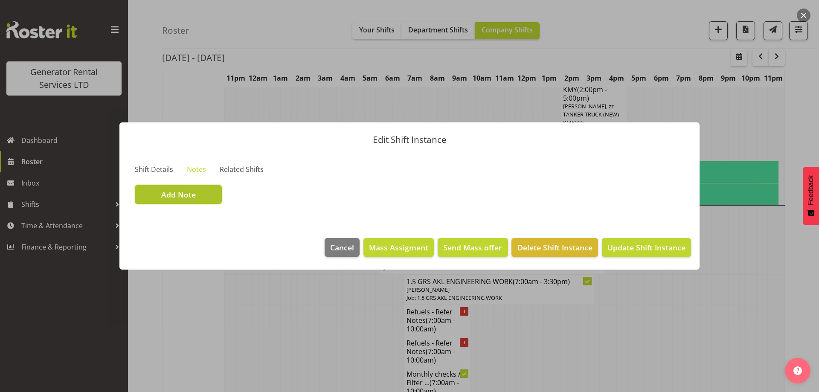
click at [202, 195] on button "Add Note" at bounding box center [178, 194] width 87 height 19
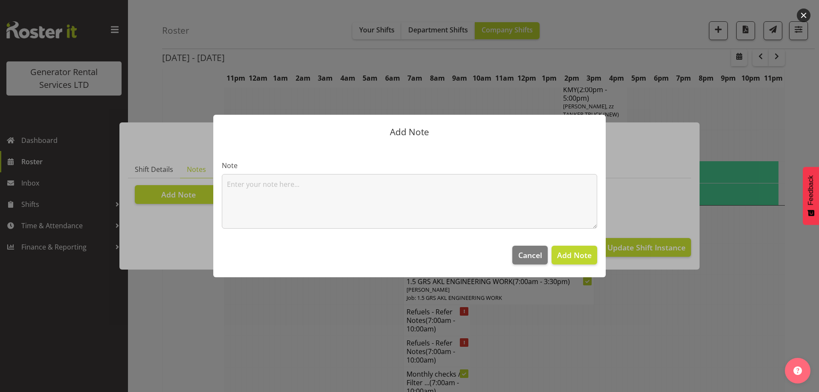
click at [218, 185] on section "Note" at bounding box center [409, 191] width 393 height 92
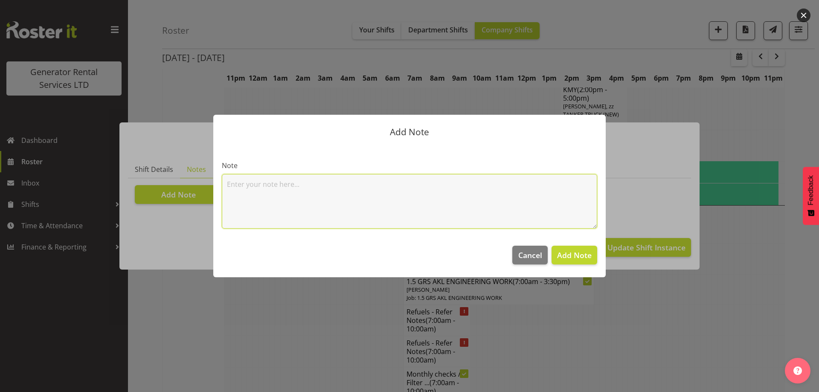
click at [268, 201] on textarea at bounding box center [410, 201] width 376 height 55
paste textarea "#20-2 @ AARD - [STREET_ADDRESS][PERSON_NAME] – Takanini (Gate code 1982) (Once …"
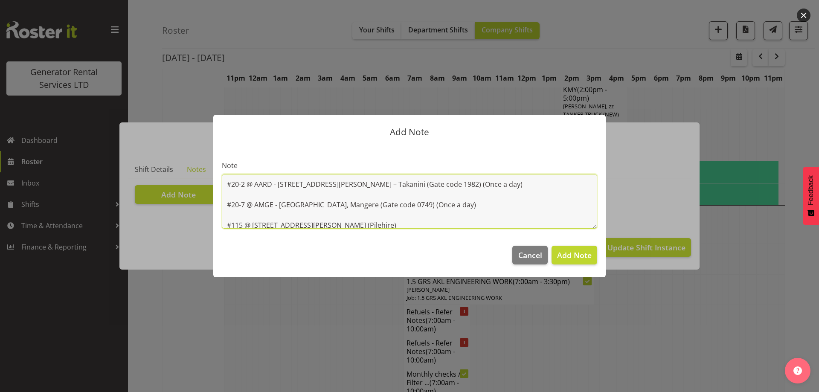
scroll to position [2, 0]
click at [235, 215] on textarea "#20-2 @ AARD - [STREET_ADDRESS][PERSON_NAME] – Takanini (Gate code 1982) (Once …" at bounding box center [410, 201] width 376 height 55
drag, startPoint x: 459, startPoint y: 186, endPoint x: 205, endPoint y: 180, distance: 254.4
click at [205, 180] on div "Add Note Note #20-2 @ AARD - [STREET_ADDRESS][PERSON_NAME] – Takanini (Gate cod…" at bounding box center [410, 195] width 410 height 205
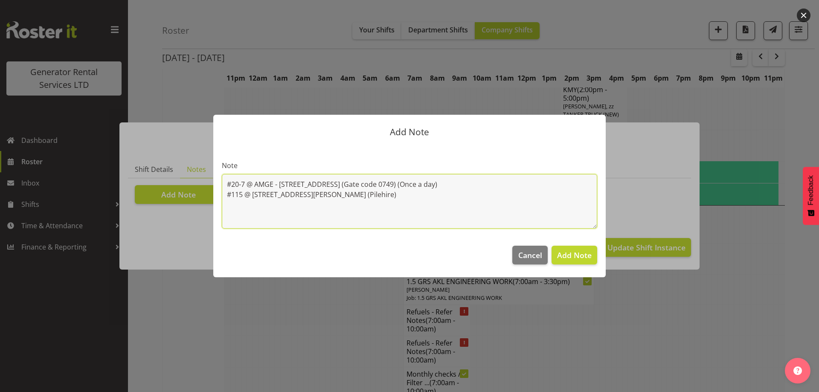
click at [360, 215] on textarea "#20-7 @ AMGE - [STREET_ADDRESS] (Gate code 0749) (Once a day) #115 @ [STREET_AD…" at bounding box center [410, 201] width 376 height 55
paste textarea "#20-2 @ AARD - [STREET_ADDRESS][PERSON_NAME] – Takanini (Gate code 1982) (Once …"
drag, startPoint x: 432, startPoint y: 204, endPoint x: 403, endPoint y: 206, distance: 29.5
click at [403, 206] on textarea "#20-7 @ AMGE - [STREET_ADDRESS] (Gate code 0749) (Once a day) #115 @ [STREET_AD…" at bounding box center [410, 201] width 376 height 55
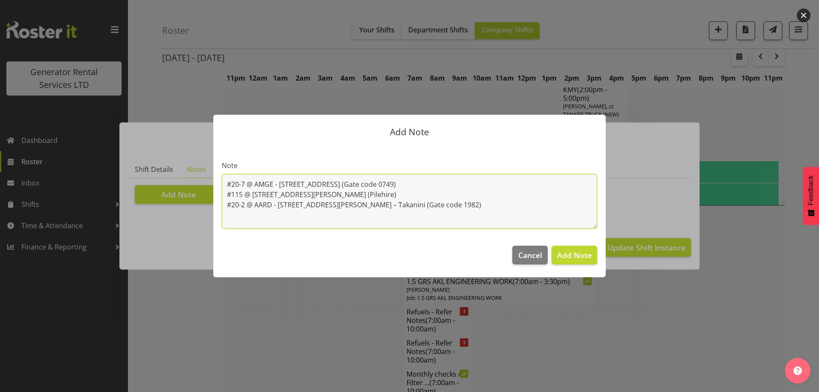
click at [241, 195] on textarea "#20-7 @ AMGE - [STREET_ADDRESS] (Gate code 0749) #115 @ [STREET_ADDRESS][PERSON…" at bounding box center [410, 201] width 376 height 55
paste textarea "100kva @ Macrennie Construction Site, [STREET_ADDRESS][PERSON_NAME] (There is a…"
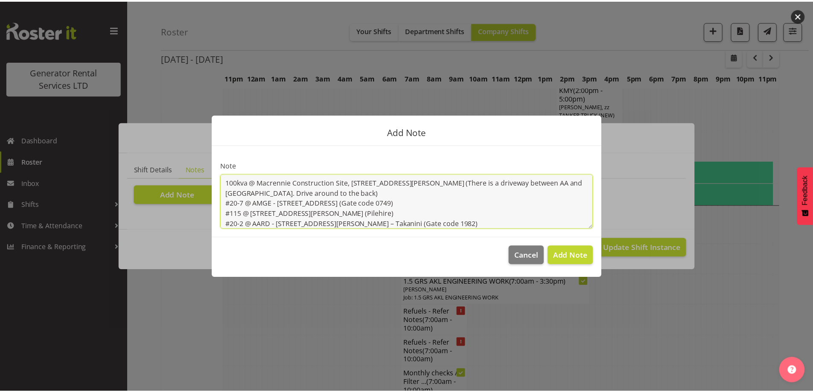
scroll to position [12, 0]
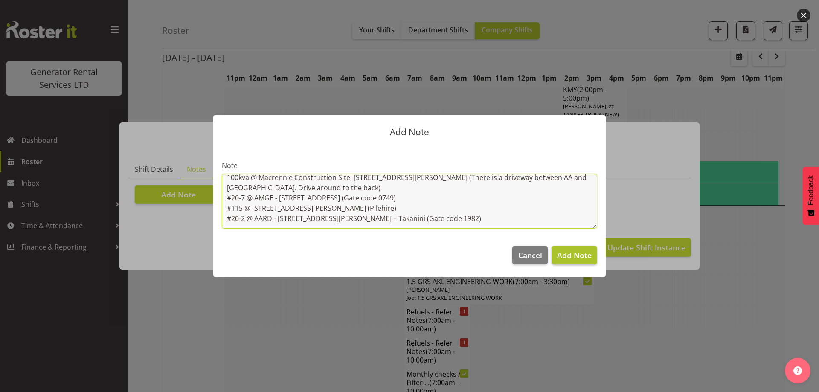
type textarea "100kva @ Macrennie Construction Site, [STREET_ADDRESS][PERSON_NAME] (There is a…"
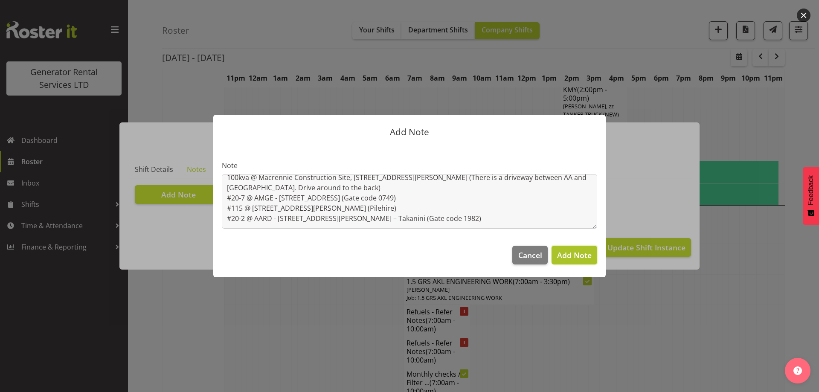
click at [575, 255] on span "Add Note" at bounding box center [574, 255] width 35 height 10
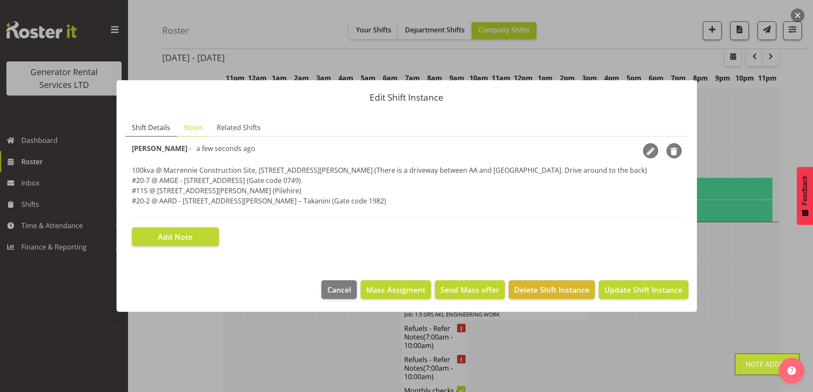
click at [157, 134] on link "Shift Details" at bounding box center [151, 127] width 52 height 17
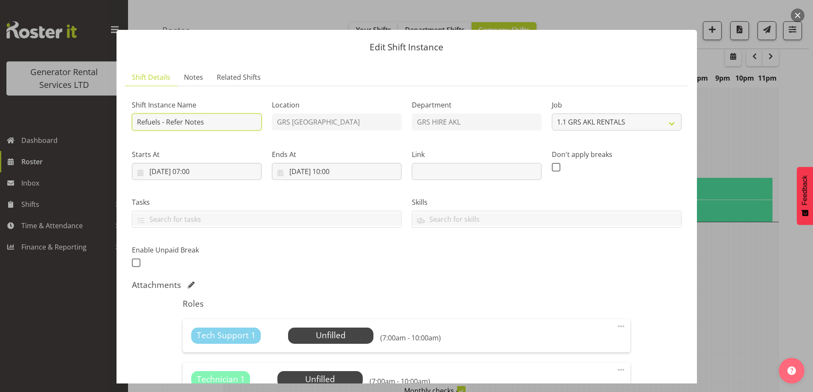
drag, startPoint x: 212, startPoint y: 124, endPoint x: 164, endPoint y: 119, distance: 47.6
click at [165, 119] on input "Refuels - Refer Notes" at bounding box center [197, 122] width 130 height 17
type input "Refuels - Using KMY"
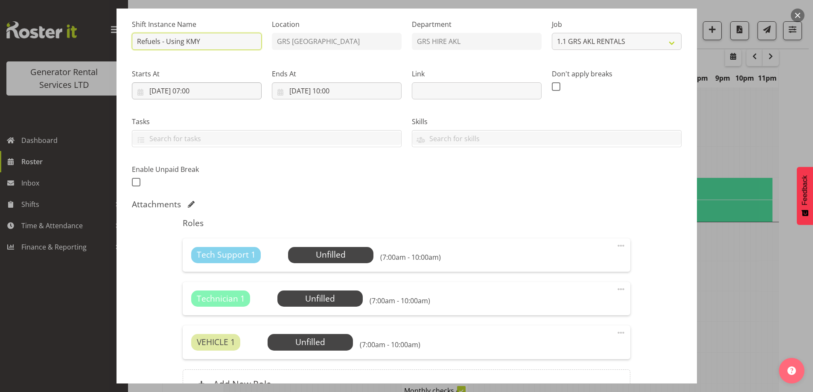
scroll to position [1, 0]
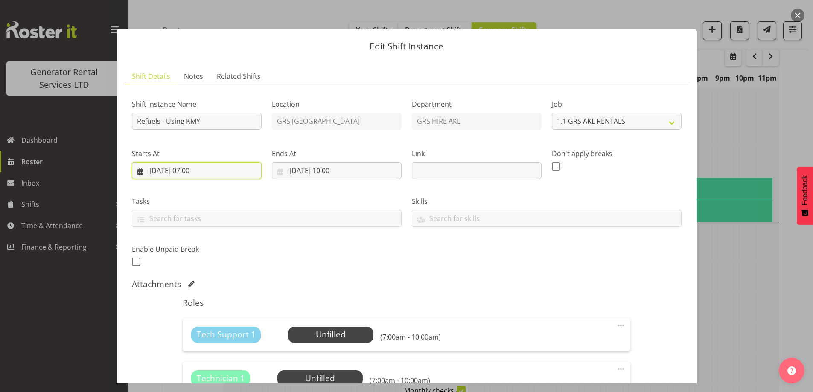
click at [234, 167] on input "[DATE] 07:00" at bounding box center [197, 170] width 130 height 17
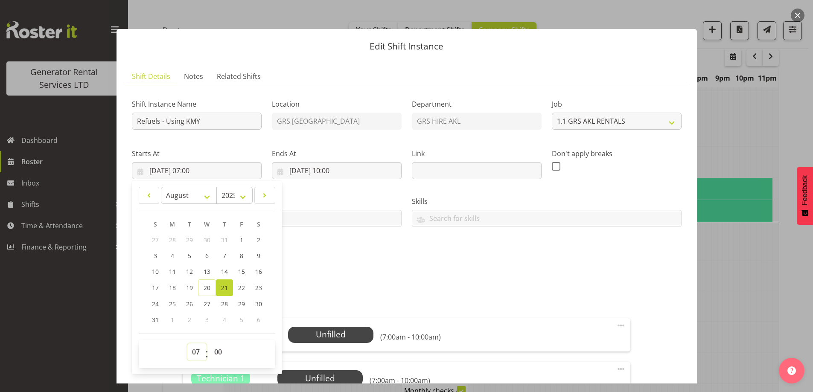
drag, startPoint x: 195, startPoint y: 352, endPoint x: 198, endPoint y: 345, distance: 8.1
click at [195, 352] on select "00 01 02 03 04 05 06 07 08 09 10 11 12 13 14 15 16 17 18 19 20 21 22 23" at bounding box center [196, 352] width 19 height 17
select select "6"
click at [187, 344] on select "00 01 02 03 04 05 06 07 08 09 10 11 12 13 14 15 16 17 18 19 20 21 22 23" at bounding box center [196, 352] width 19 height 17
type input "[DATE] 06:00"
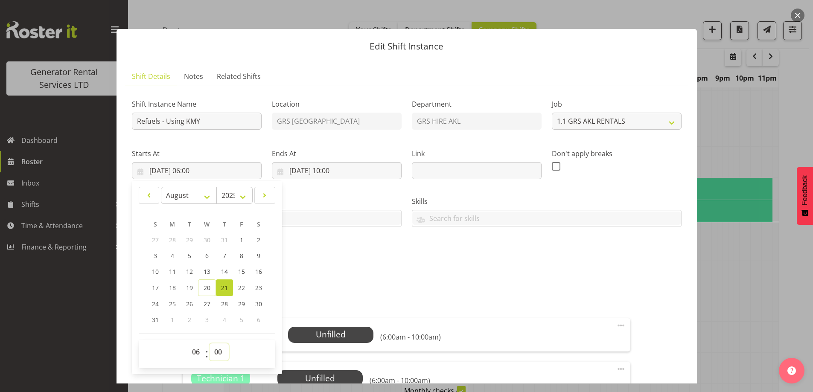
click at [220, 352] on select "00 01 02 03 04 05 06 07 08 09 10 11 12 13 14 15 16 17 18 19 20 21 22 23 24 25 2…" at bounding box center [219, 352] width 19 height 17
select select "30"
click at [210, 344] on select "00 01 02 03 04 05 06 07 08 09 10 11 12 13 14 15 16 17 18 19 20 21 22 23 24 25 2…" at bounding box center [219, 352] width 19 height 17
type input "[DATE] 06:30"
click at [431, 273] on div "Shift Instance Name Refuels - Using KMY Location GRS Auckland Department GRS HI…" at bounding box center [407, 180] width 560 height 187
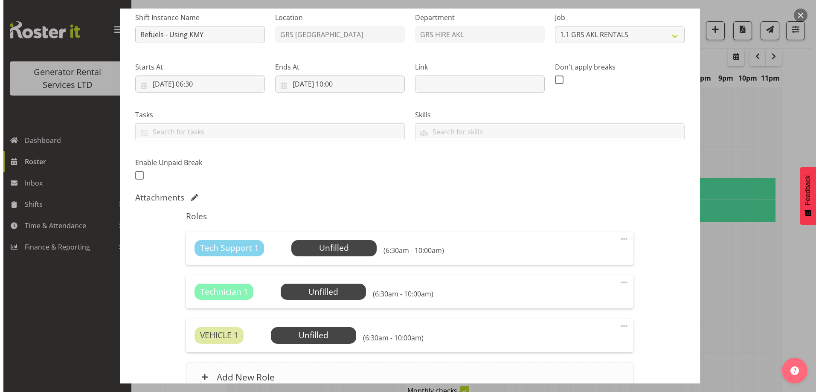
scroll to position [172, 0]
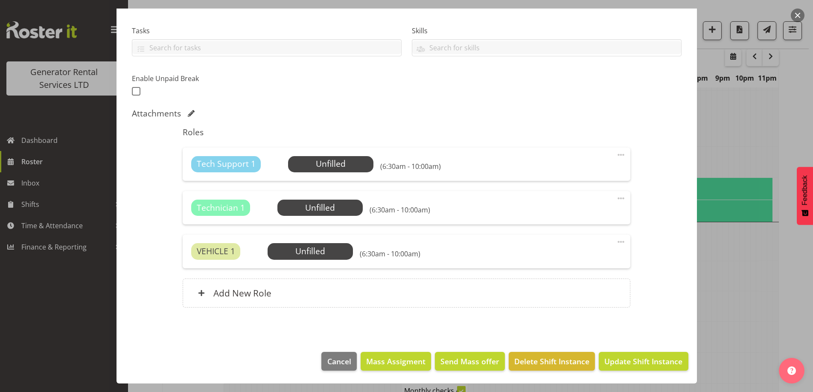
click at [344, 154] on div "Tech Support 1 Unfilled Select Employee (6:30am - 10:00am) Edit Cover Role Dele…" at bounding box center [407, 164] width 448 height 33
click at [354, 164] on span "Select Employee" at bounding box center [331, 164] width 64 height 12
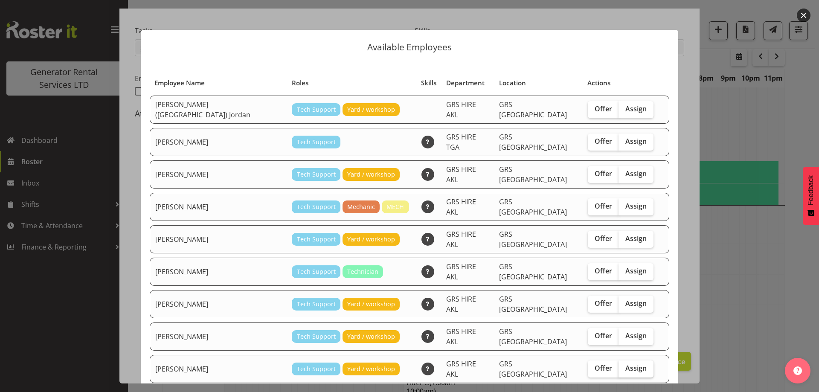
click at [628, 361] on label "Assign" at bounding box center [636, 369] width 35 height 17
click at [624, 366] on input "Assign" at bounding box center [622, 369] width 6 height 6
checkbox input "true"
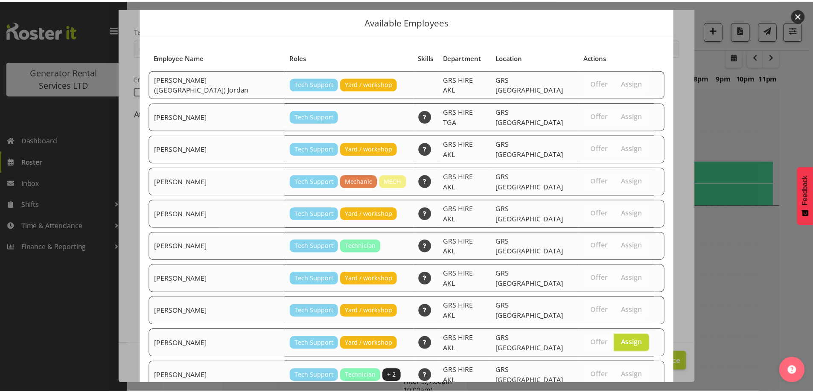
scroll to position [51, 0]
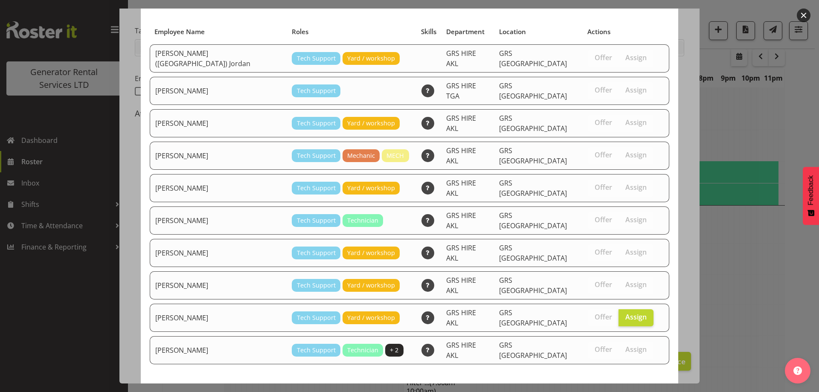
click at [612, 390] on span "Assign Sam Carter" at bounding box center [621, 395] width 86 height 10
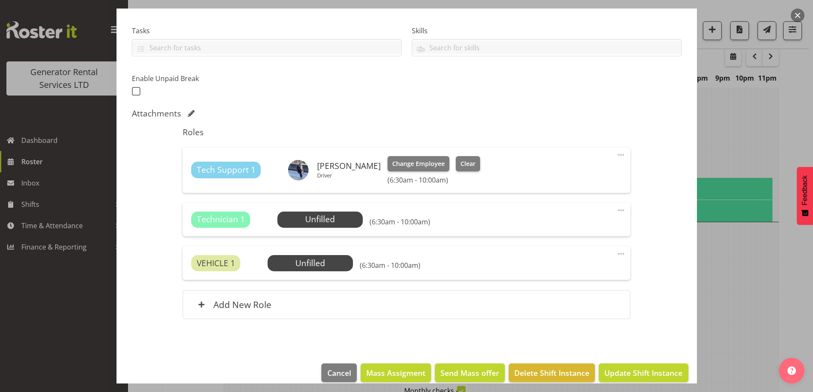
click at [617, 211] on span at bounding box center [621, 210] width 10 height 10
click at [574, 262] on link "Delete" at bounding box center [585, 259] width 82 height 15
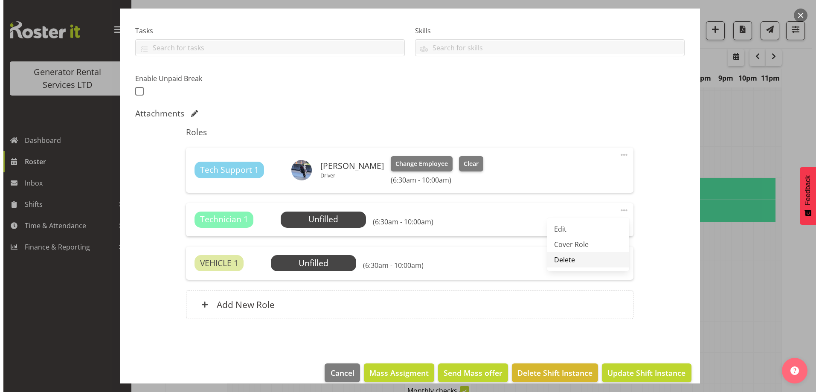
scroll to position [140, 0]
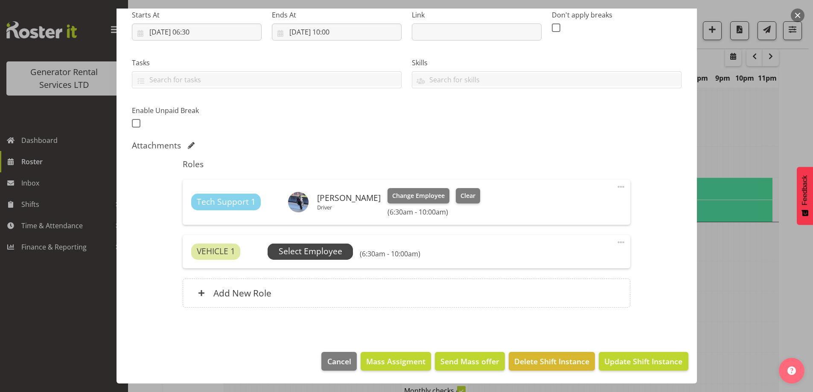
click at [317, 253] on span "Select Employee" at bounding box center [311, 251] width 64 height 12
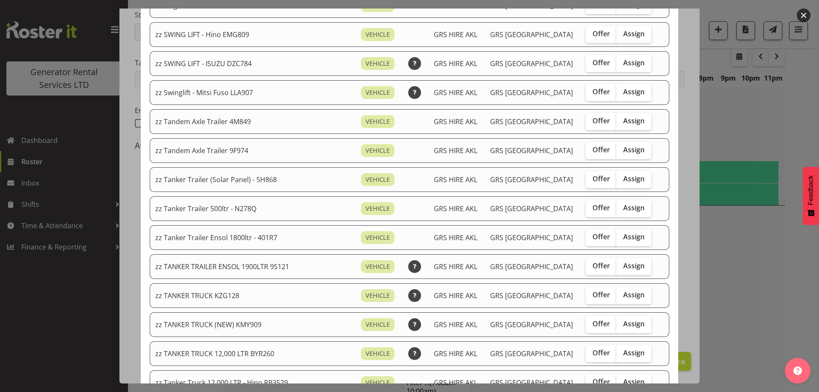
scroll to position [640, 0]
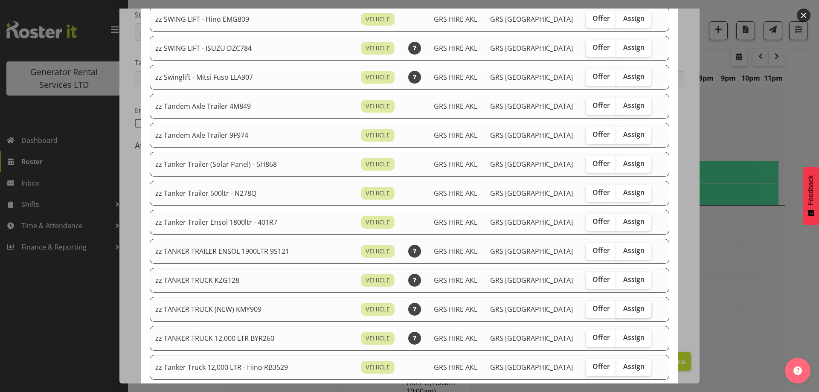
click at [623, 307] on span "Assign" at bounding box center [633, 308] width 21 height 9
click at [617, 307] on input "Assign" at bounding box center [620, 309] width 6 height 6
checkbox input "true"
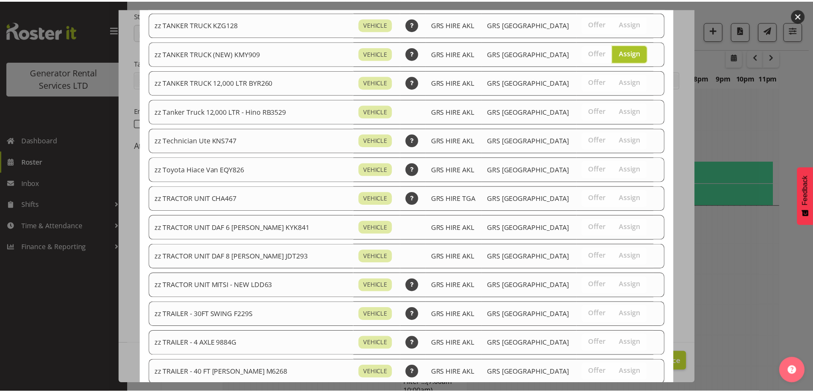
scroll to position [1067, 0]
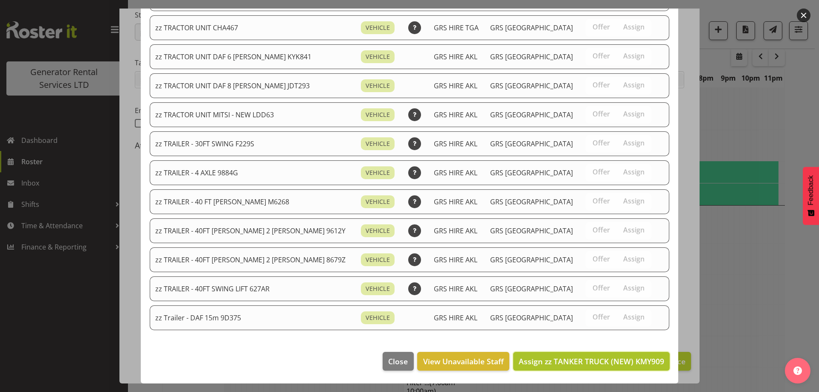
click at [640, 355] on button "Assign zz TANKER TRUCK (NEW) KMY909" at bounding box center [591, 361] width 157 height 19
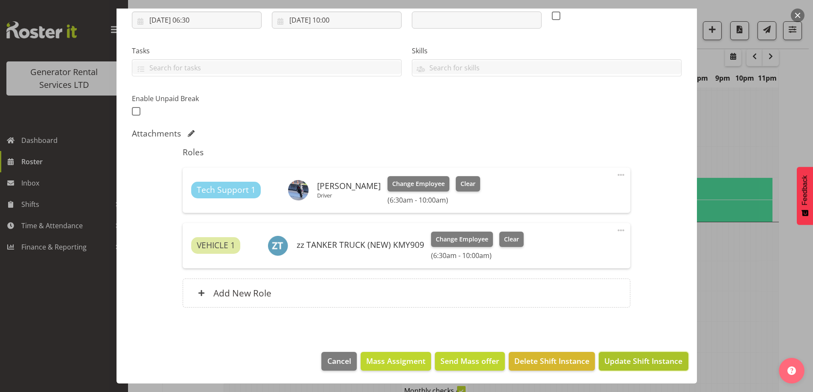
click at [639, 352] on button "Update Shift Instance" at bounding box center [643, 361] width 89 height 19
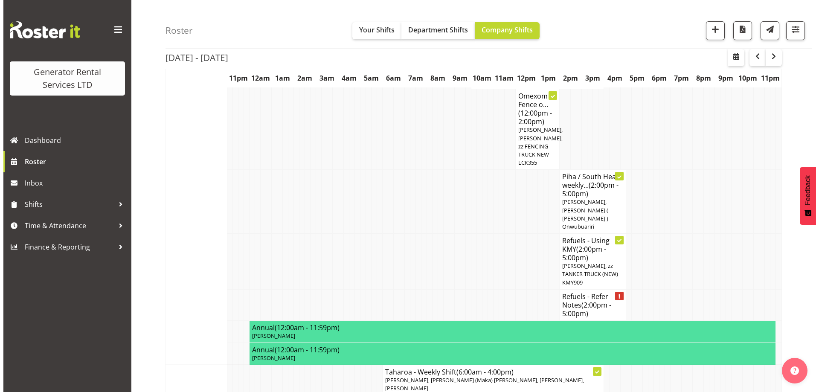
scroll to position [839, 0]
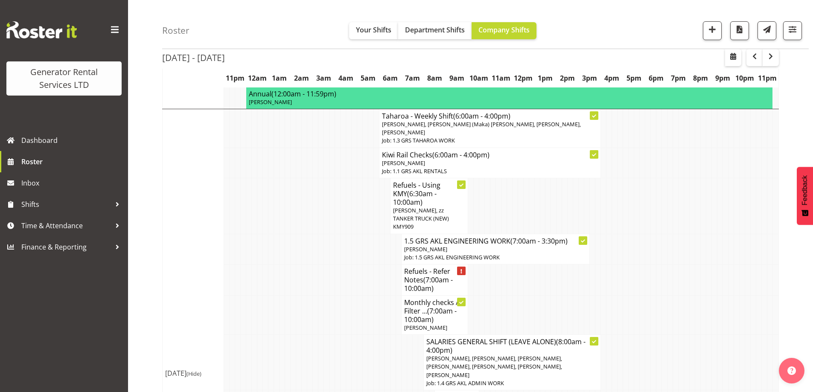
click at [360, 295] on td at bounding box center [360, 314] width 6 height 39
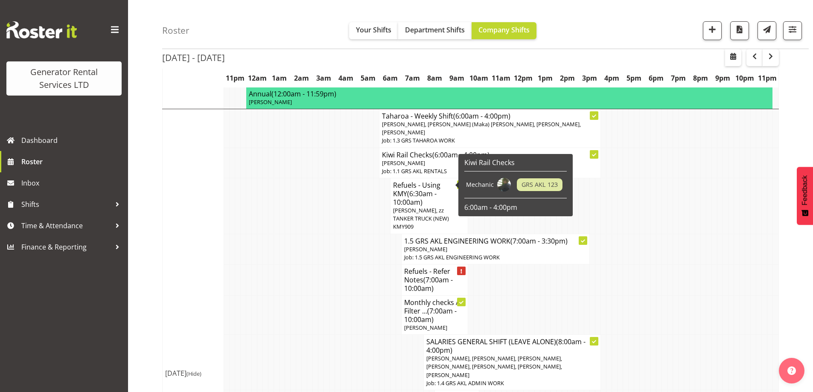
click at [418, 275] on span "(7:00am - 10:00am)" at bounding box center [428, 284] width 49 height 18
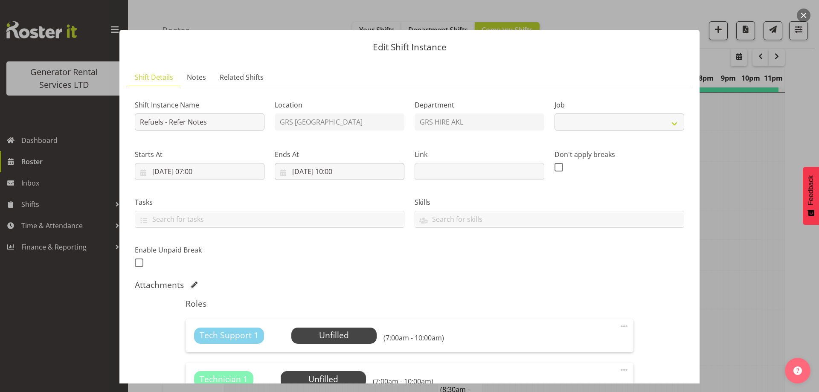
select select "9"
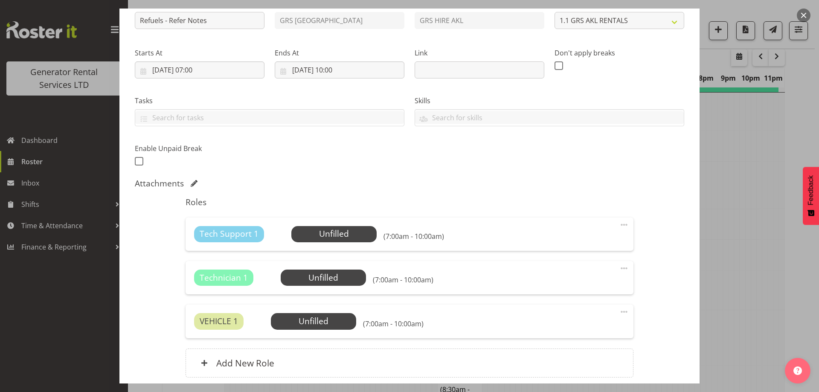
scroll to position [172, 0]
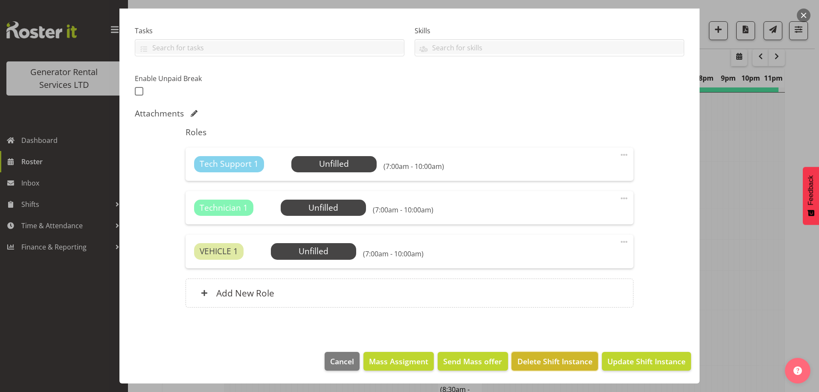
click at [557, 362] on span "Delete Shift Instance" at bounding box center [555, 361] width 75 height 11
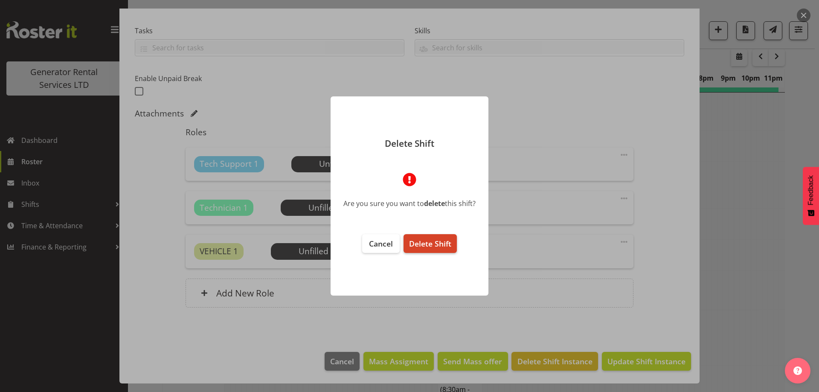
click at [439, 246] on span "Delete Shift" at bounding box center [430, 244] width 42 height 10
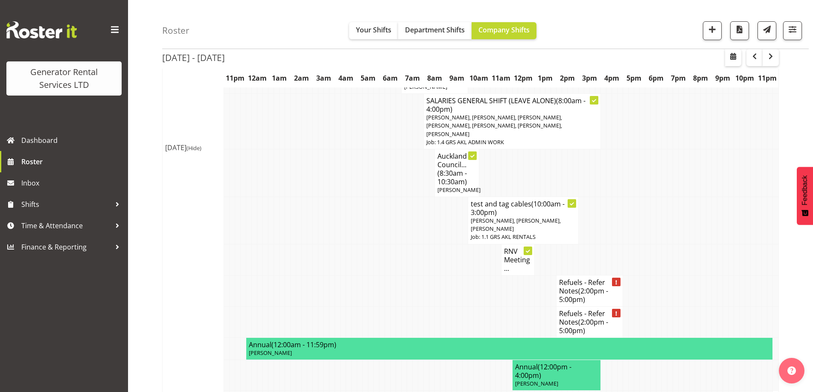
scroll to position [1052, 0]
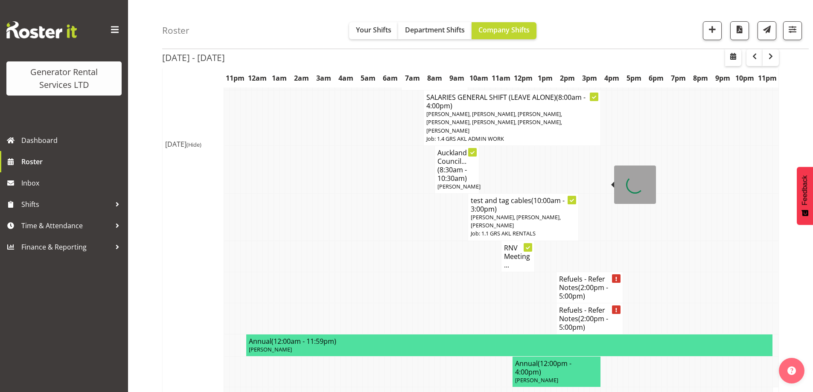
click at [590, 283] on span "(2:00pm - 5:00pm)" at bounding box center [583, 292] width 49 height 18
select select
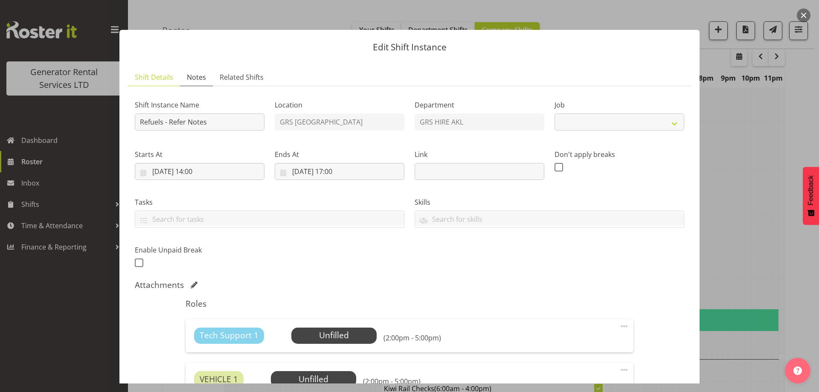
click at [197, 76] on span "Notes" at bounding box center [196, 77] width 19 height 10
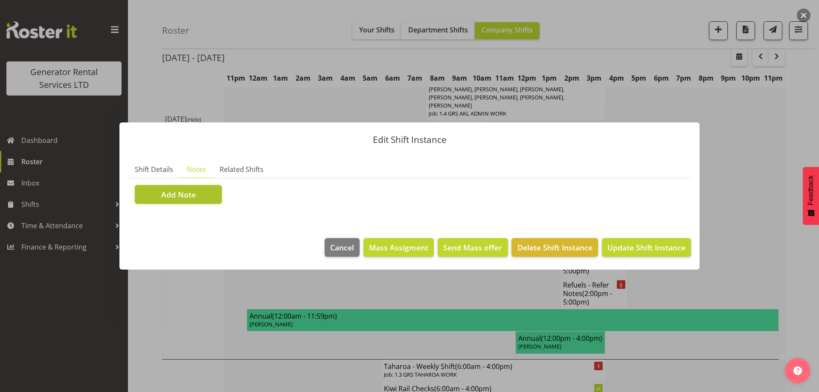
click at [203, 203] on button "Add Note" at bounding box center [178, 194] width 87 height 19
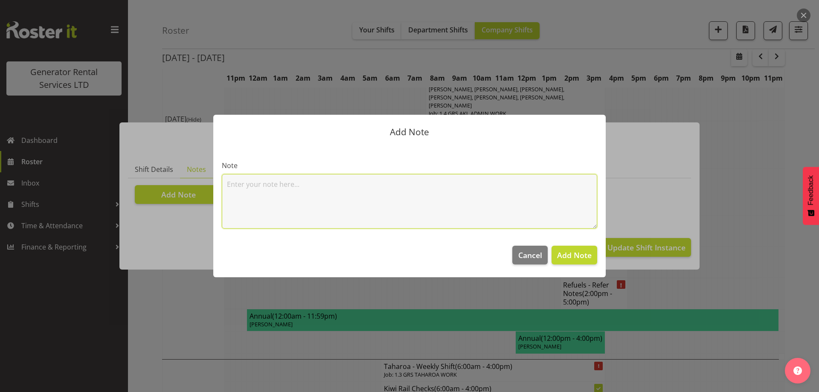
click at [256, 198] on textarea at bounding box center [410, 201] width 376 height 55
paste textarea "100kva @ Macrennie Construction Site, 6 Carr Rd Mt Roskill (There is a driveway…"
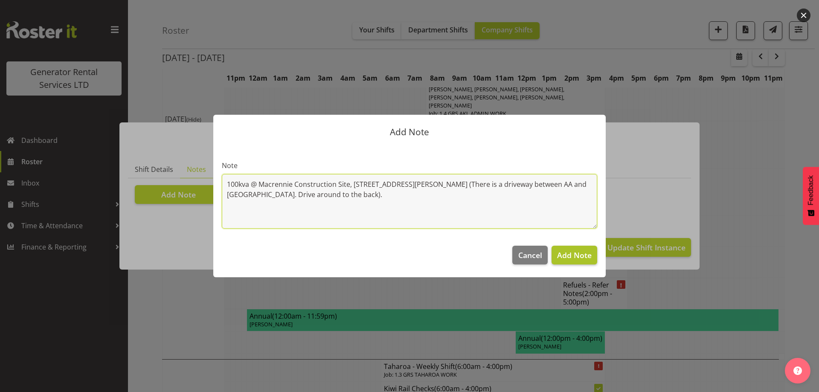
type textarea "100kva @ Macrennie Construction Site, 6 Carr Rd Mt Roskill (There is a driveway…"
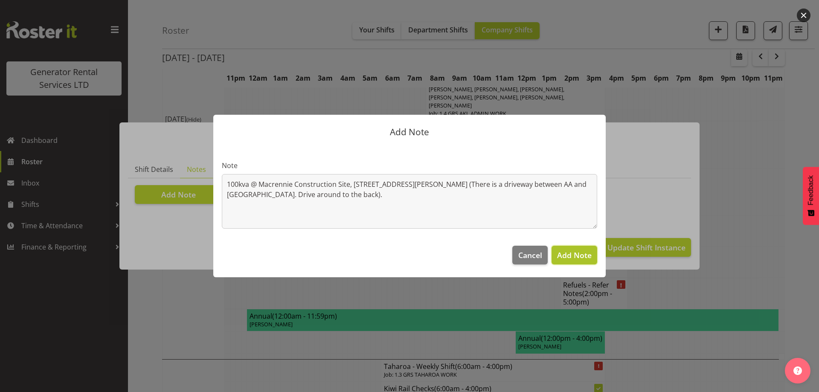
click at [585, 254] on span "Add Note" at bounding box center [574, 255] width 35 height 10
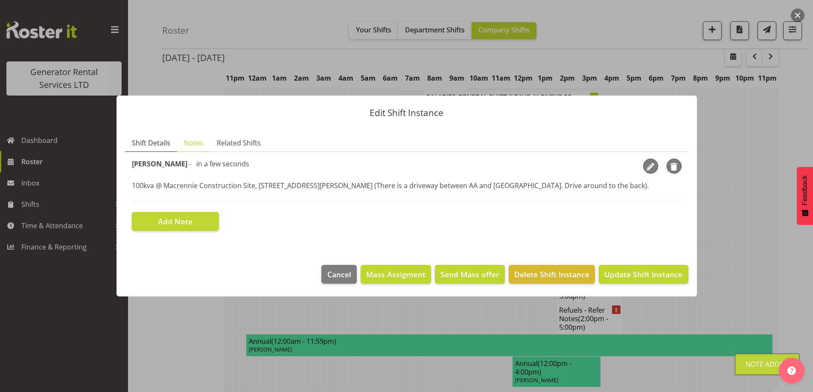
click at [136, 146] on span "Shift Details" at bounding box center [151, 143] width 38 height 10
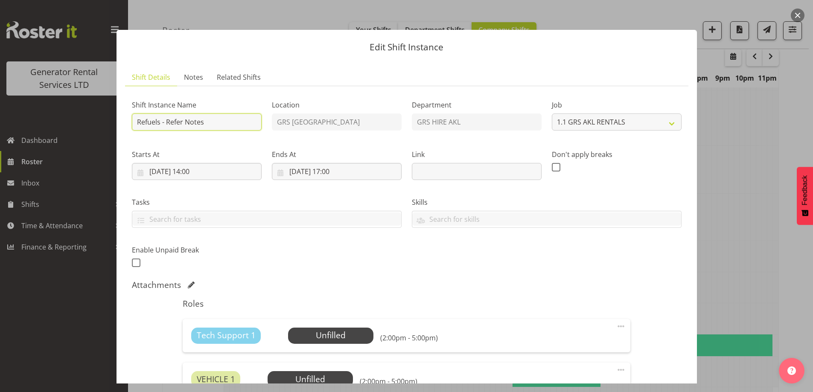
drag, startPoint x: 204, startPoint y: 120, endPoint x: 167, endPoint y: 122, distance: 36.7
click at [167, 122] on input "Refuels - Refer Notes" at bounding box center [197, 122] width 130 height 17
type input "Refuels - Using KMY"
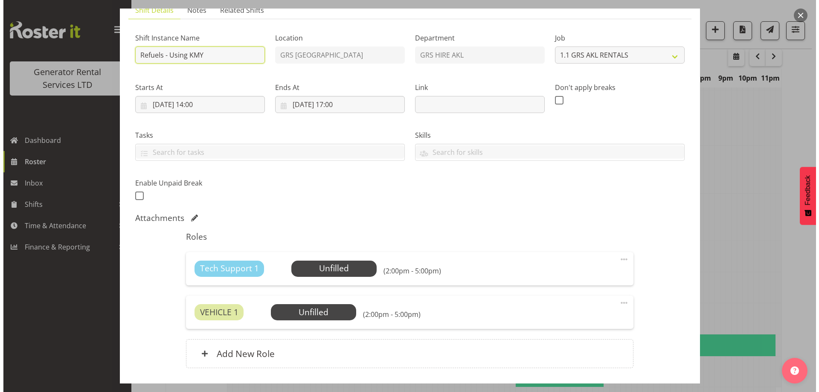
scroll to position [128, 0]
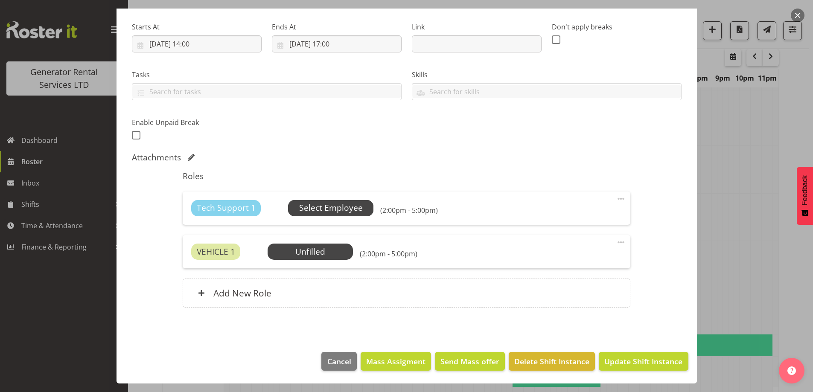
click at [344, 203] on span "Select Employee" at bounding box center [331, 208] width 64 height 12
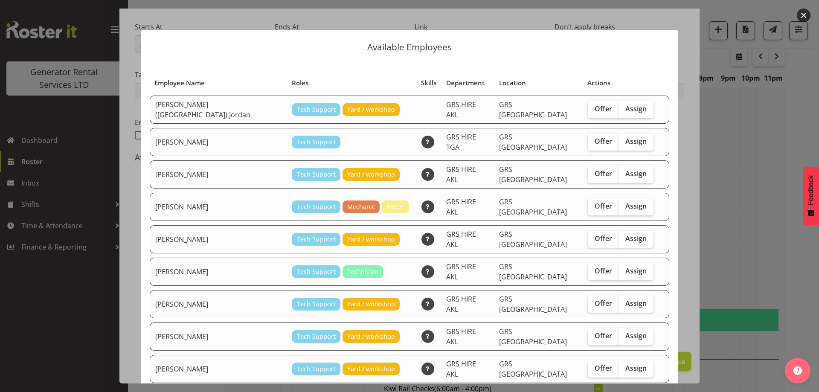
click at [632, 361] on div "Offer Assign" at bounding box center [621, 369] width 66 height 17
click at [626, 364] on span "Assign" at bounding box center [636, 368] width 21 height 9
click at [620, 366] on input "Assign" at bounding box center [622, 369] width 6 height 6
checkbox input "true"
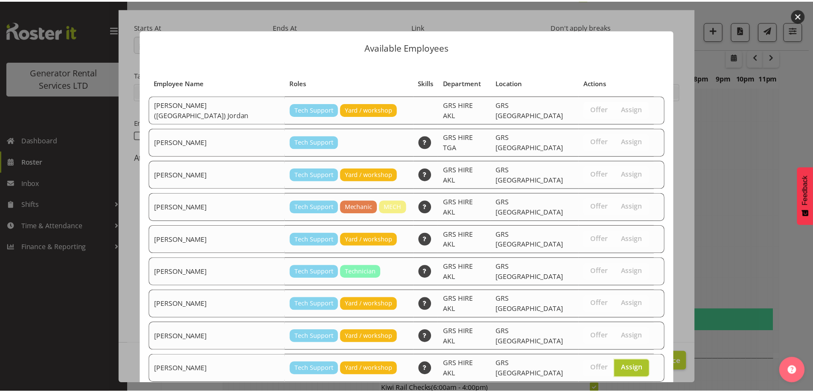
scroll to position [51, 0]
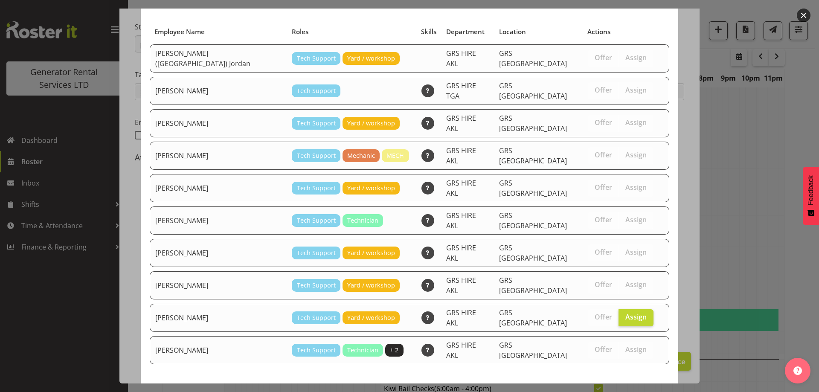
click at [635, 390] on span "Assign Sam Carter" at bounding box center [621, 395] width 86 height 10
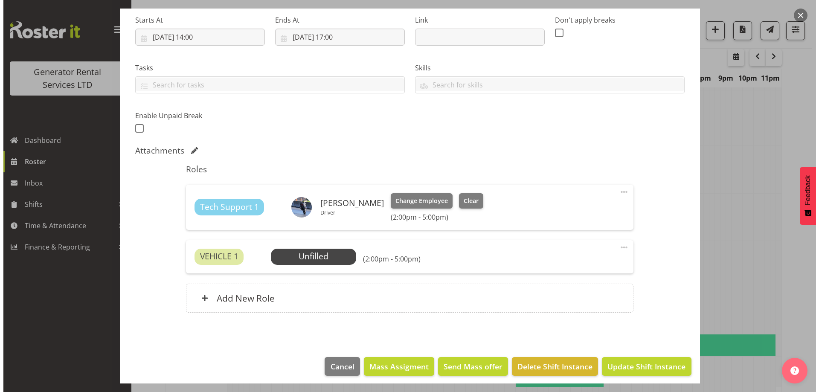
scroll to position [140, 0]
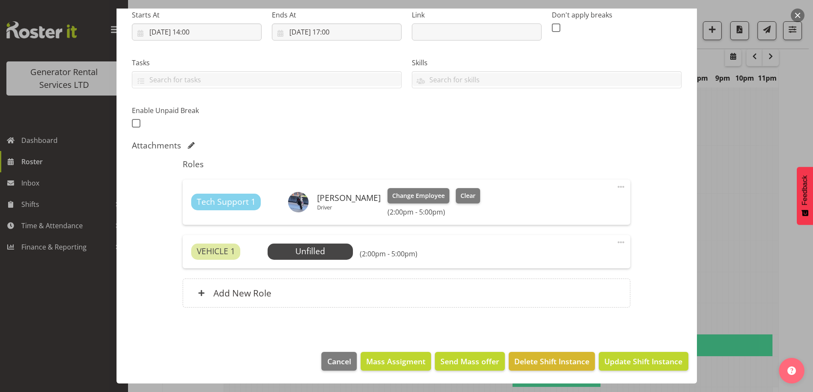
click at [266, 242] on div "VEHICLE 1 Unfilled Select Employee (2:00pm - 5:00pm) Edit Cover Role Delete" at bounding box center [407, 251] width 448 height 33
click at [297, 255] on span "Select Employee" at bounding box center [311, 251] width 64 height 12
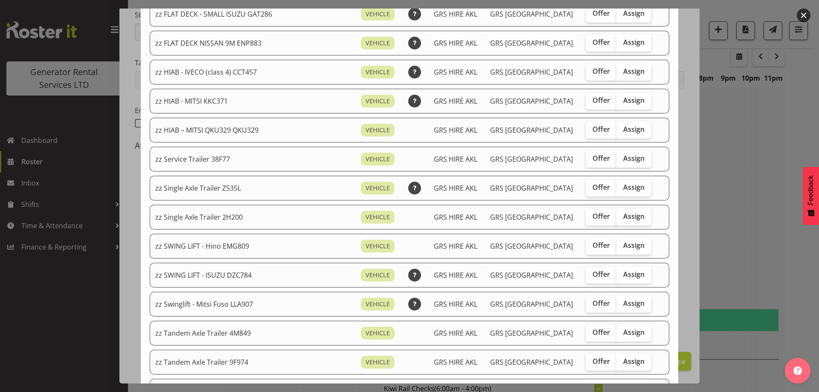
scroll to position [683, 0]
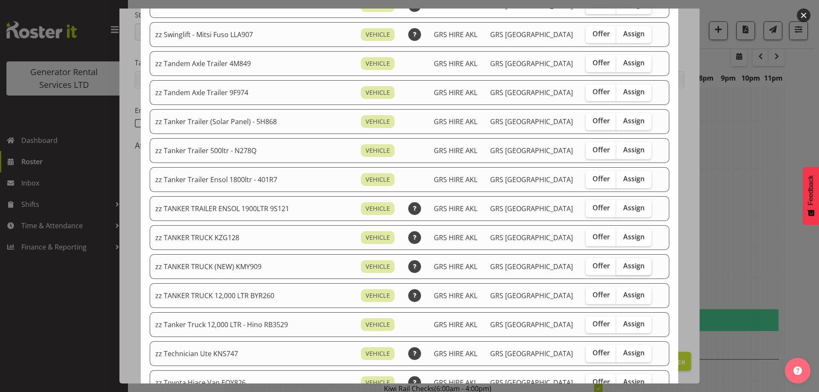
click at [629, 263] on span "Assign" at bounding box center [633, 266] width 21 height 9
click at [622, 263] on input "Assign" at bounding box center [620, 266] width 6 height 6
checkbox input "true"
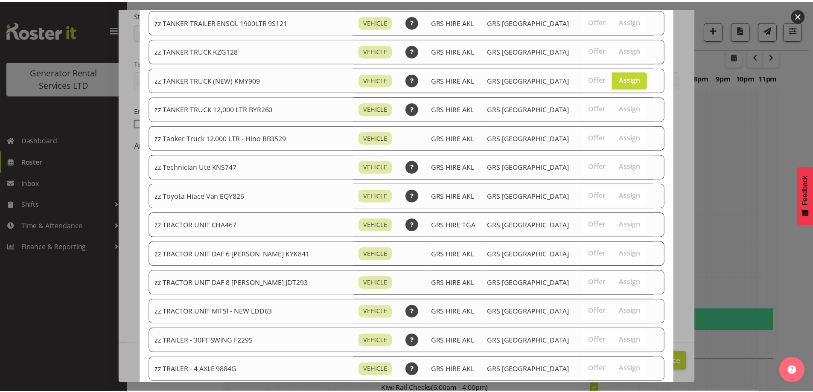
scroll to position [1067, 0]
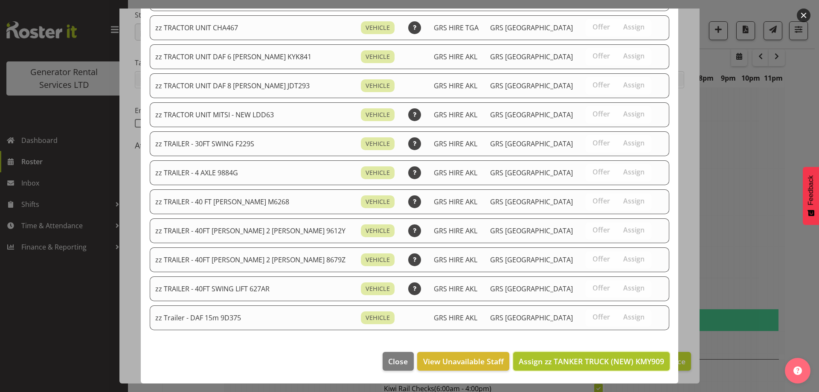
click at [647, 358] on span "Assign zz TANKER TRUCK (NEW) KMY909" at bounding box center [592, 361] width 146 height 10
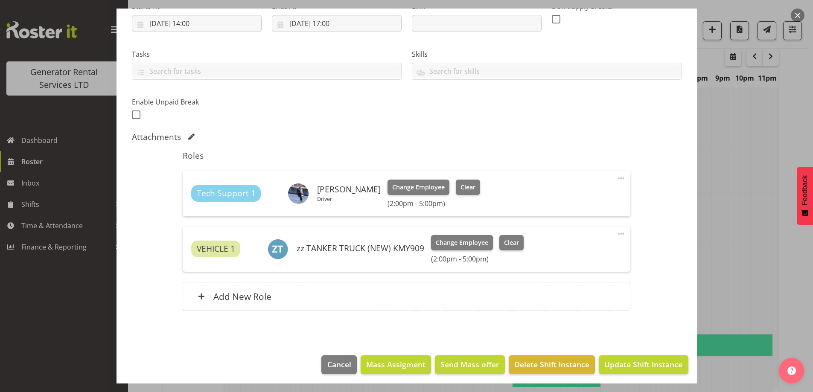
scroll to position [151, 0]
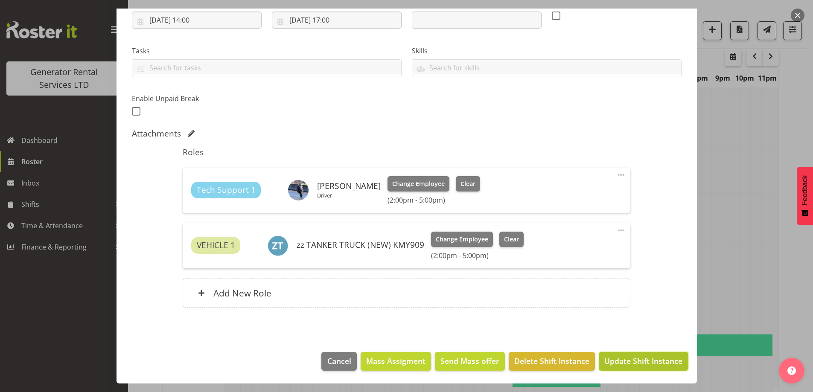
click at [635, 356] on span "Update Shift Instance" at bounding box center [643, 360] width 78 height 11
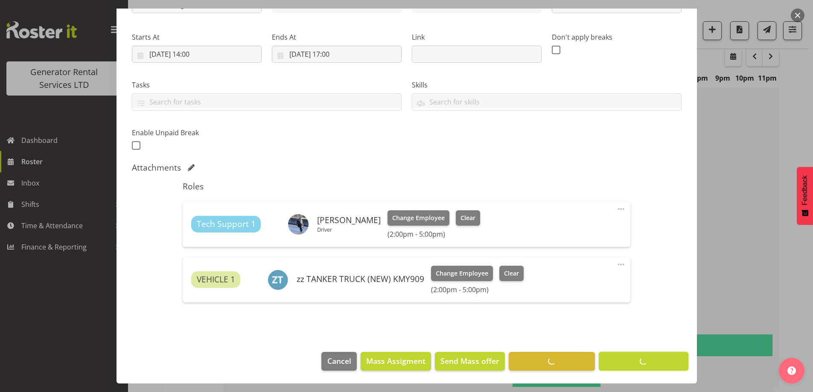
scroll to position [28, 0]
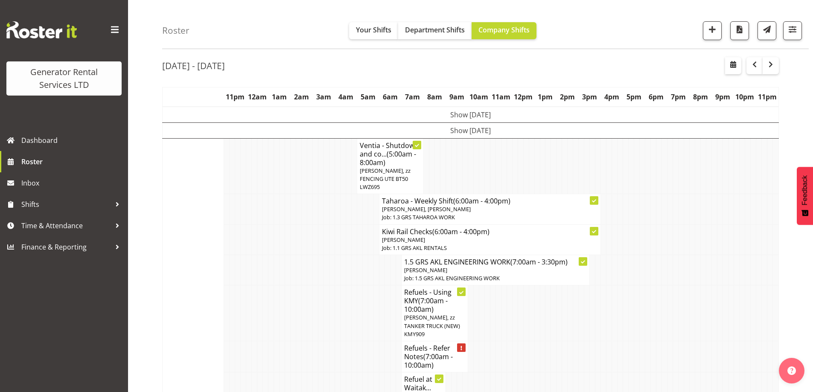
click at [358, 228] on td at bounding box center [360, 239] width 6 height 30
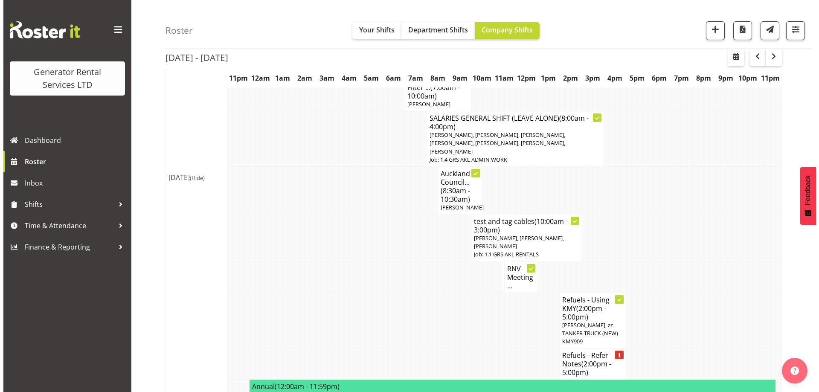
scroll to position [1052, 0]
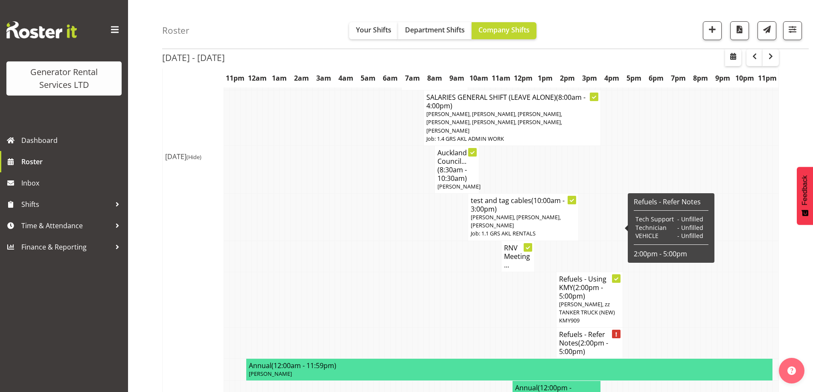
click at [577, 338] on span "(2:00pm - 5:00pm)" at bounding box center [583, 347] width 49 height 18
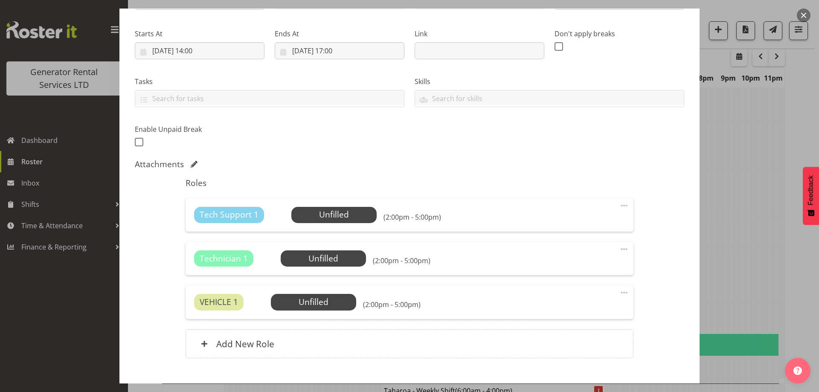
select select "9"
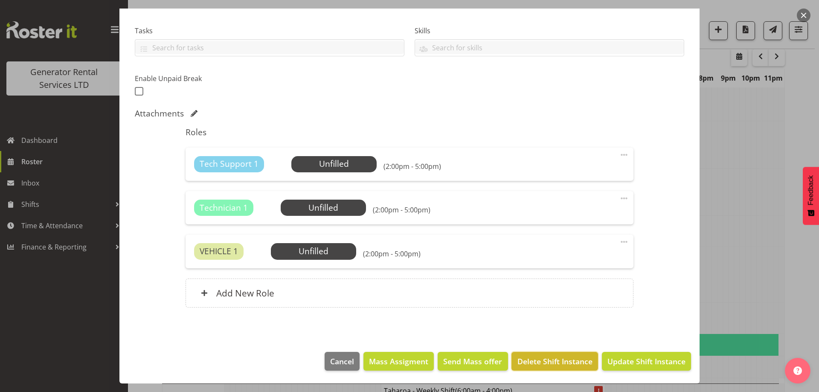
click at [542, 353] on button "Delete Shift Instance" at bounding box center [555, 361] width 86 height 19
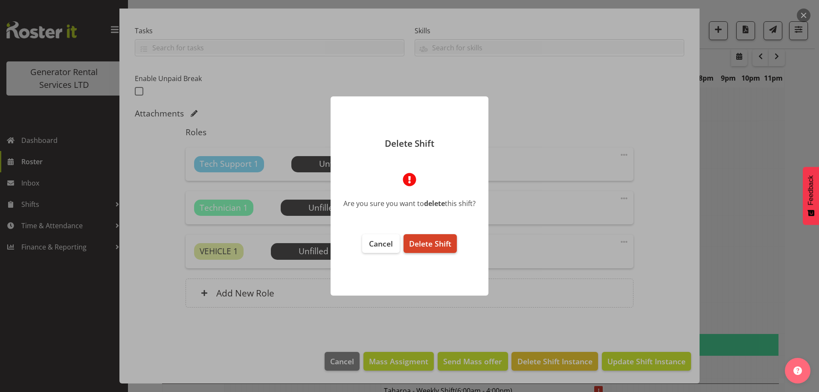
click at [440, 247] on span "Delete Shift" at bounding box center [430, 244] width 42 height 10
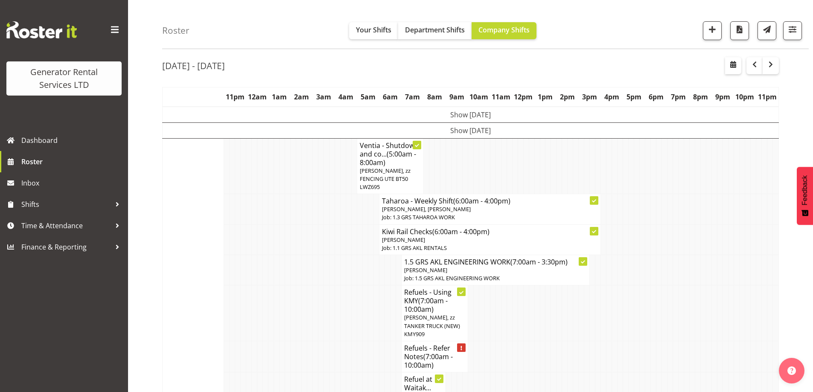
scroll to position [1052, 0]
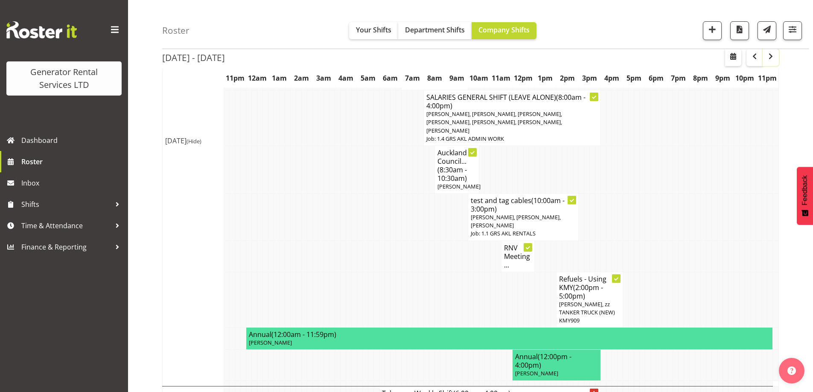
click at [770, 56] on span "button" at bounding box center [771, 56] width 10 height 10
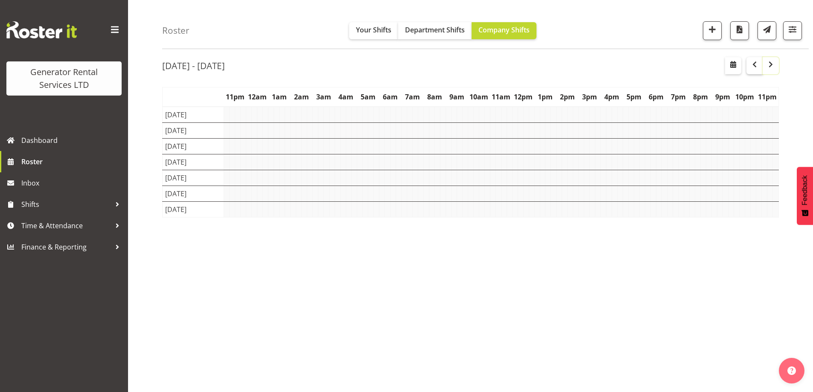
scroll to position [28, 0]
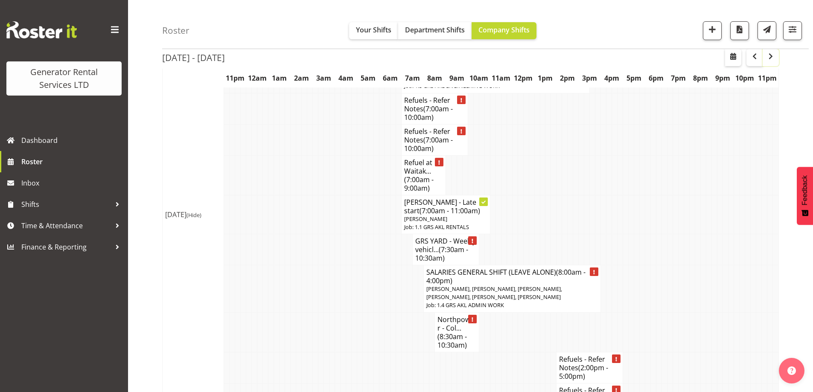
scroll to position [171, 0]
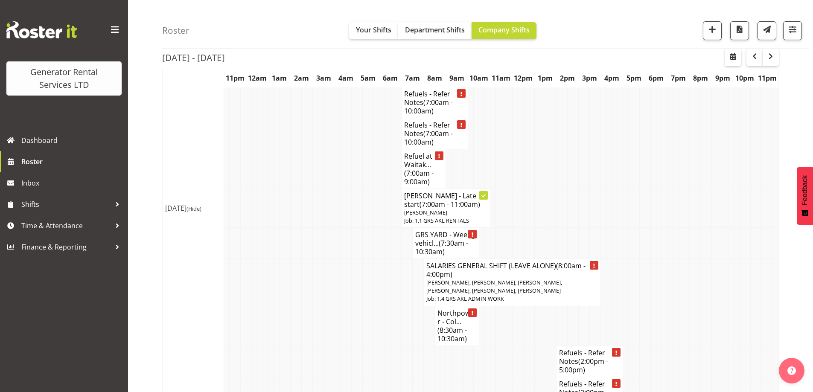
click at [353, 324] on td at bounding box center [355, 326] width 6 height 40
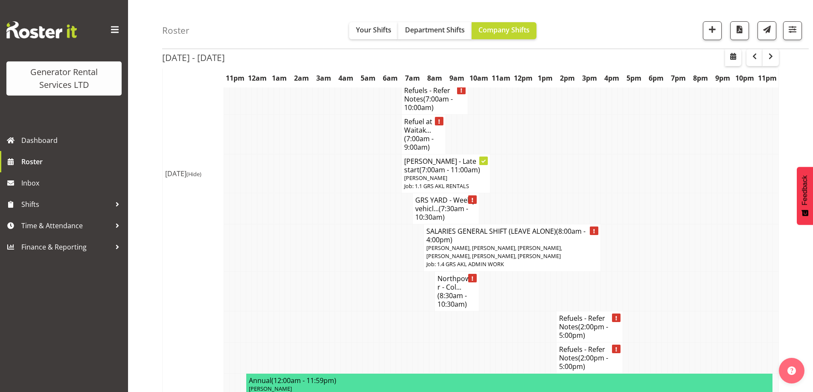
scroll to position [256, 0]
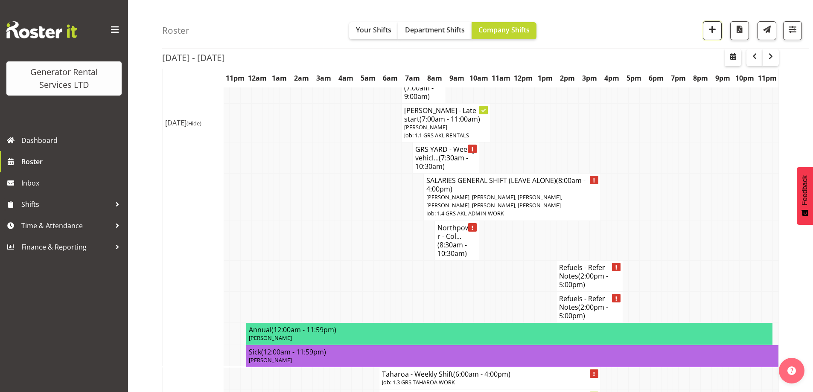
click at [711, 29] on span "button" at bounding box center [712, 29] width 11 height 11
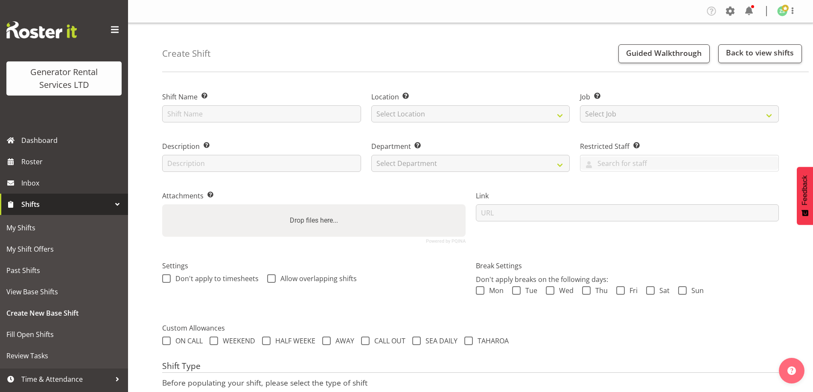
click at [197, 126] on div "Shift Name Enter a name for the shift (e.g. Day Shift)." at bounding box center [261, 105] width 209 height 50
click at [202, 119] on input "text" at bounding box center [261, 113] width 199 height 17
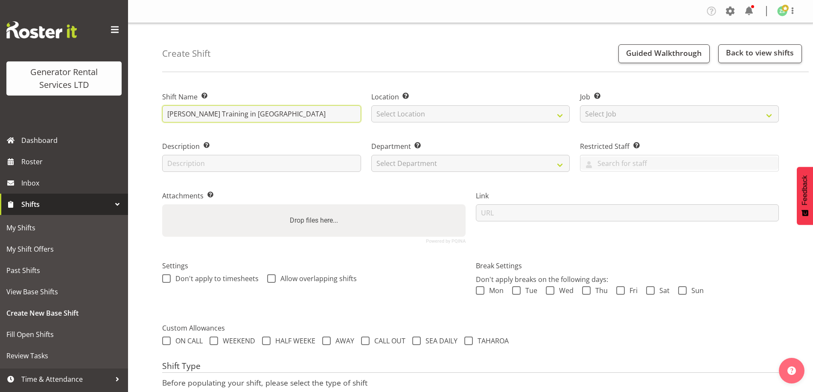
type input "[PERSON_NAME] Training in [GEOGRAPHIC_DATA]"
click at [487, 125] on div "Location Enter the location where the shift will occur. Select Location GRS [GE…" at bounding box center [470, 105] width 209 height 50
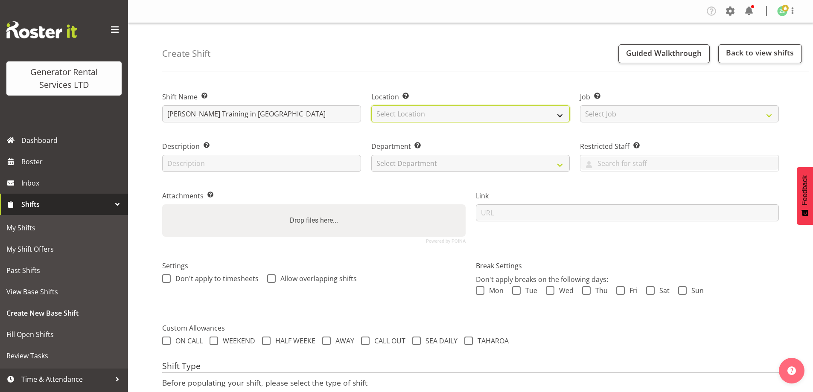
click at [491, 119] on select "Select Location [GEOGRAPHIC_DATA] [GEOGRAPHIC_DATA]" at bounding box center [470, 113] width 199 height 17
select select "28"
click at [371, 105] on select "Select Location [GEOGRAPHIC_DATA] [GEOGRAPHIC_DATA]" at bounding box center [470, 113] width 199 height 17
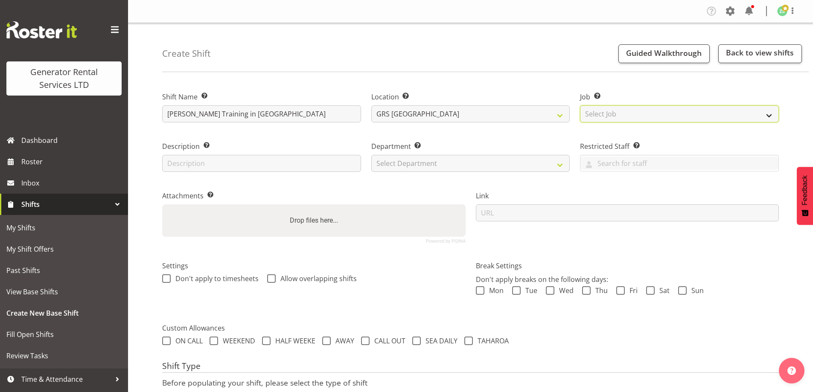
drag, startPoint x: 635, startPoint y: 109, endPoint x: 638, endPoint y: 115, distance: 5.9
click at [636, 111] on select "Select Job Create new job 1.1 GRS AKL RENTALS 1.1 GRS AKL RENTALS AC 1.1 GRS AK…" at bounding box center [679, 113] width 199 height 17
select select "9"
click at [580, 105] on select "Select Job Create new job 1.1 GRS AKL RENTALS 1.1 GRS AKL RENTALS AC 1.1 GRS AK…" at bounding box center [679, 113] width 199 height 17
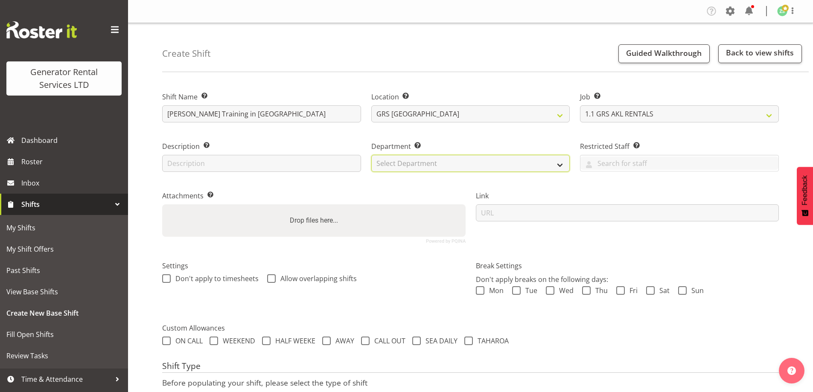
click at [480, 158] on select "Select Department GRS ADMIN AKL GRS HIRE AKL GRS HIRE TGA GRS HIRE HST GRS ENGI…" at bounding box center [470, 163] width 199 height 17
select select "20"
click at [371, 155] on select "Select Department GRS ADMIN AKL GRS HIRE AKL GRS HIRE TGA GRS HIRE HST GRS ENGI…" at bounding box center [470, 163] width 199 height 17
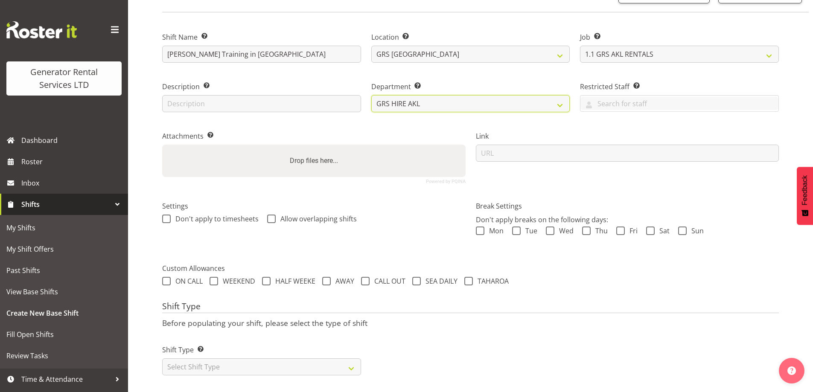
scroll to position [70, 0]
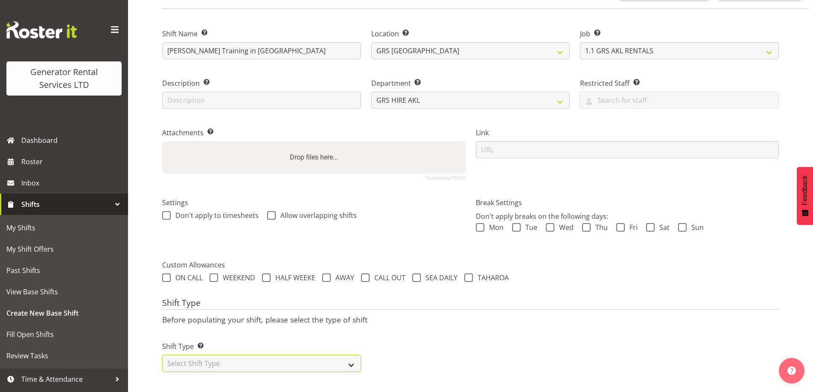
click at [209, 355] on select "Select Shift Type One Off Shift Recurring Shift Rotating Shift" at bounding box center [261, 363] width 199 height 17
select select "recurring"
click at [162, 355] on select "Select Shift Type One Off Shift Recurring Shift Rotating Shift" at bounding box center [261, 363] width 199 height 17
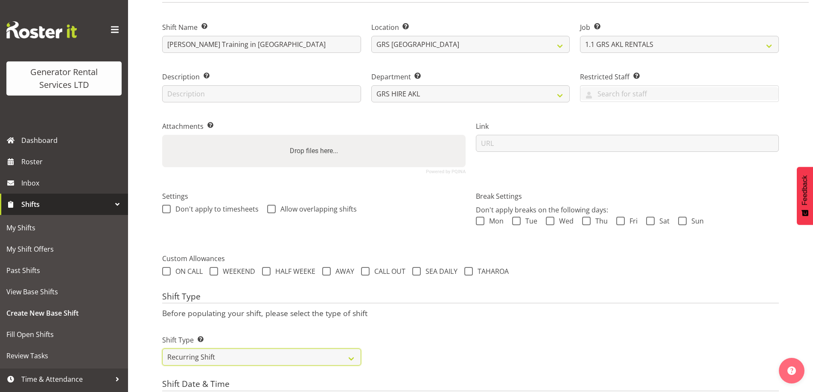
scroll to position [240, 0]
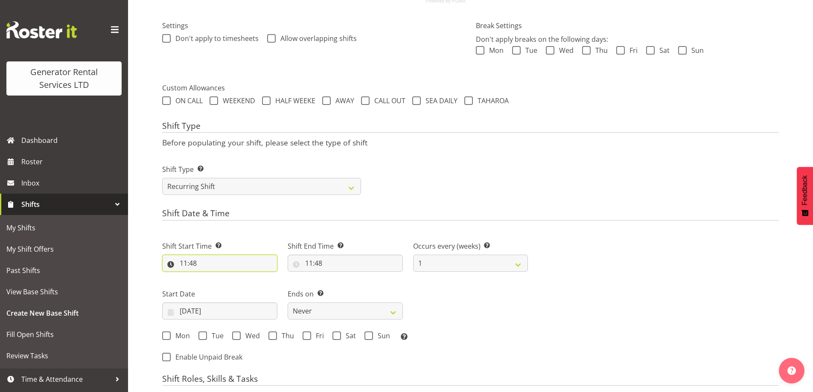
click at [247, 271] on input "11:48" at bounding box center [219, 263] width 115 height 17
click at [215, 282] on select "00 01 02 03 04 05 06 07 08 09 10 11 12 13 14 15 16 17 18 19 20 21 22 23" at bounding box center [220, 285] width 19 height 17
select select "7"
click at [211, 277] on select "00 01 02 03 04 05 06 07 08 09 10 11 12 13 14 15 16 17 18 19 20 21 22 23" at bounding box center [220, 285] width 19 height 17
type input "07:48"
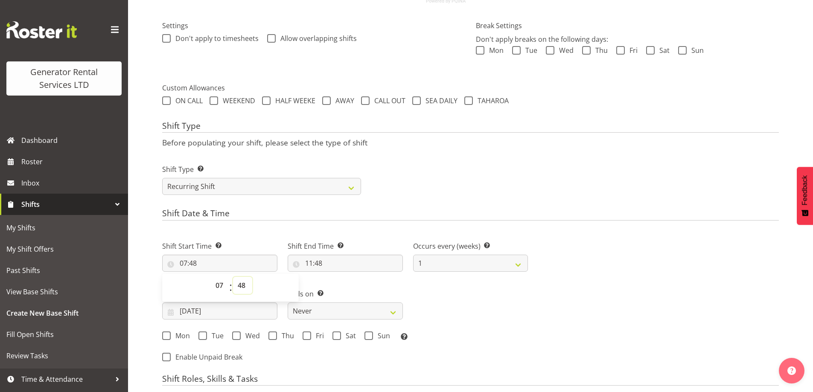
drag, startPoint x: 245, startPoint y: 285, endPoint x: 246, endPoint y: 280, distance: 5.2
click at [245, 286] on select "00 01 02 03 04 05 06 07 08 09 10 11 12 13 14 15 16 17 18 19 20 21 22 23 24 25 2…" at bounding box center [242, 285] width 19 height 17
select select "0"
click at [233, 277] on select "00 01 02 03 04 05 06 07 08 09 10 11 12 13 14 15 16 17 18 19 20 21 22 23 24 25 2…" at bounding box center [242, 285] width 19 height 17
type input "07:00"
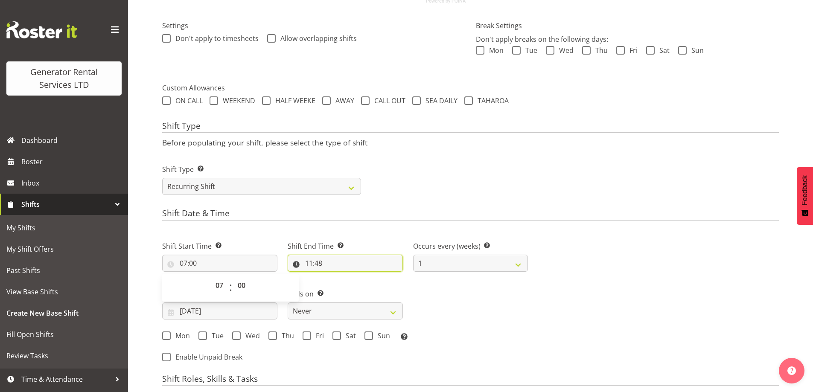
click at [359, 261] on input "11:48" at bounding box center [345, 263] width 115 height 17
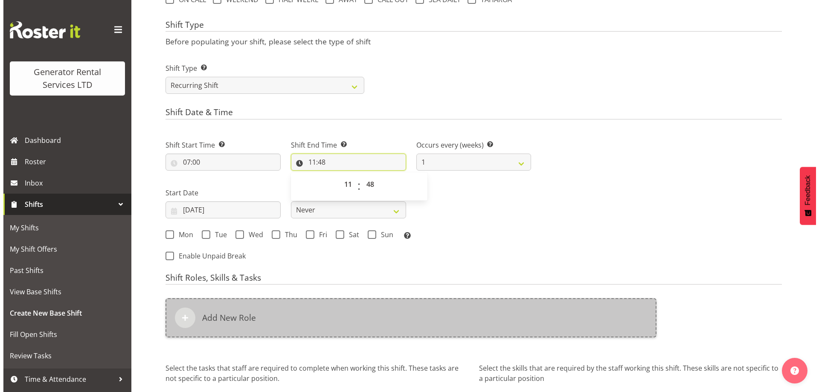
scroll to position [414, 0]
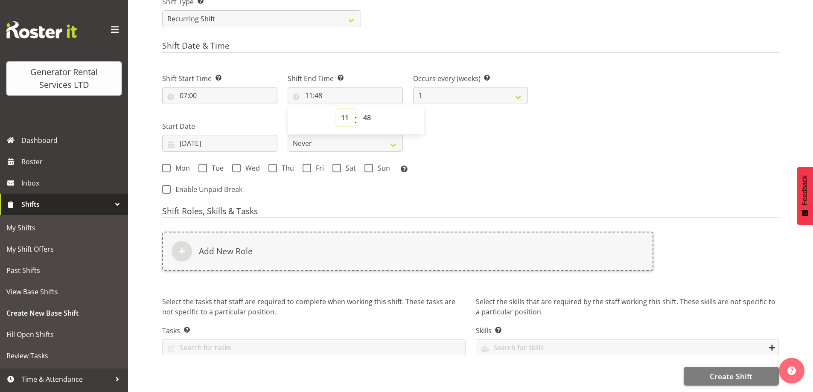
click at [344, 111] on select "00 01 02 03 04 05 06 07 08 09 10 11 12 13 14 15 16 17 18 19 20 21 22 23" at bounding box center [345, 117] width 19 height 17
select select "15"
click at [336, 109] on select "00 01 02 03 04 05 06 07 08 09 10 11 12 13 14 15 16 17 18 19 20 21 22 23" at bounding box center [345, 117] width 19 height 17
type input "15:48"
click at [372, 109] on select "00 01 02 03 04 05 06 07 08 09 10 11 12 13 14 15 16 17 18 19 20 21 22 23 24 25 2…" at bounding box center [367, 117] width 19 height 17
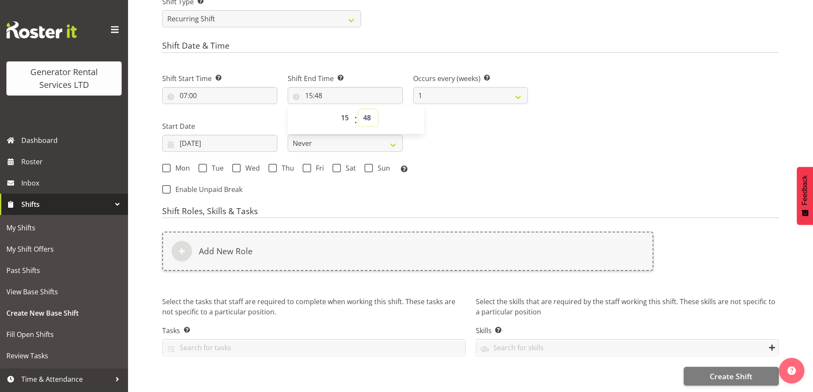
select select "30"
click at [358, 109] on select "00 01 02 03 04 05 06 07 08 09 10 11 12 13 14 15 16 17 18 19 20 21 22 23 24 25 2…" at bounding box center [367, 117] width 19 height 17
type input "15:30"
click at [239, 136] on input "[DATE]" at bounding box center [219, 143] width 115 height 17
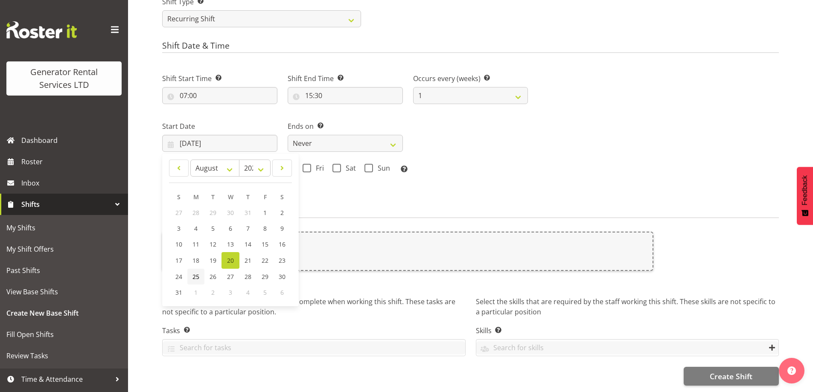
click at [199, 273] on span "25" at bounding box center [195, 277] width 7 height 8
type input "[DATE]"
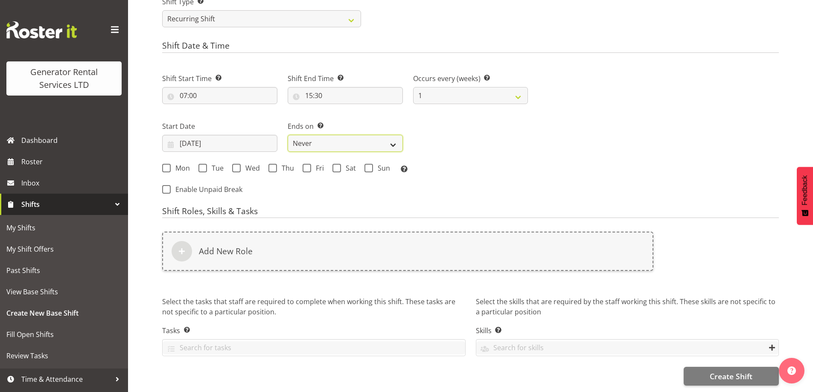
click at [304, 143] on select "Never On Date" at bounding box center [345, 143] width 115 height 17
select select "date"
click at [288, 135] on select "Never On Date" at bounding box center [345, 143] width 115 height 17
click at [433, 135] on input "[DATE]" at bounding box center [470, 143] width 115 height 17
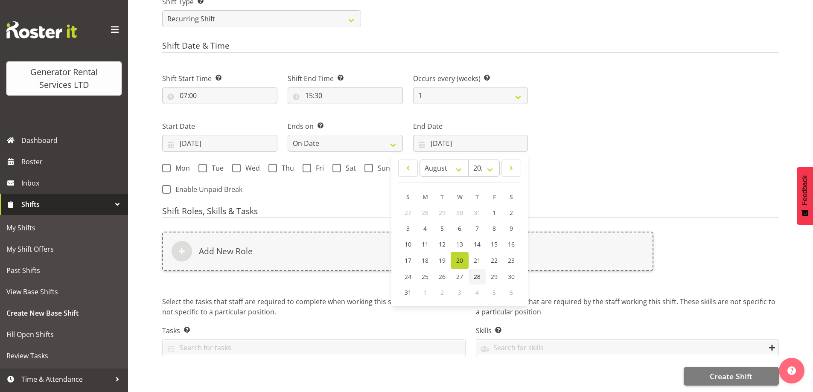
click at [475, 273] on span "28" at bounding box center [477, 277] width 7 height 8
type input "[DATE]"
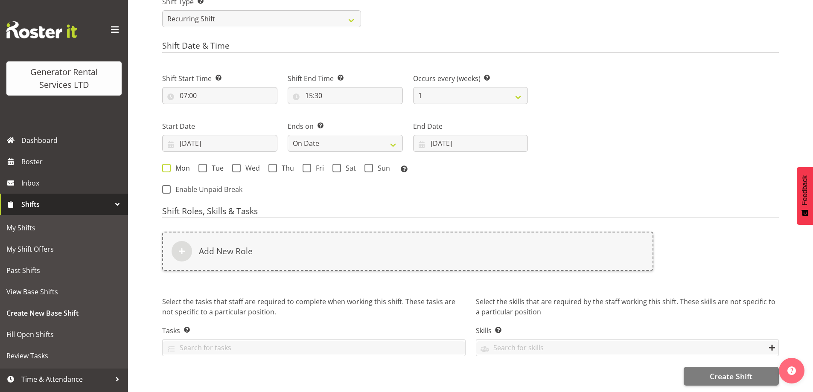
click at [166, 164] on span at bounding box center [166, 168] width 9 height 9
click at [166, 165] on input "Mon" at bounding box center [165, 168] width 6 height 6
checkbox input "true"
click at [204, 164] on span at bounding box center [202, 168] width 9 height 9
click at [204, 165] on input "Tue" at bounding box center [201, 168] width 6 height 6
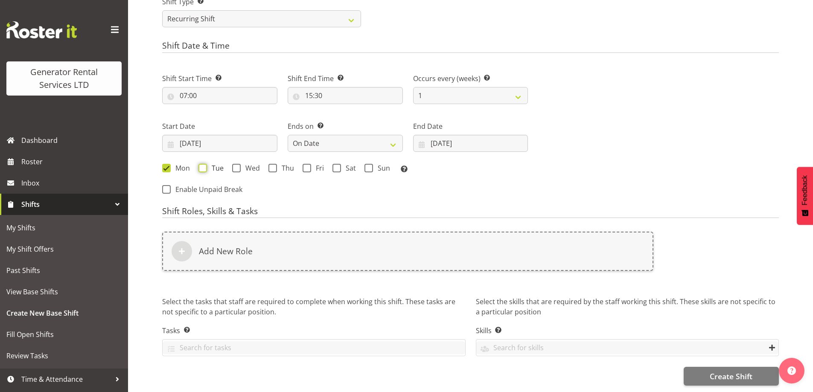
checkbox input "true"
click at [251, 164] on span "Wed" at bounding box center [250, 168] width 19 height 9
click at [238, 165] on input "Wed" at bounding box center [235, 168] width 6 height 6
checkbox input "true"
click at [279, 164] on span "Thu" at bounding box center [285, 168] width 17 height 9
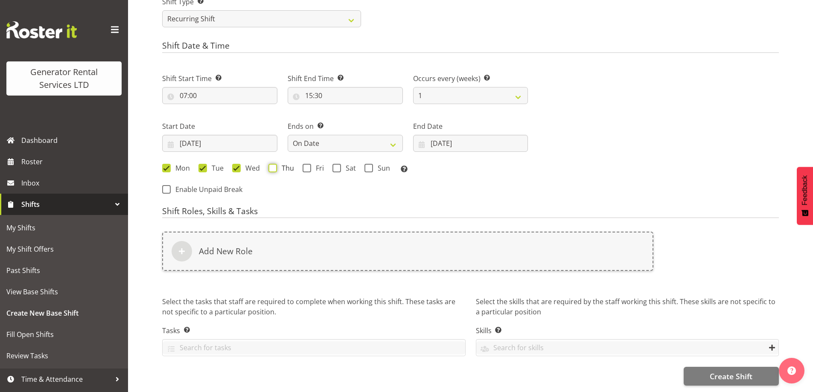
click at [274, 165] on input "Thu" at bounding box center [271, 168] width 6 height 6
checkbox input "true"
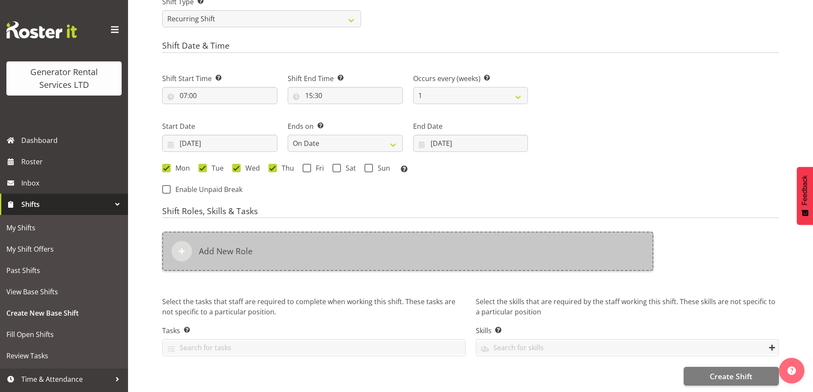
click at [221, 252] on div "Add New Role" at bounding box center [407, 251] width 491 height 39
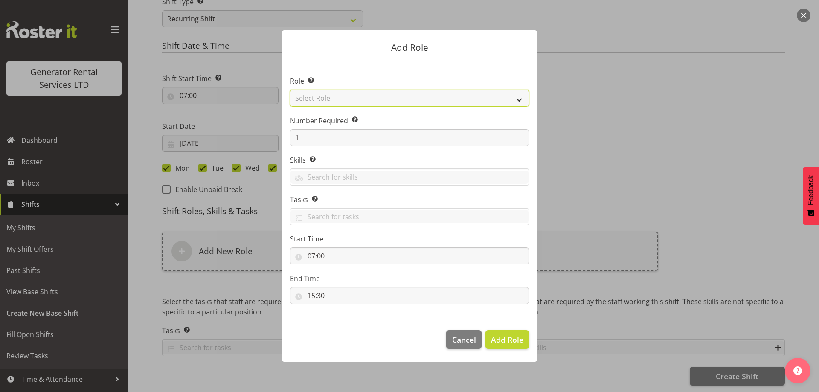
click at [362, 102] on select "Select Role Account Manager Electrician Engineering GM HSEQ manager MECH Mechan…" at bounding box center [409, 98] width 239 height 17
select select "21"
click at [290, 90] on select "Select Role Account Manager Electrician Engineering GM HSEQ manager MECH Mechan…" at bounding box center [409, 98] width 239 height 17
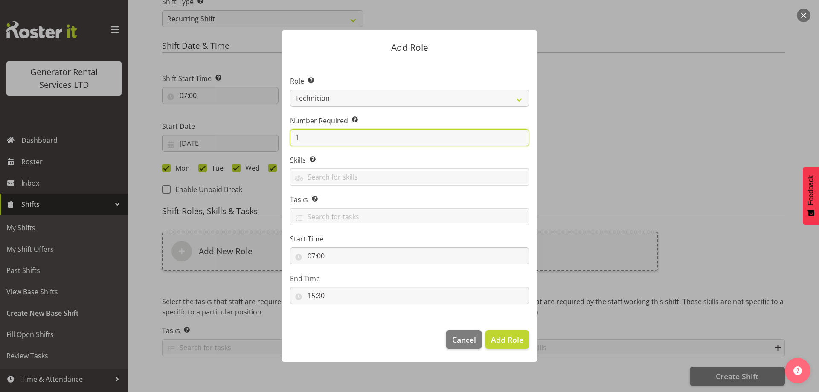
click at [323, 134] on input "1" at bounding box center [409, 137] width 239 height 17
type input "4"
click at [501, 346] on button "Add 4 Roles" at bounding box center [502, 339] width 54 height 19
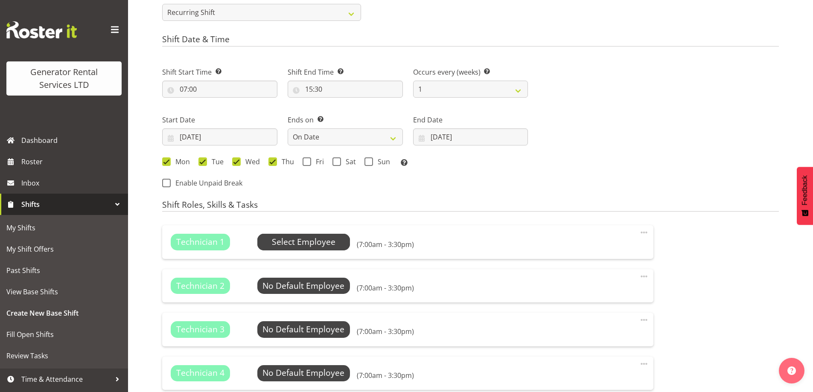
click at [332, 249] on span "Select Employee" at bounding box center [303, 242] width 93 height 16
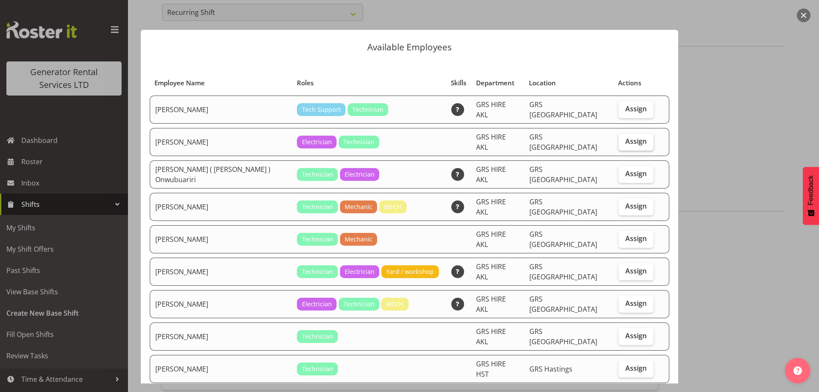
click at [626, 137] on span "Assign" at bounding box center [636, 141] width 21 height 9
click at [624, 139] on input "Assign" at bounding box center [622, 142] width 6 height 6
checkbox input "true"
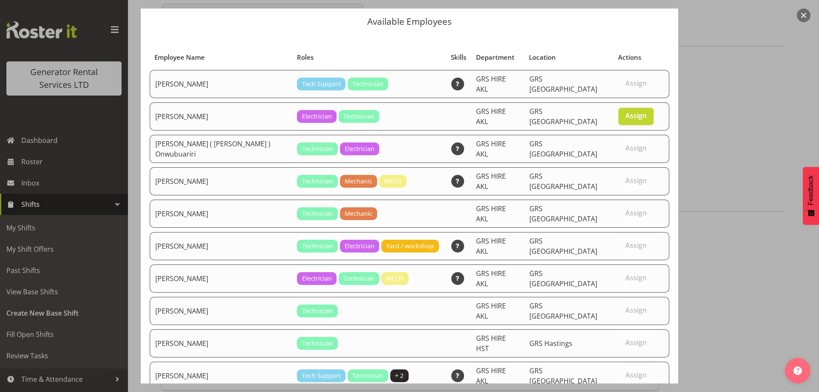
scroll to position [51, 0]
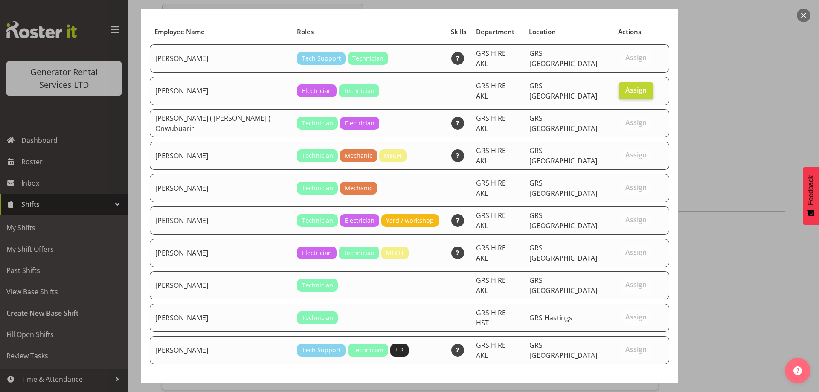
click at [622, 390] on span "Set [PERSON_NAME] as default for this position" at bounding box center [578, 395] width 172 height 10
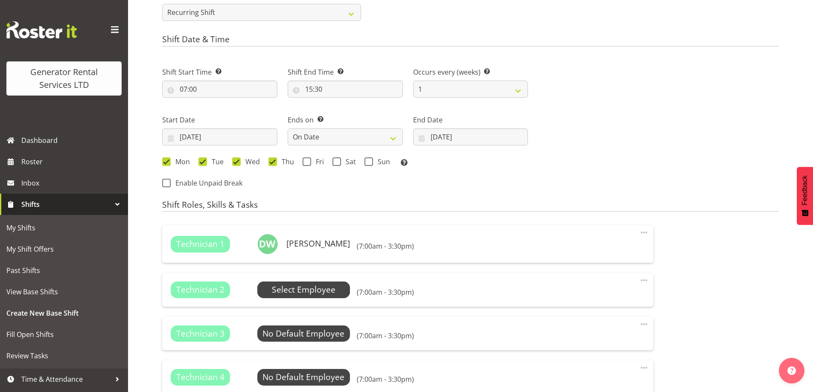
click at [326, 297] on span "Select Employee" at bounding box center [303, 290] width 93 height 16
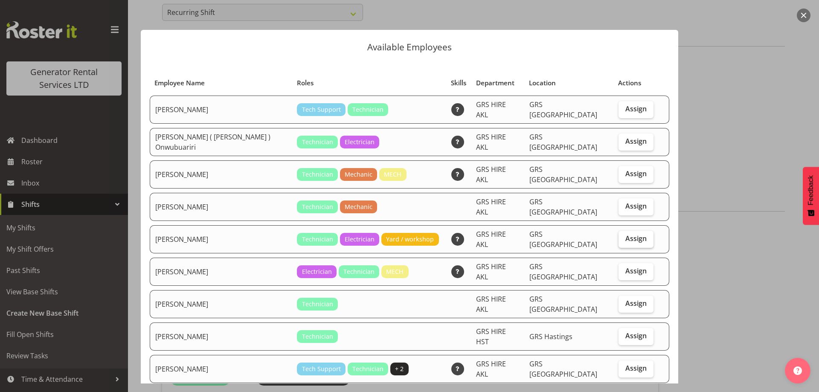
click at [633, 234] on span "Assign" at bounding box center [636, 238] width 21 height 9
click at [624, 236] on input "Assign" at bounding box center [622, 239] width 6 height 6
checkbox input "true"
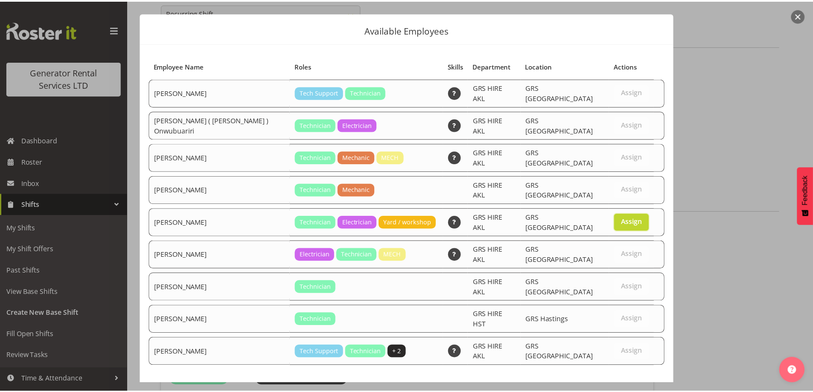
scroll to position [22, 0]
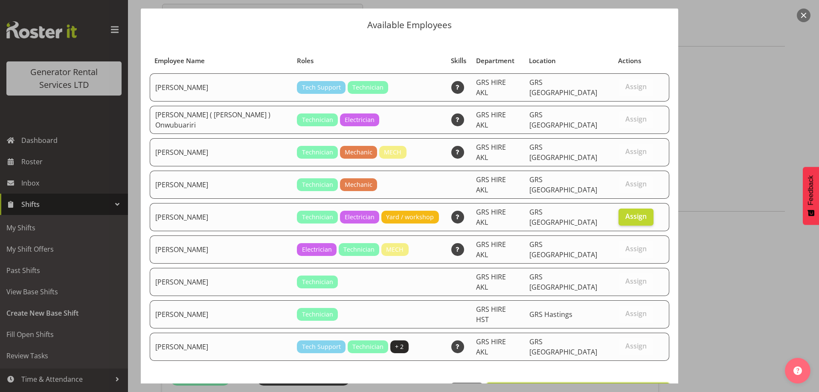
click at [644, 387] on span "Set [PERSON_NAME] as default for this position" at bounding box center [578, 392] width 172 height 10
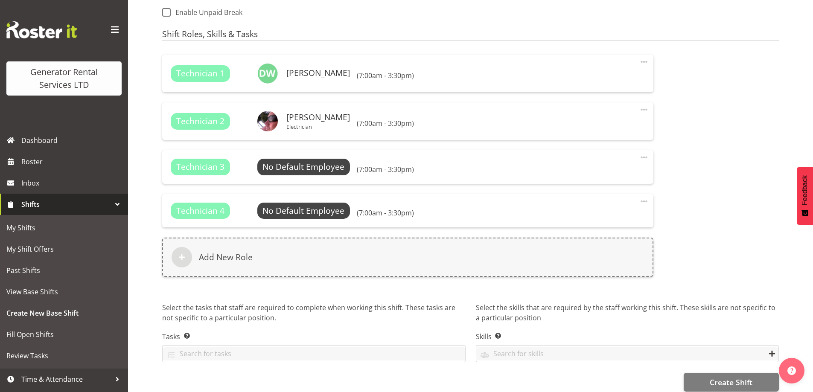
scroll to position [597, 0]
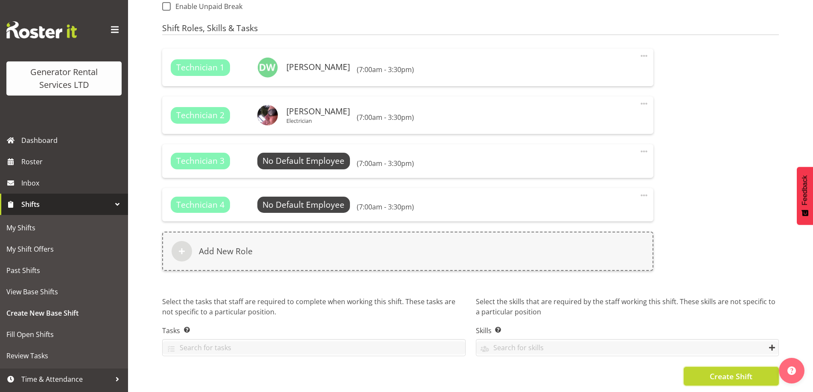
click at [727, 371] on span "Create Shift" at bounding box center [731, 376] width 43 height 11
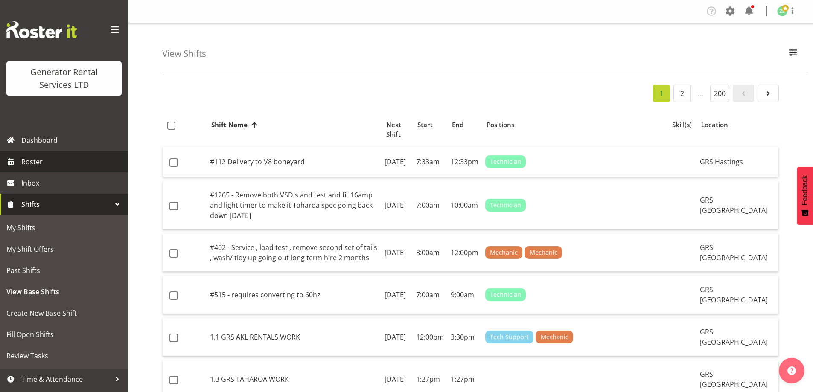
click at [58, 167] on span "Roster" at bounding box center [72, 161] width 102 height 13
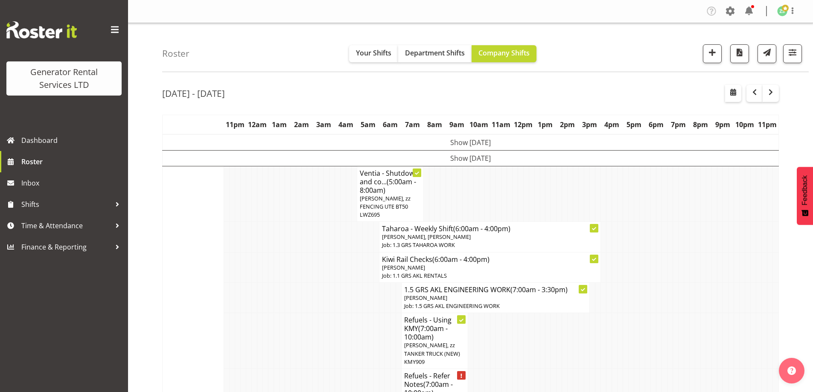
click at [772, 101] on button "button" at bounding box center [771, 93] width 16 height 17
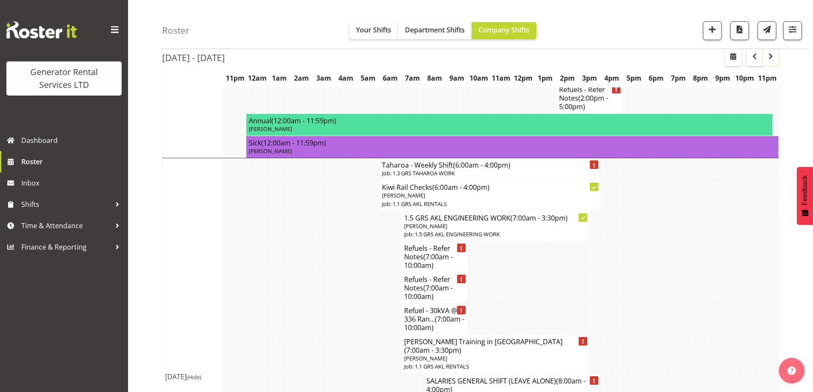
scroll to position [555, 0]
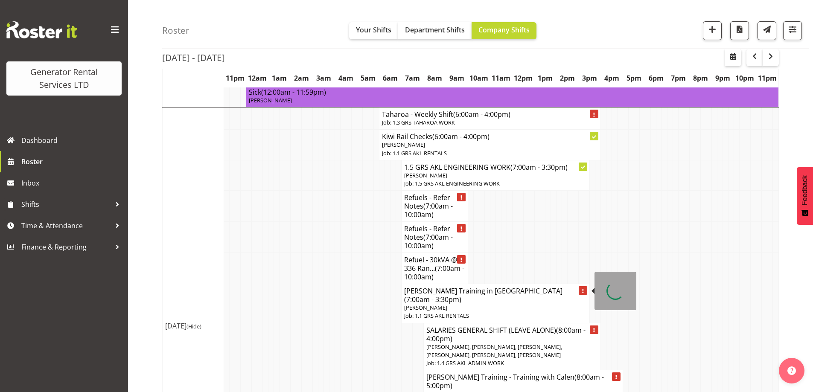
click at [460, 304] on p "Rob Ryan" at bounding box center [495, 308] width 183 height 8
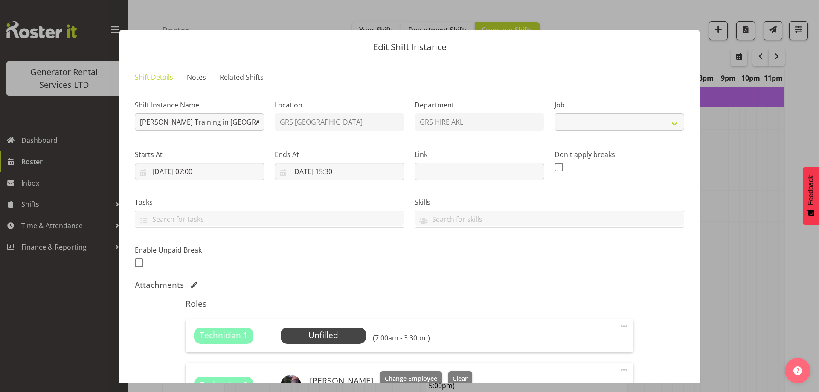
select select "9"
click at [737, 296] on div at bounding box center [409, 196] width 819 height 392
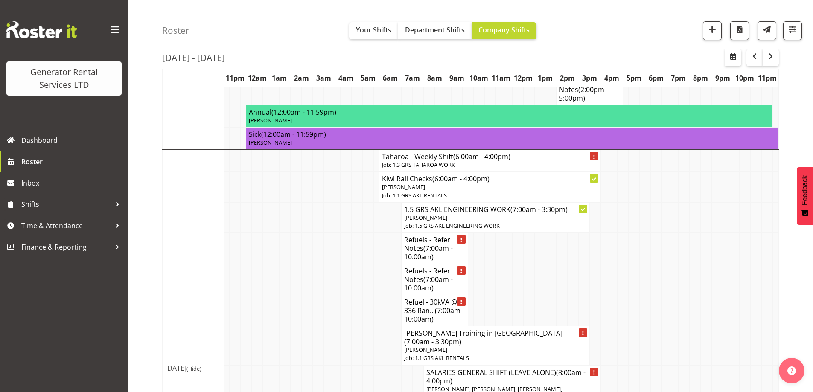
scroll to position [512, 0]
click at [291, 253] on td at bounding box center [294, 248] width 6 height 31
click at [76, 172] on link "Roster" at bounding box center [64, 161] width 128 height 21
